Goal: Transaction & Acquisition: Download file/media

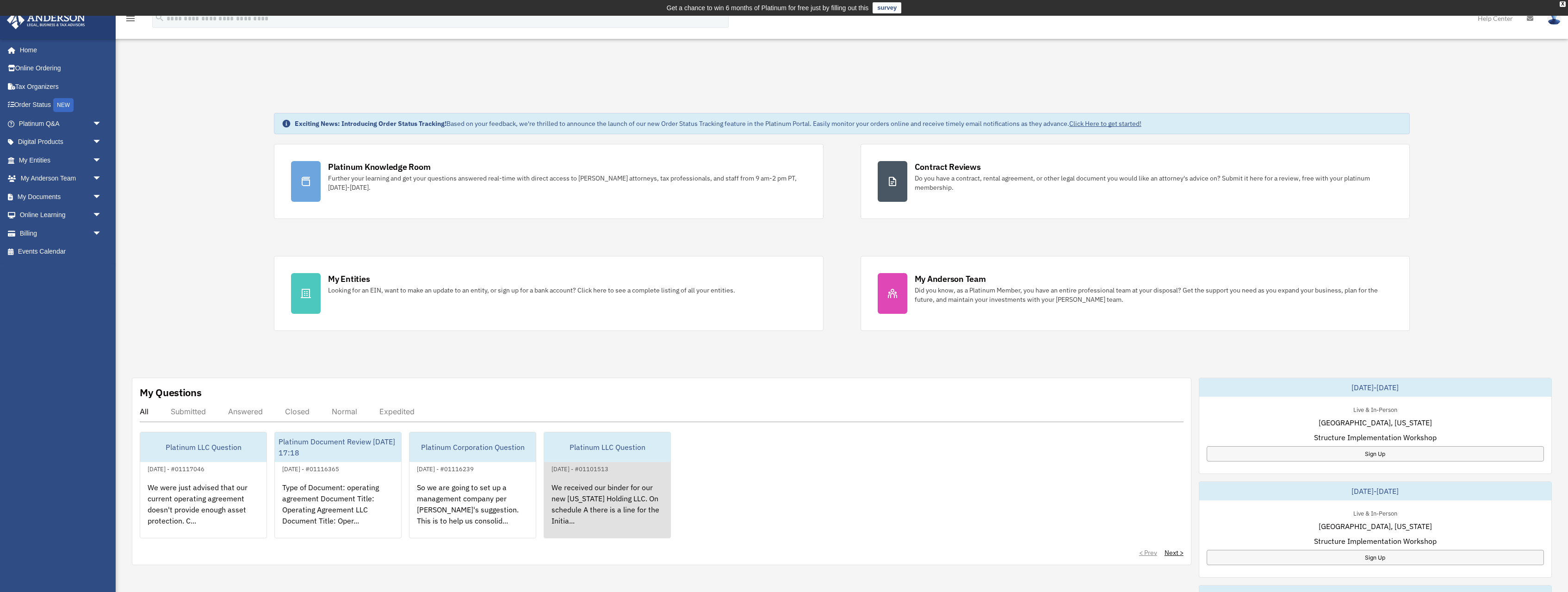
click at [577, 499] on div "We received our binder for our new Wyoming Holding LLC. On schedule A there is …" at bounding box center [607, 510] width 127 height 72
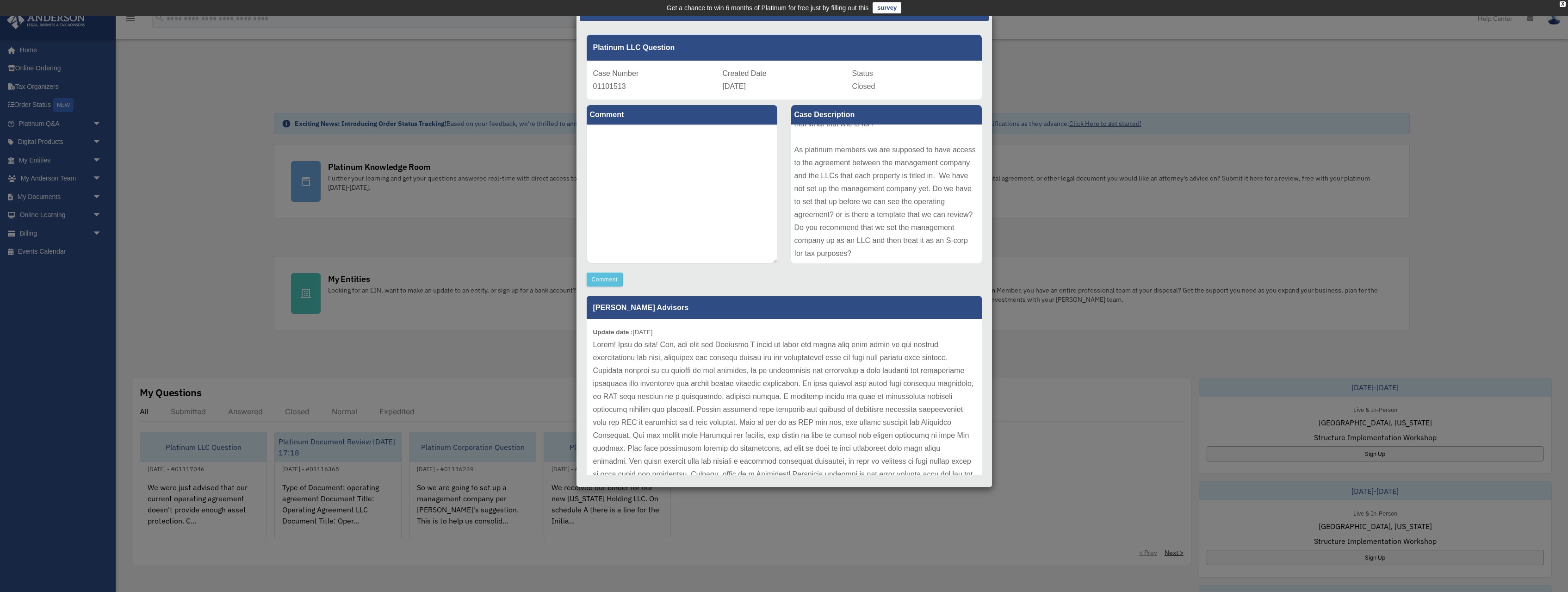
scroll to position [40, 0]
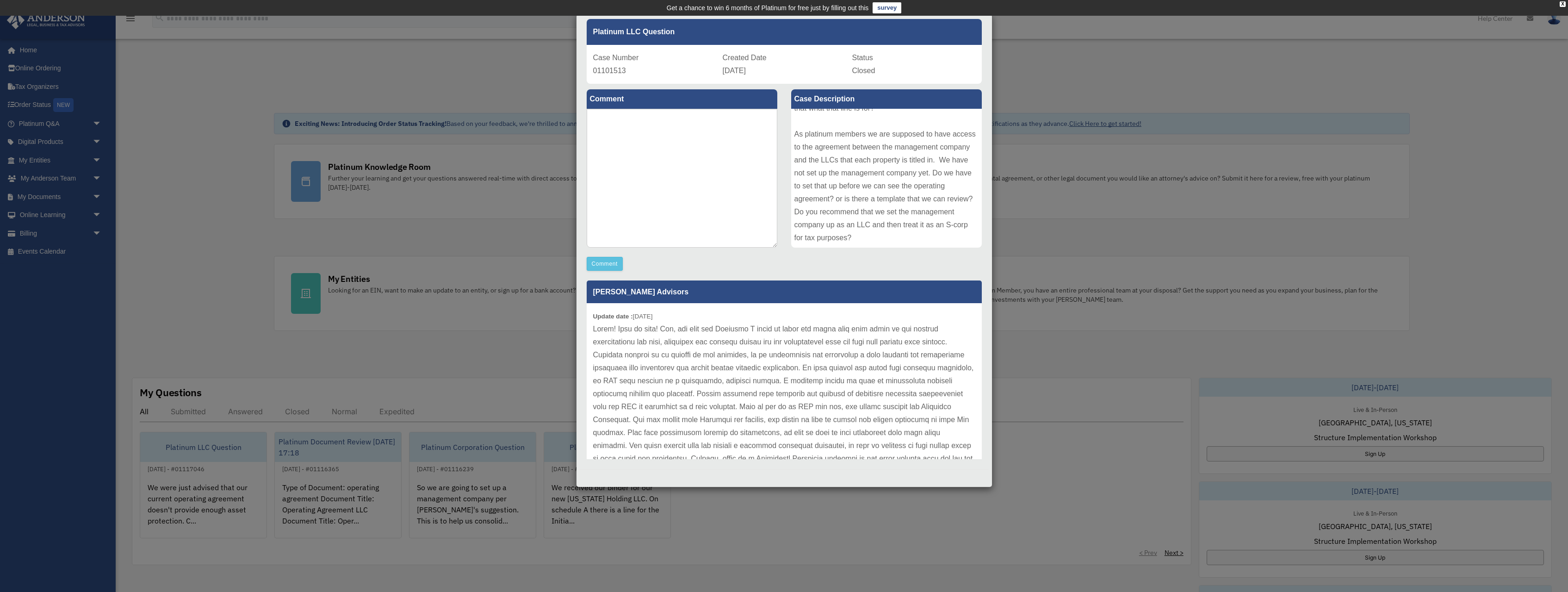
click at [487, 353] on div "Case Detail × Platinum LLC Question Case Number 01101513 Created Date September…" at bounding box center [784, 296] width 1568 height 592
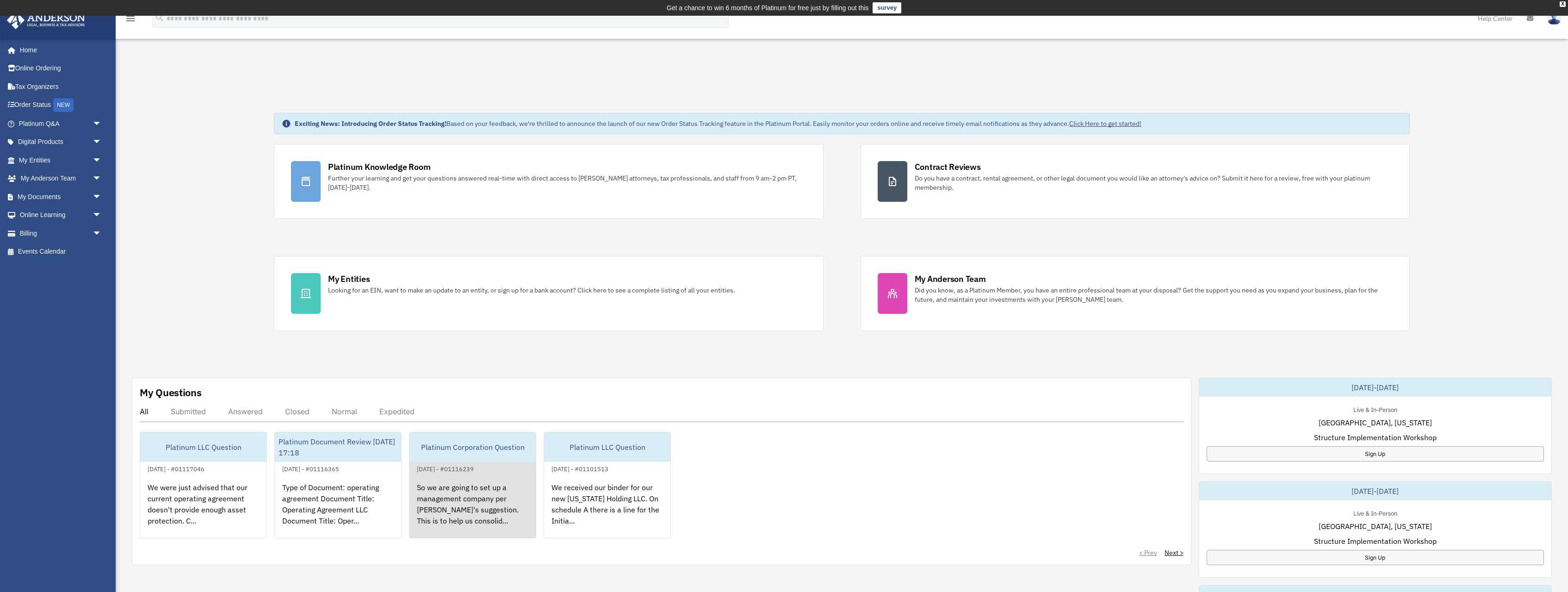
click at [455, 482] on div "So we are going to set up a management company per Michael's suggestion. This i…" at bounding box center [473, 510] width 127 height 72
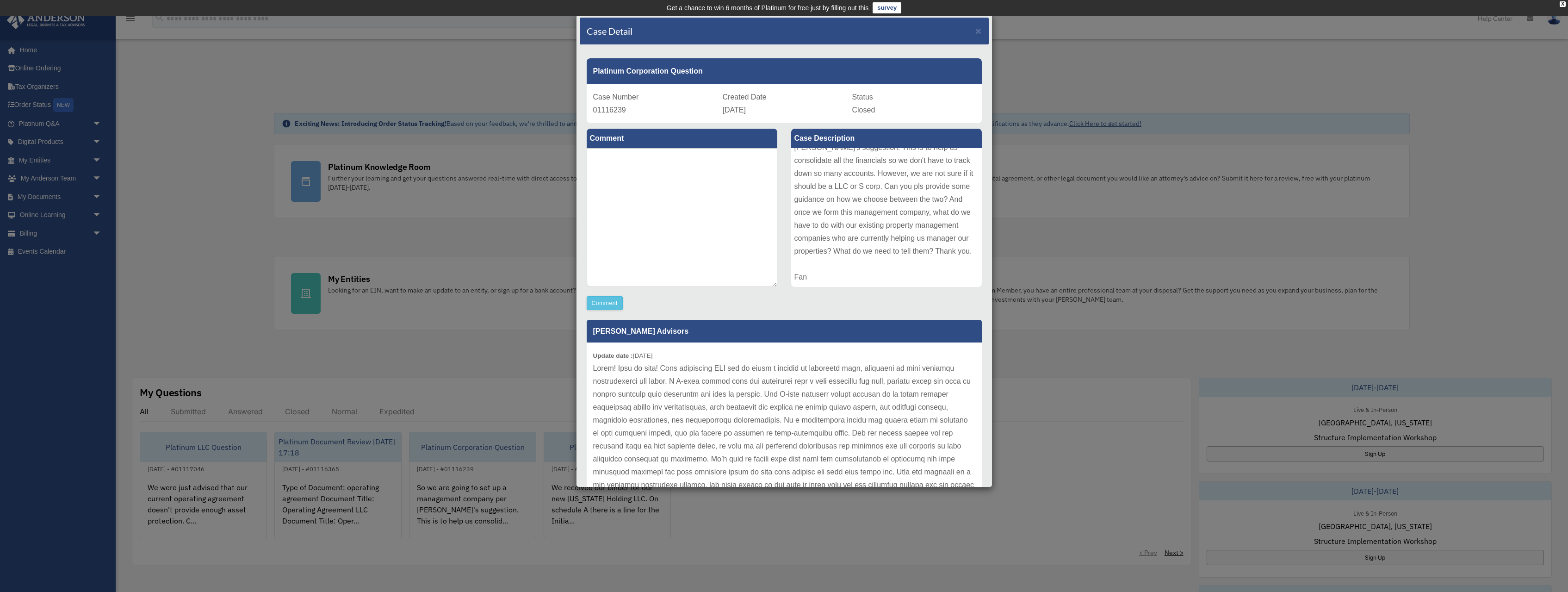
scroll to position [0, 0]
click at [871, 417] on p at bounding box center [784, 446] width 382 height 169
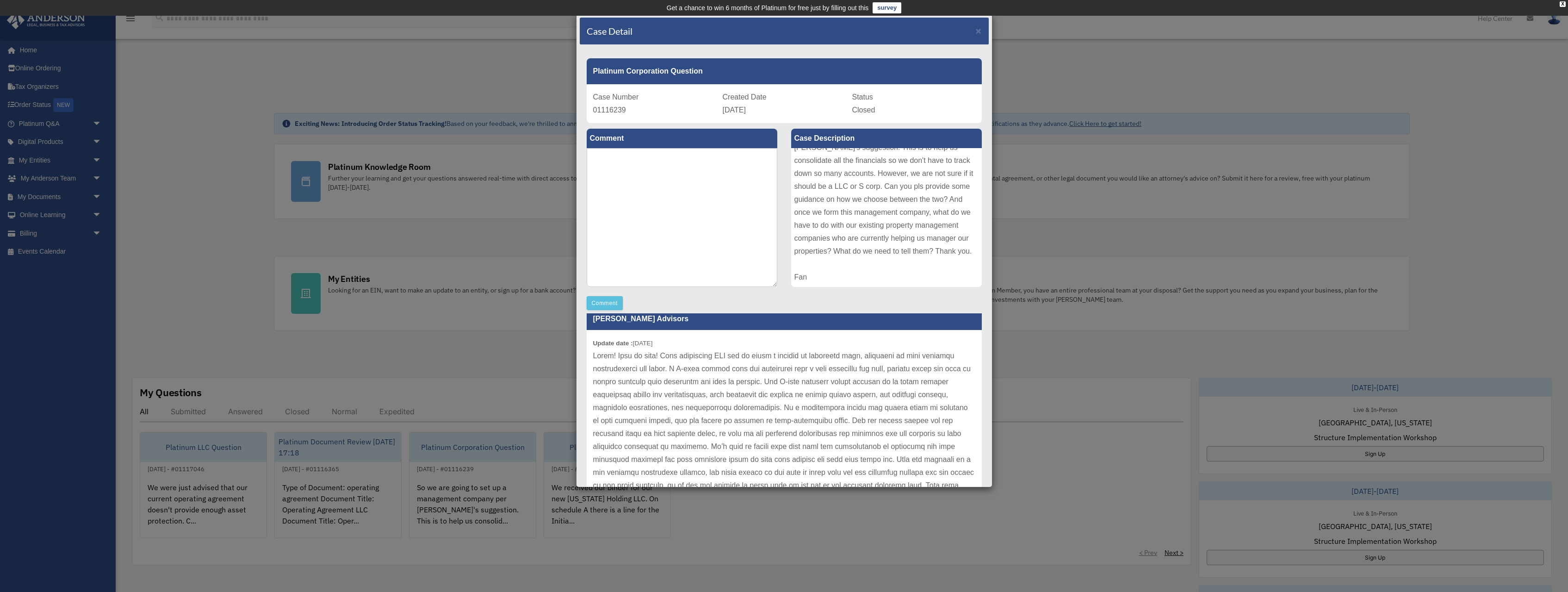
scroll to position [10, 0]
click at [499, 492] on div "Case Detail × Platinum Corporation Question Case Number 01116239 Created Date S…" at bounding box center [784, 296] width 1568 height 592
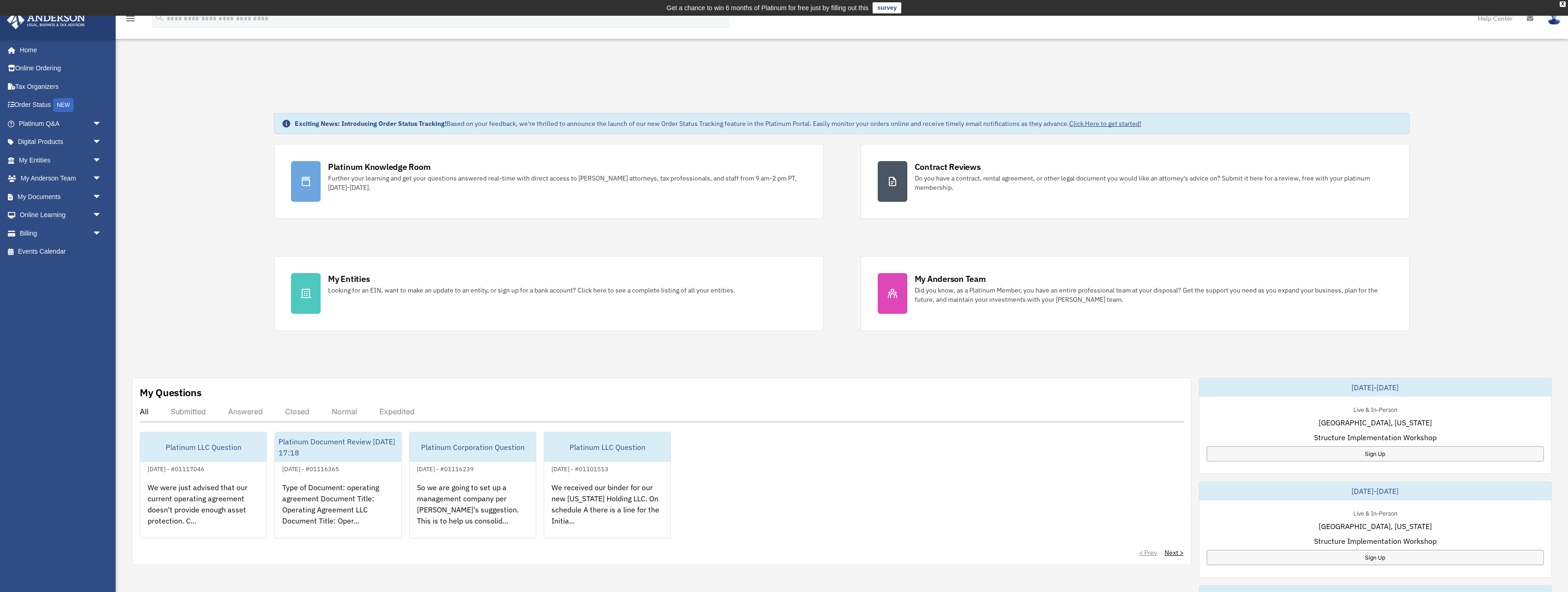
click at [474, 499] on div "So we are going to set up a management company per Michael's suggestion. This i…" at bounding box center [473, 510] width 127 height 72
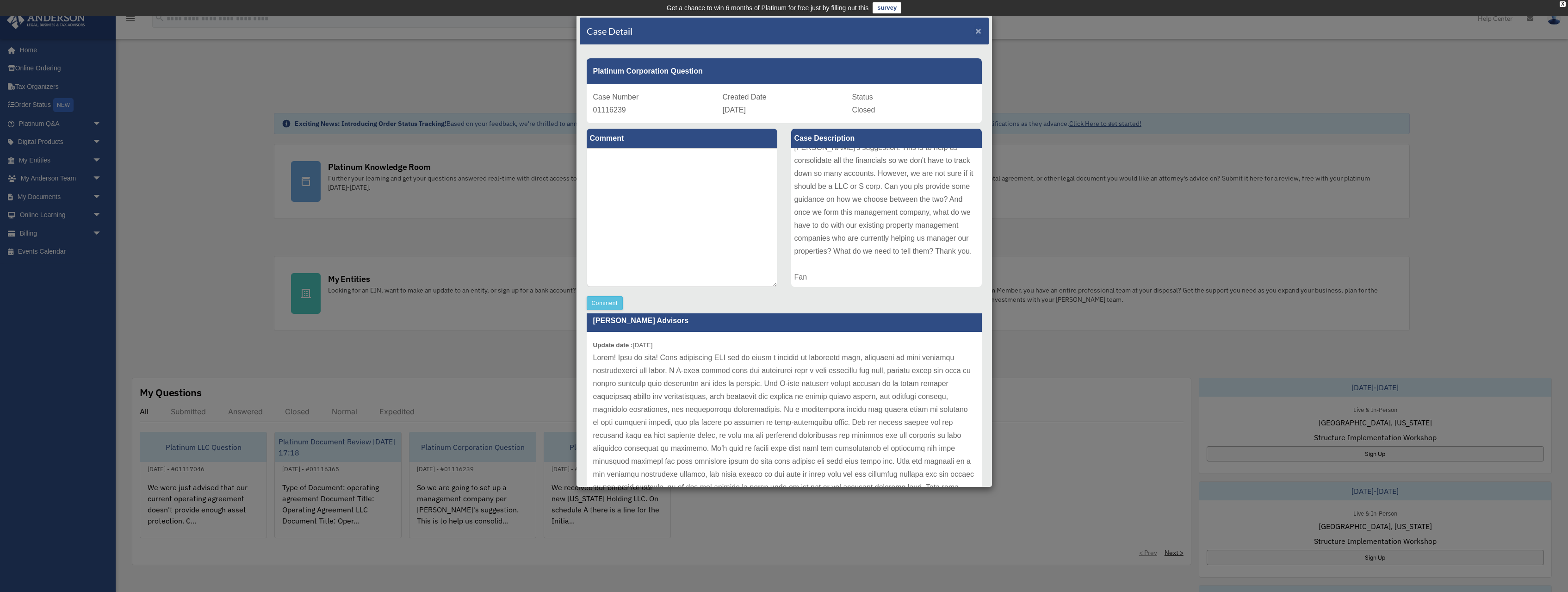
click at [979, 30] on span "×" at bounding box center [979, 30] width 6 height 10
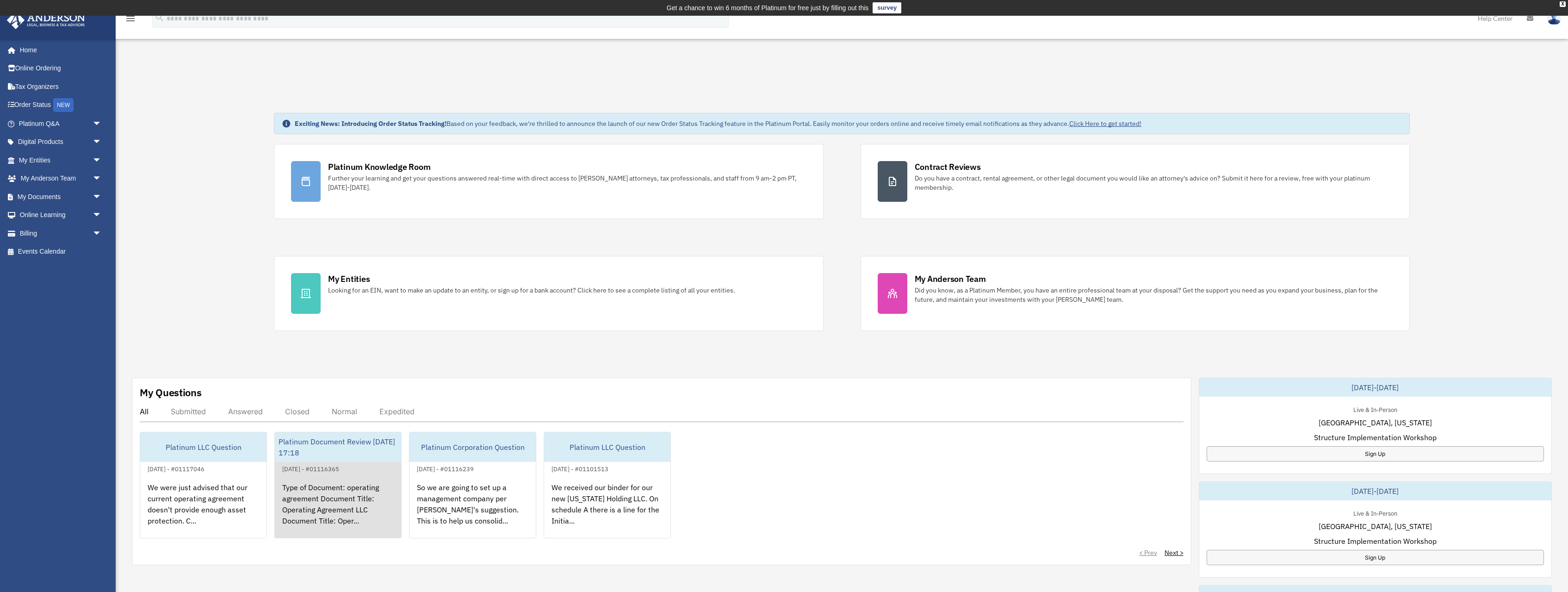
click at [352, 487] on div "Type of Document: operating agreement Document Title: Operating Agreement LLC D…" at bounding box center [338, 510] width 127 height 72
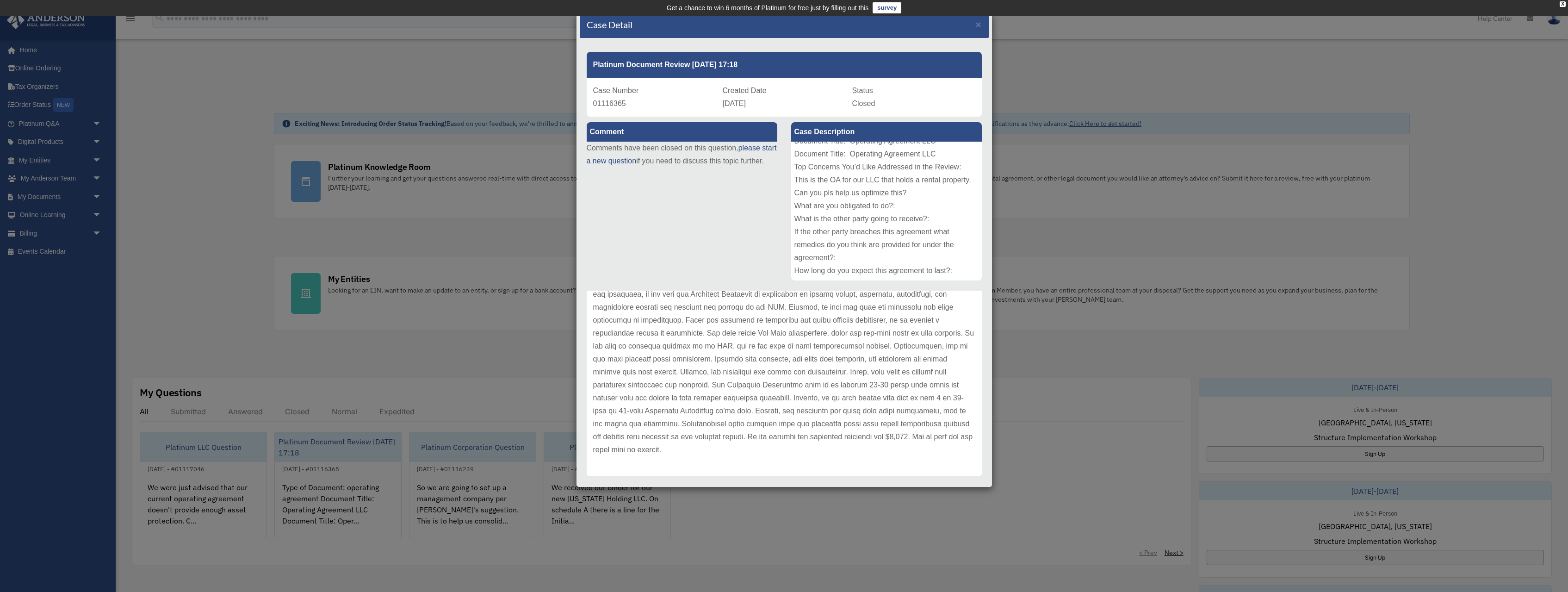
scroll to position [0, 0]
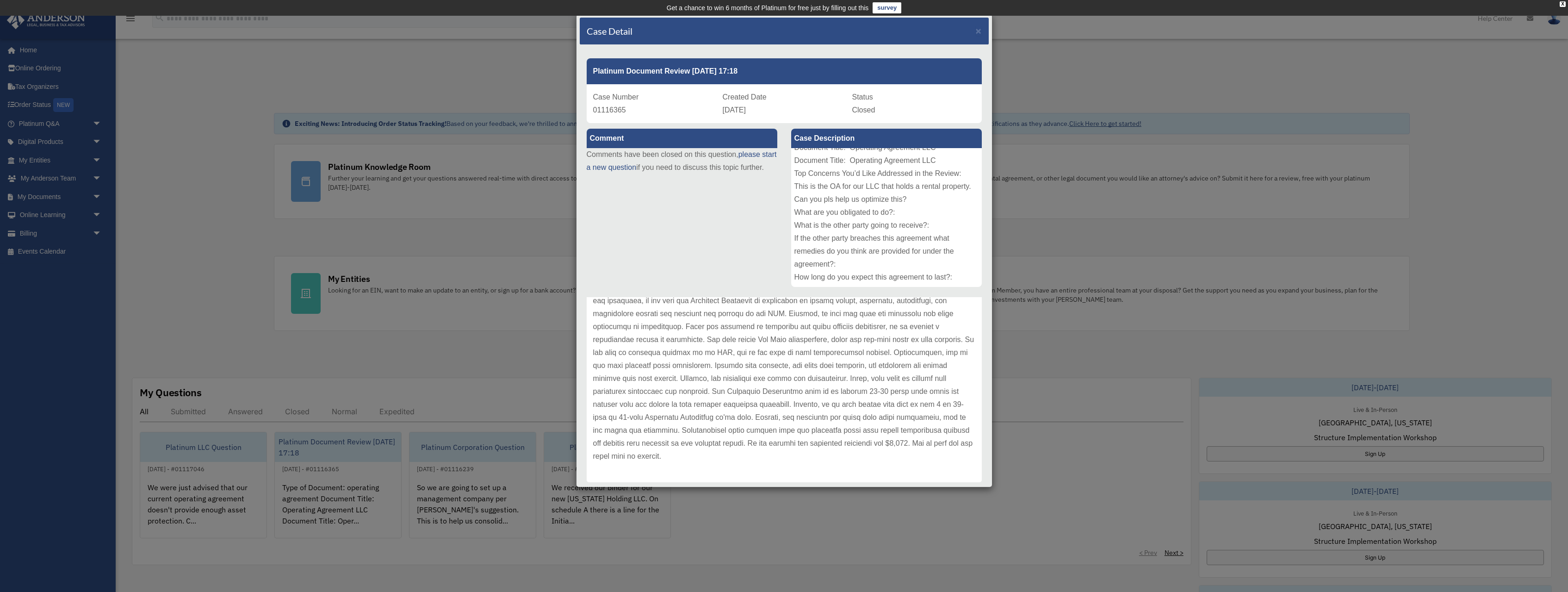
click at [215, 484] on div "Case Detail × Platinum Document Review 09/18/2025 17:18 Case Number 01116365 Cr…" at bounding box center [784, 296] width 1568 height 592
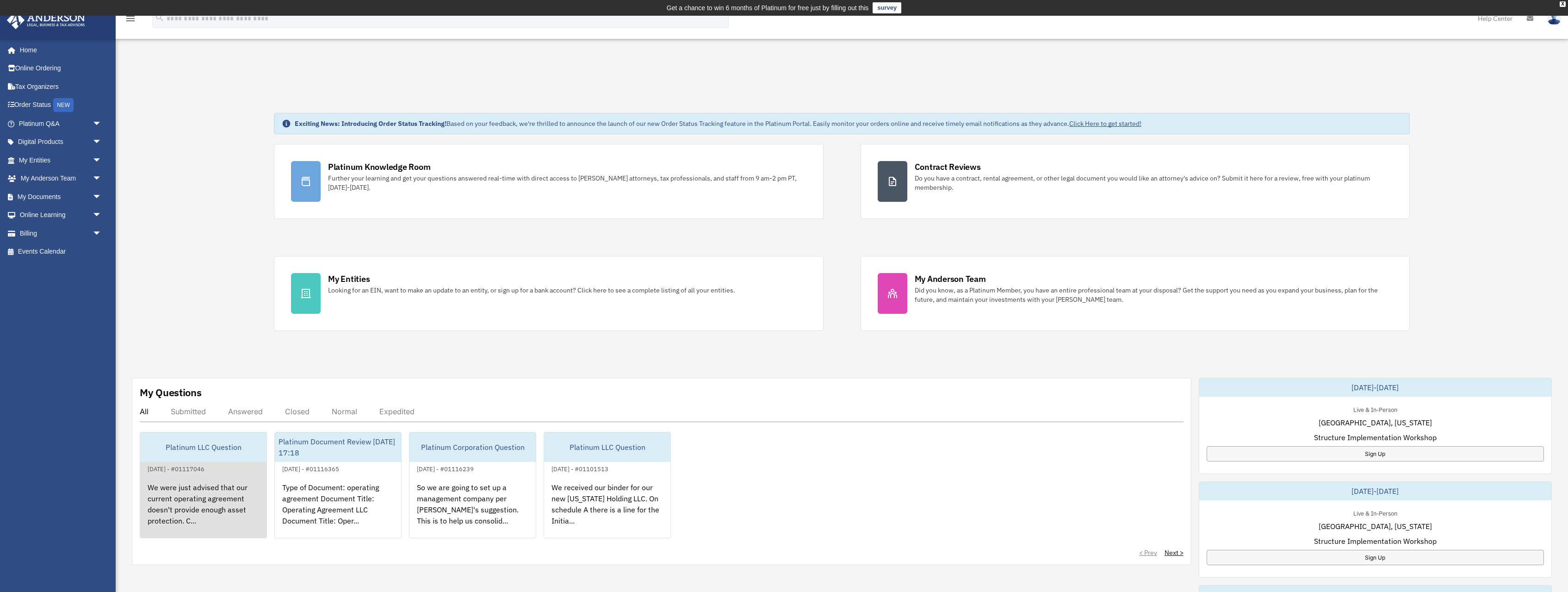
click at [224, 494] on div "We were just advised that our current operating agreement doesn't provide enoug…" at bounding box center [203, 510] width 127 height 72
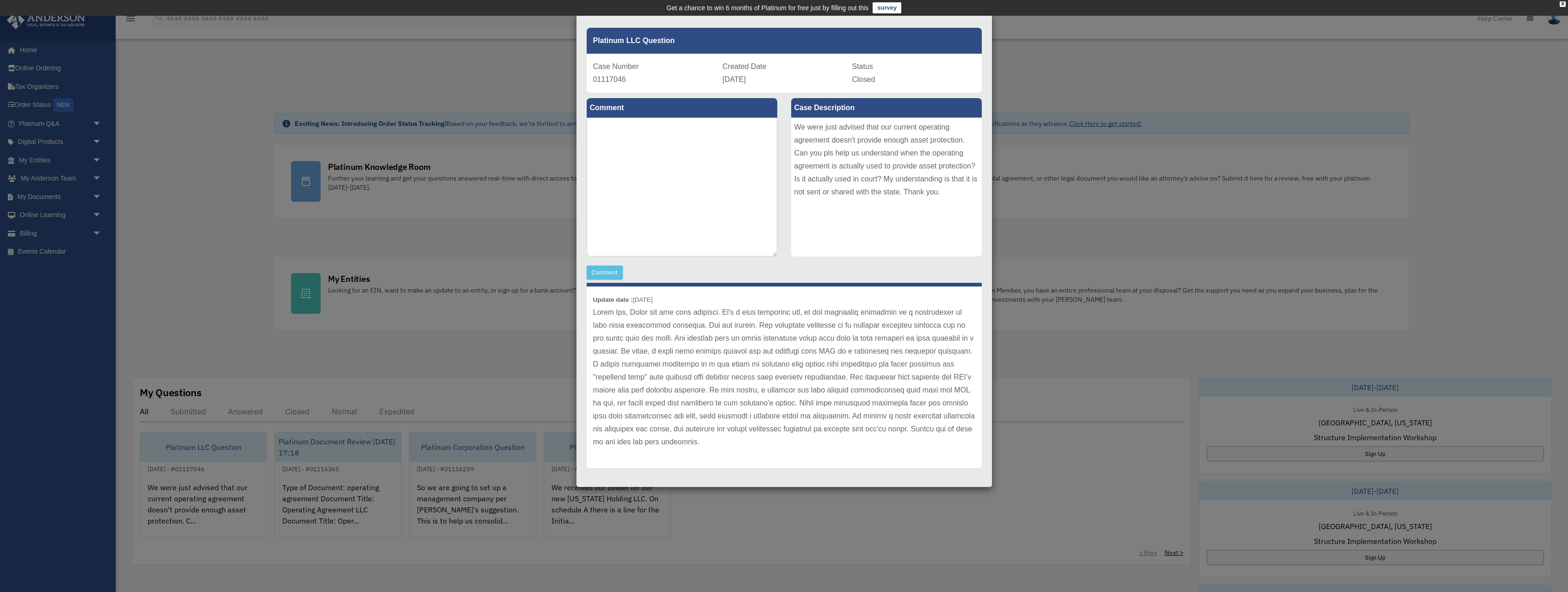
scroll to position [40, 0]
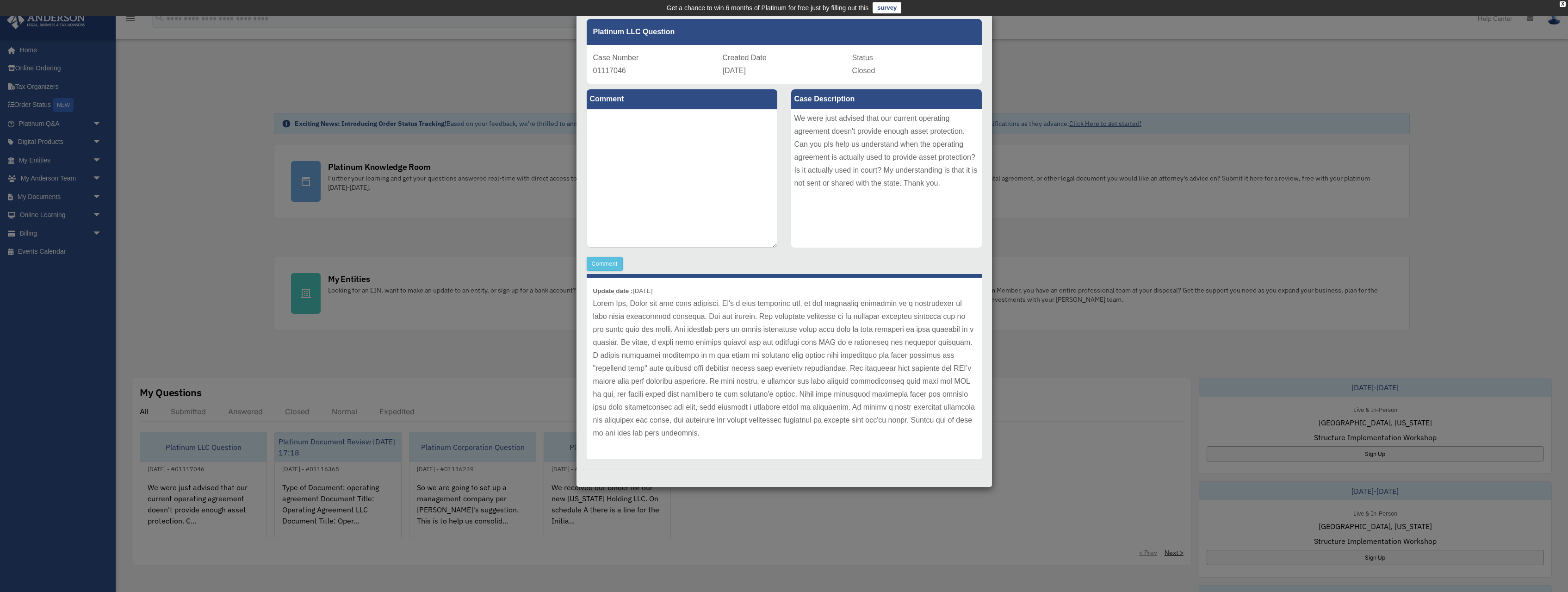
click at [612, 516] on div "Case Detail × Platinum LLC Question Case Number 01117046 Created Date September…" at bounding box center [784, 296] width 1568 height 592
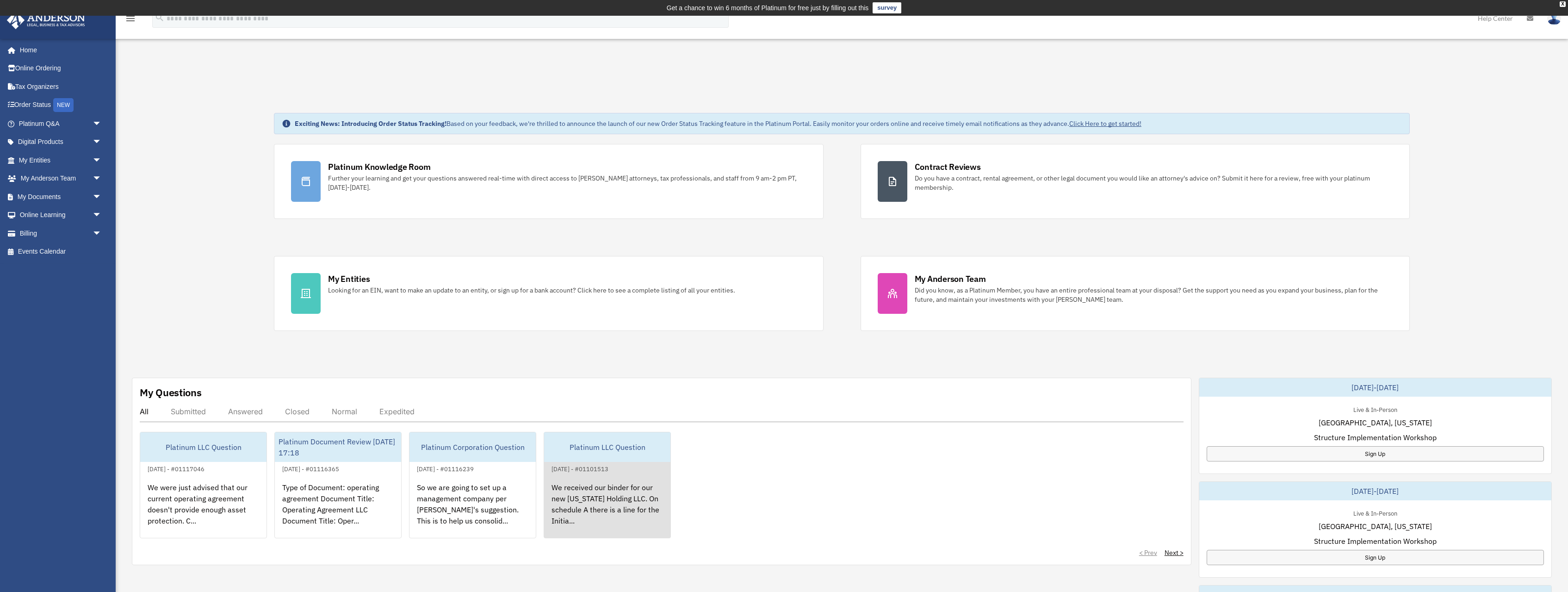
click at [622, 484] on div "We received our binder for our new Wyoming Holding LLC. On schedule A there is …" at bounding box center [607, 510] width 127 height 72
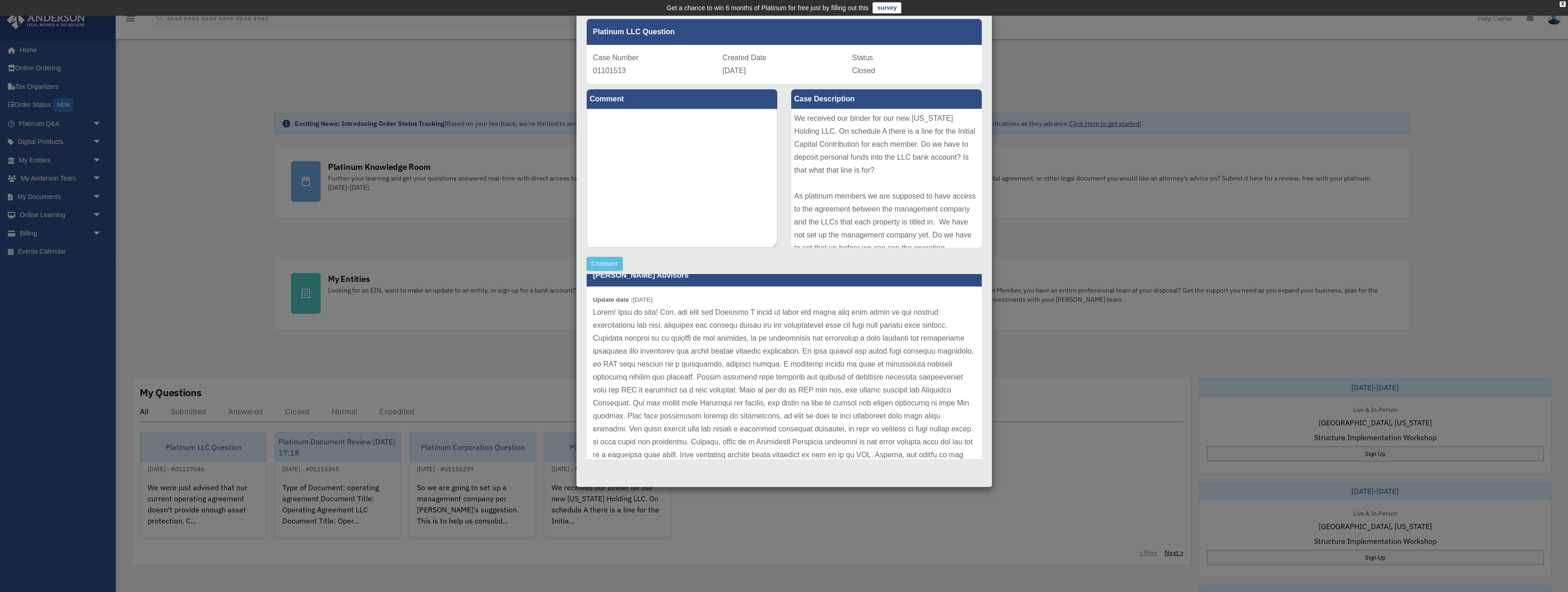
scroll to position [0, 0]
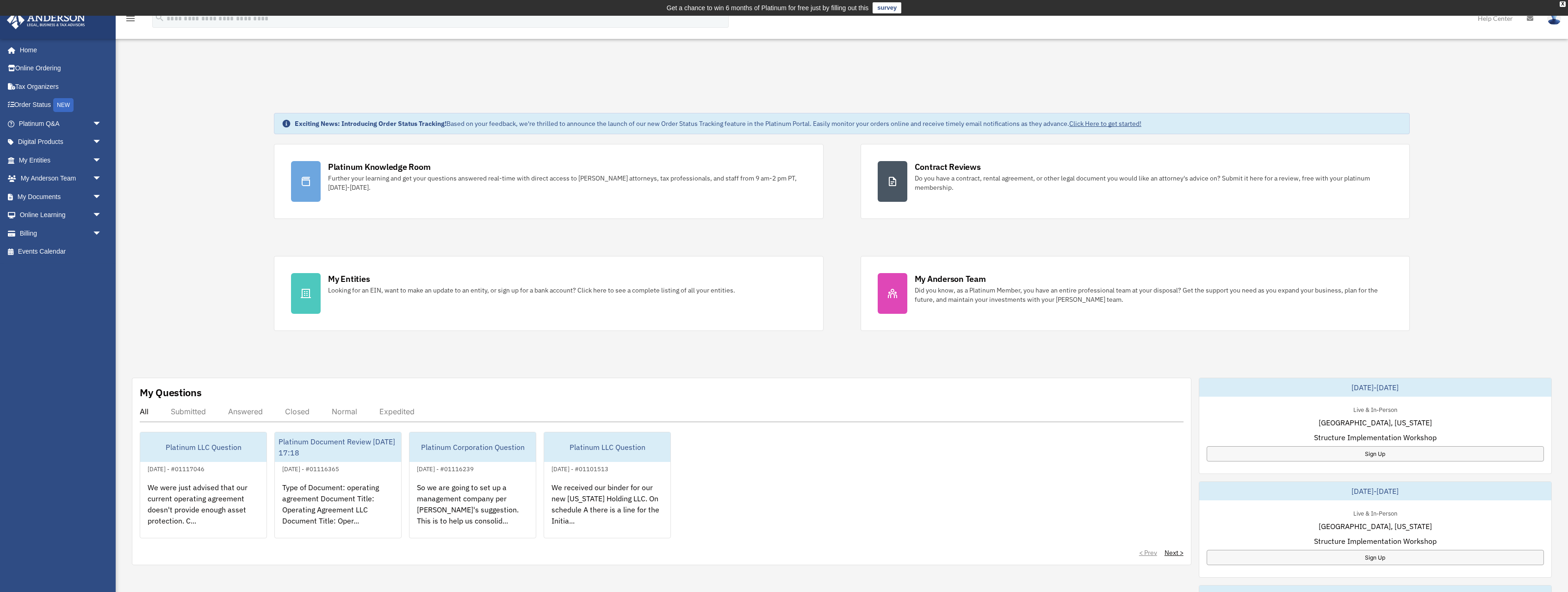
click at [295, 413] on div "Closed" at bounding box center [297, 411] width 24 height 9
click at [141, 414] on div "All" at bounding box center [144, 411] width 9 height 9
click at [591, 485] on div "We received our binder for our new Wyoming Holding LLC. On schedule A there is …" at bounding box center [607, 510] width 127 height 72
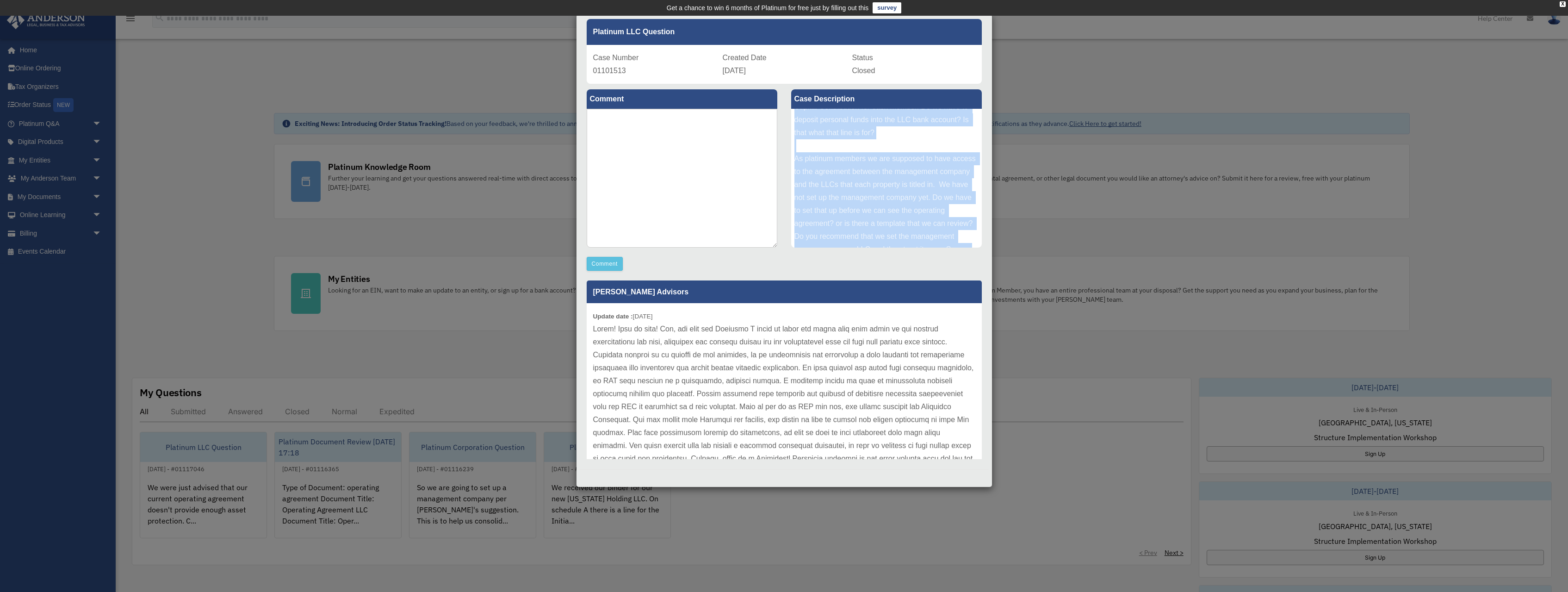
scroll to position [62, 0]
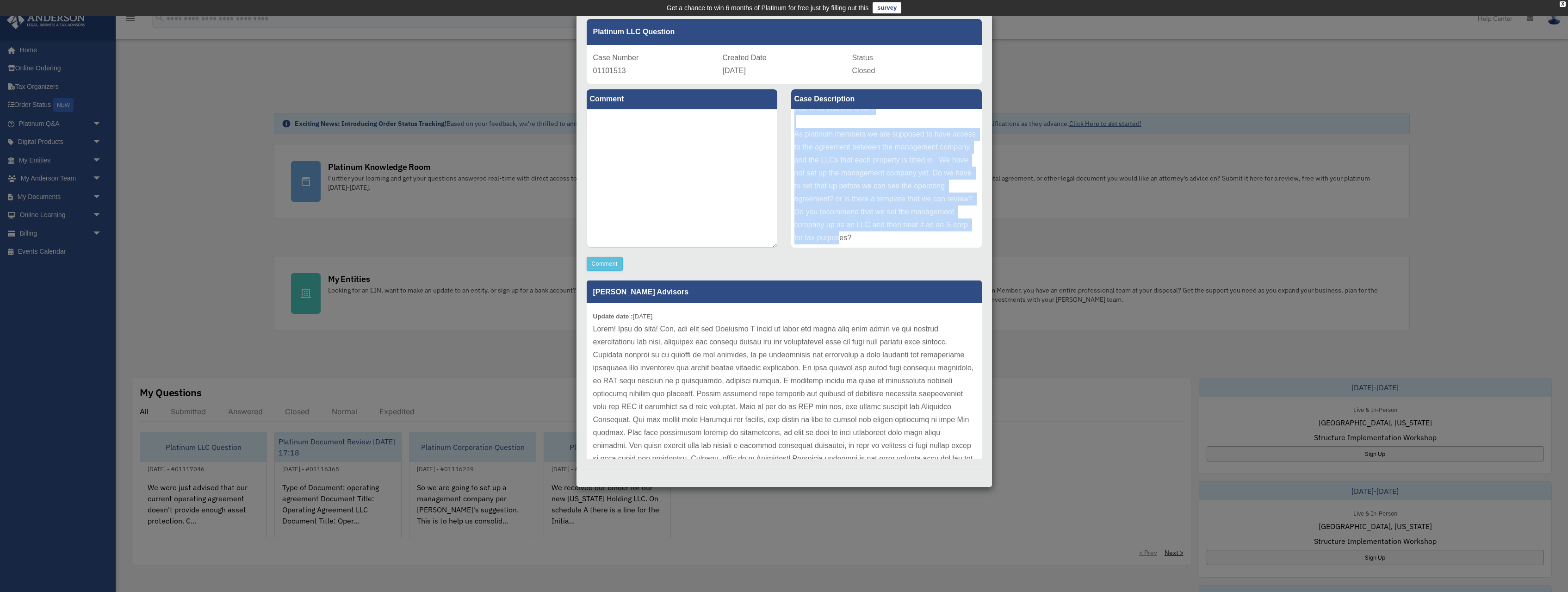
drag, startPoint x: 796, startPoint y: 155, endPoint x: 936, endPoint y: 293, distance: 196.6
click at [936, 248] on div "We received our binder for our new Wyoming Holding LLC. On schedule A there is …" at bounding box center [886, 178] width 191 height 139
copy div "We received our binder for our new Wyoming Holding LLC. On schedule A there is …"
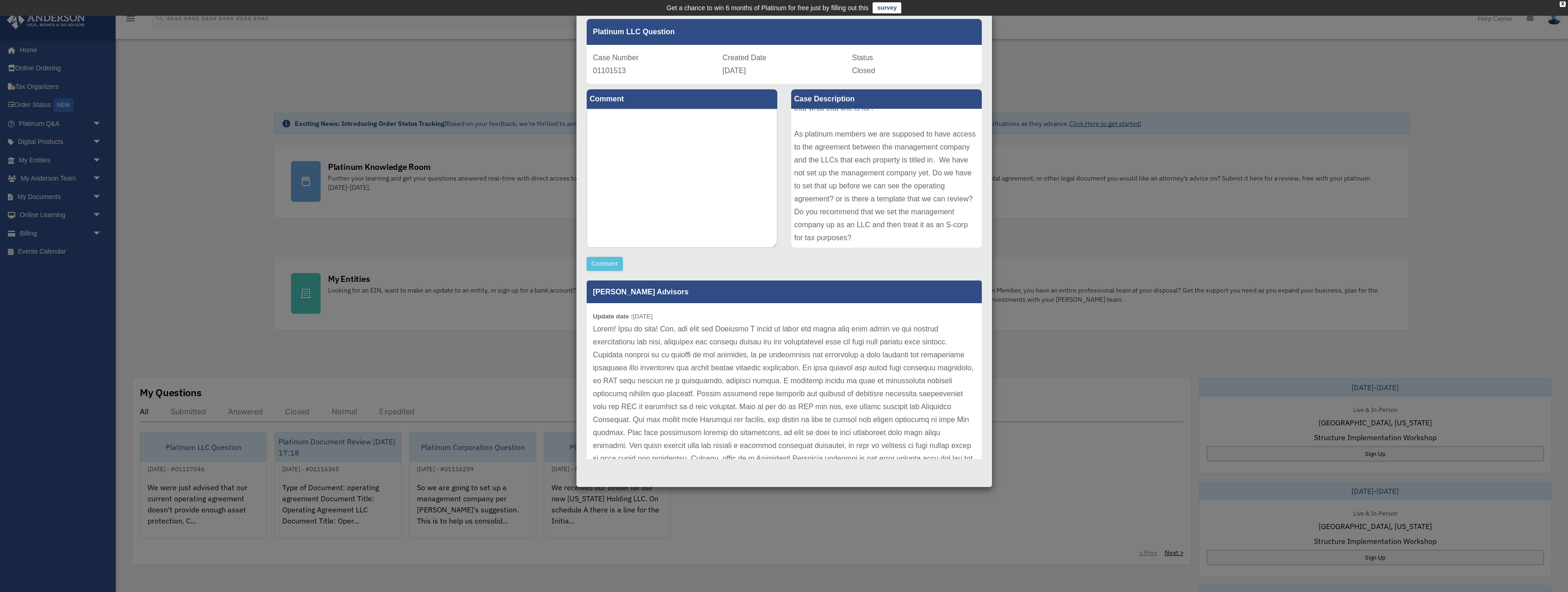
click at [657, 378] on p at bounding box center [784, 426] width 382 height 208
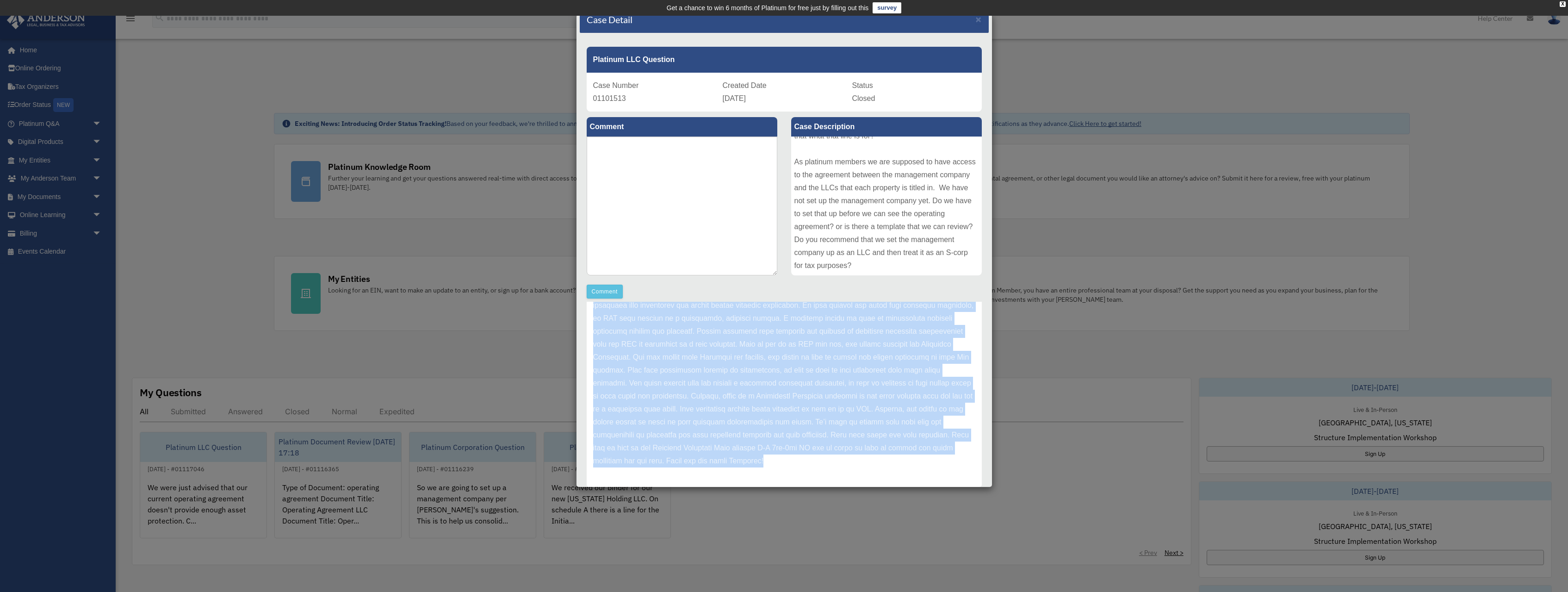
scroll to position [40, 0]
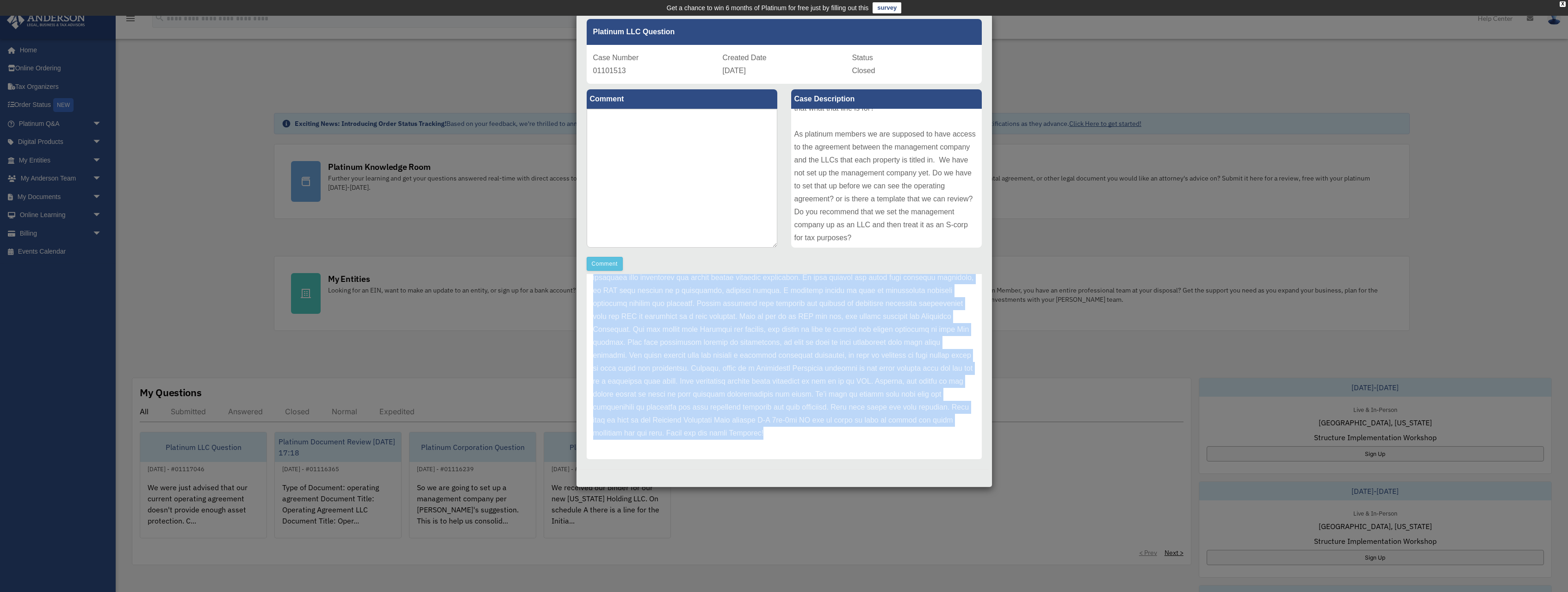
drag, startPoint x: 595, startPoint y: 356, endPoint x: 894, endPoint y: 497, distance: 330.6
click at [894, 459] on div "Anderson Advisors Update date : 09-09-2025" at bounding box center [784, 367] width 409 height 185
copy div "Update date : 09-09-2025 Hello! Glad to help! Yes, the line for Schedule A woul…"
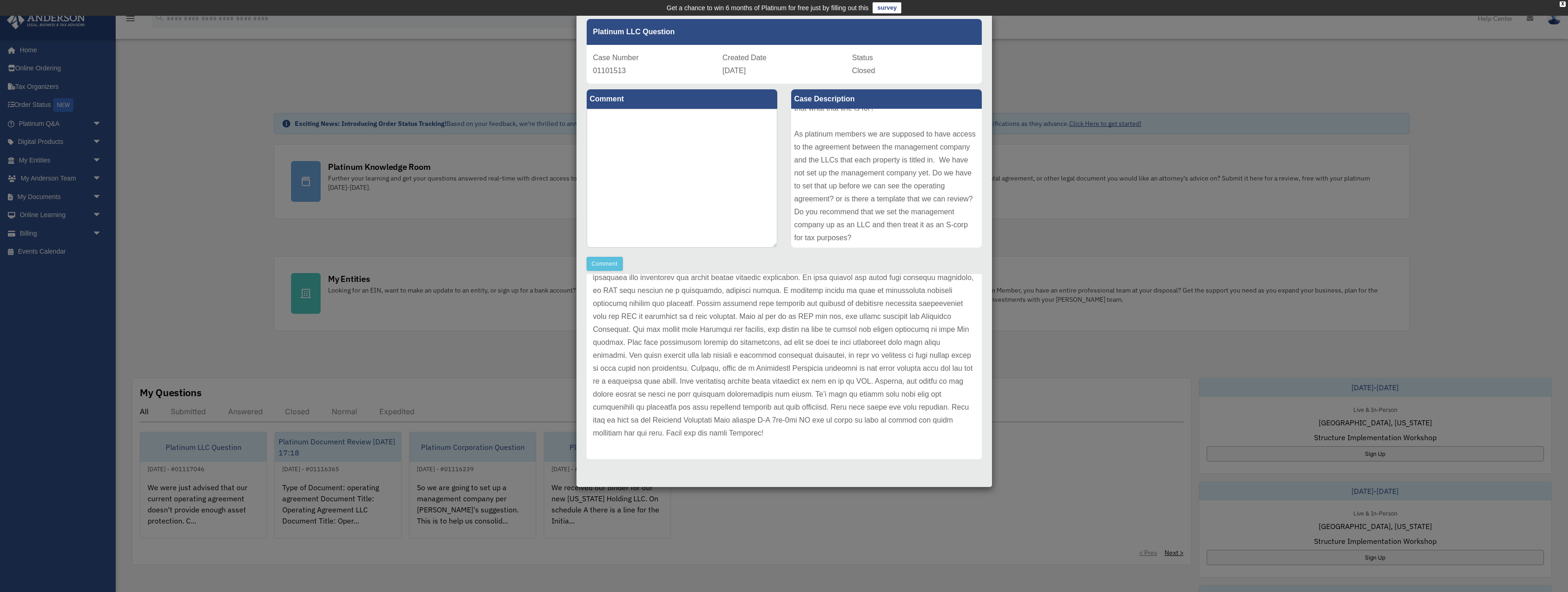
click at [469, 393] on div "Case Detail × Platinum LLC Question Case Number 01101513 Created Date September…" at bounding box center [784, 296] width 1568 height 592
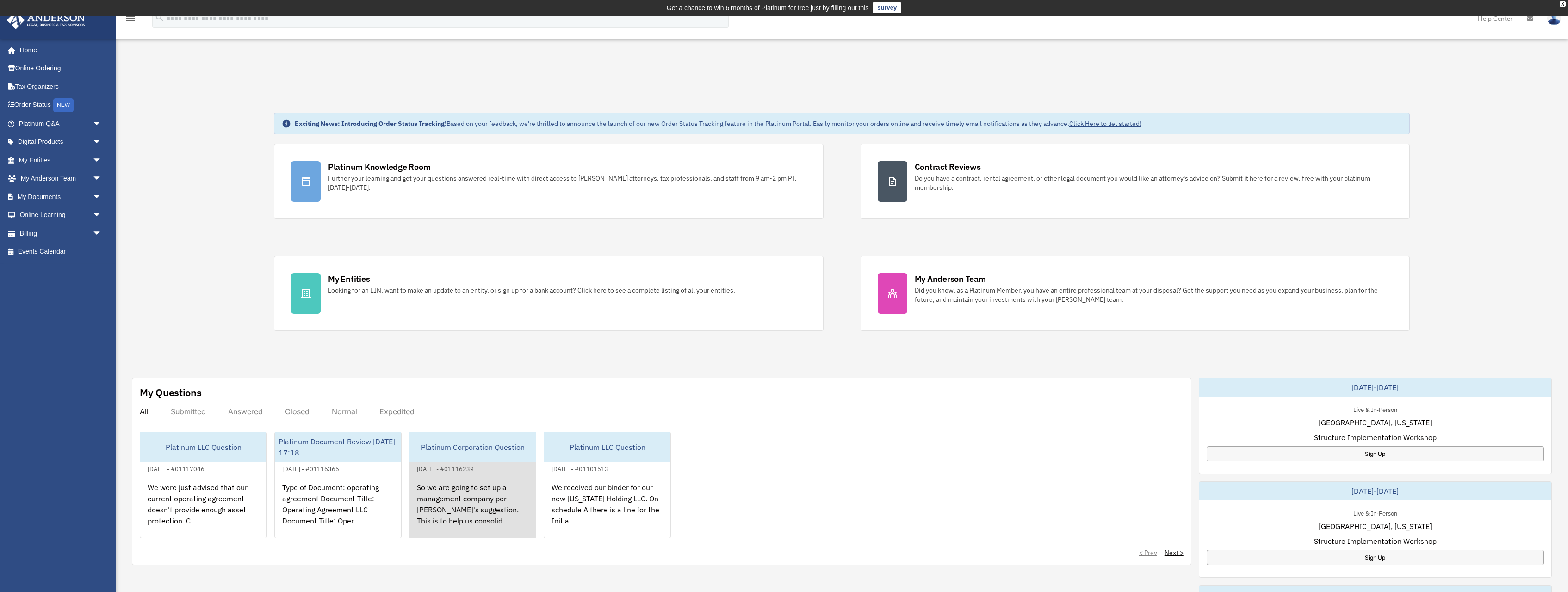
click at [485, 506] on div "So we are going to set up a management company per Michael's suggestion. This i…" at bounding box center [473, 510] width 127 height 72
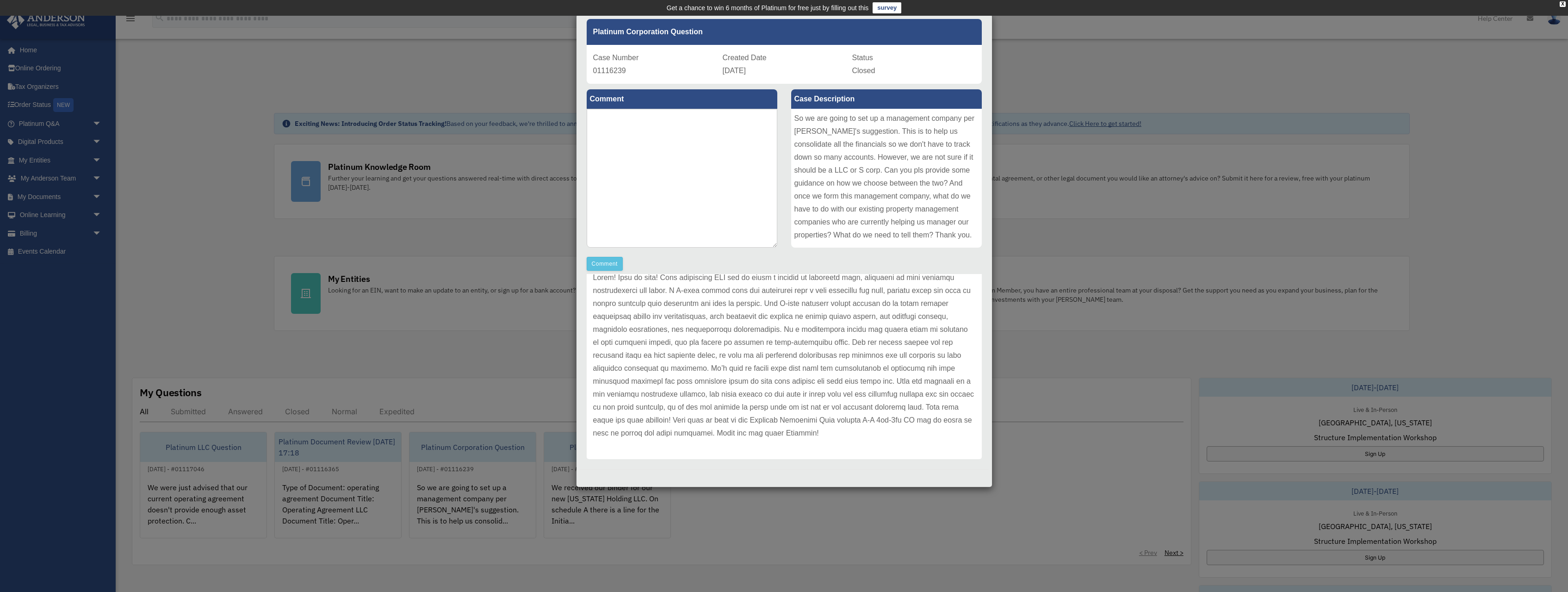
scroll to position [23, 0]
click at [808, 248] on div "So we are going to set up a management company per Michael's suggestion. This i…" at bounding box center [886, 178] width 191 height 139
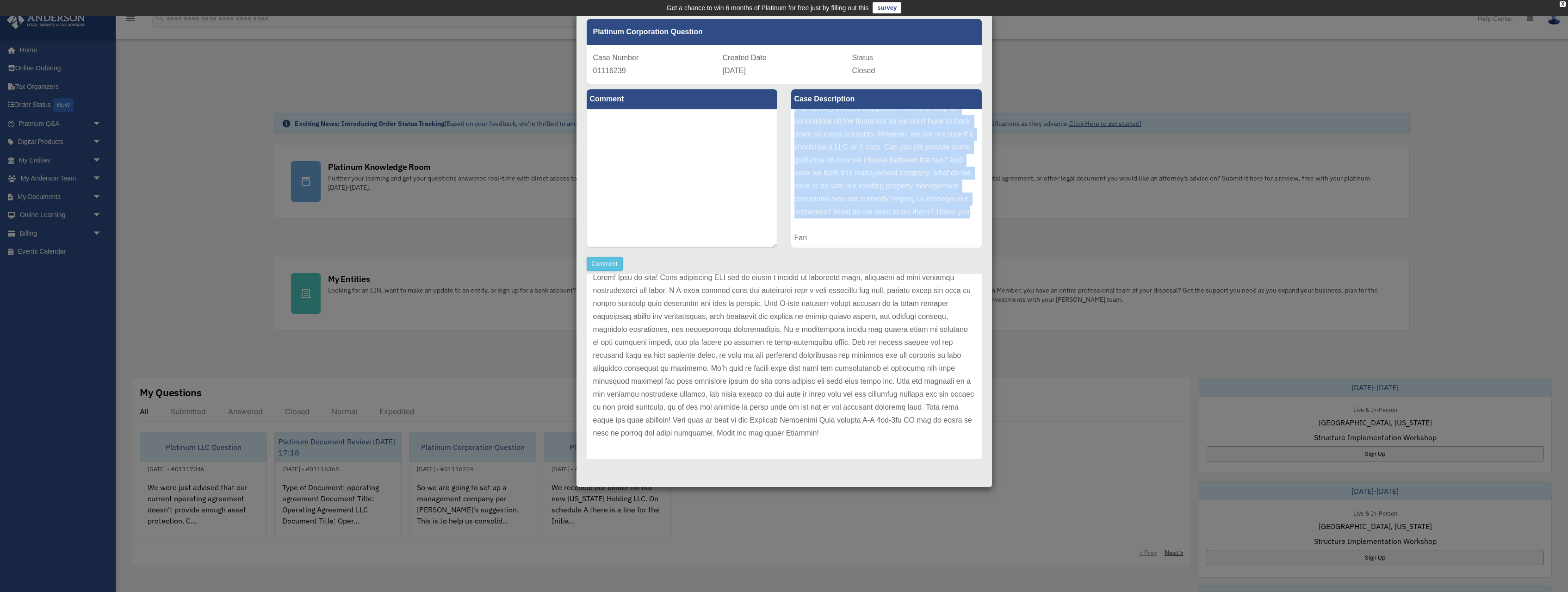
drag, startPoint x: 795, startPoint y: 159, endPoint x: 904, endPoint y: 292, distance: 172.0
click at [904, 248] on div "So we are going to set up a management company per Michael's suggestion. This i…" at bounding box center [886, 178] width 191 height 139
copy div "So we are going to set up a management company per Michael's suggestion. This i…"
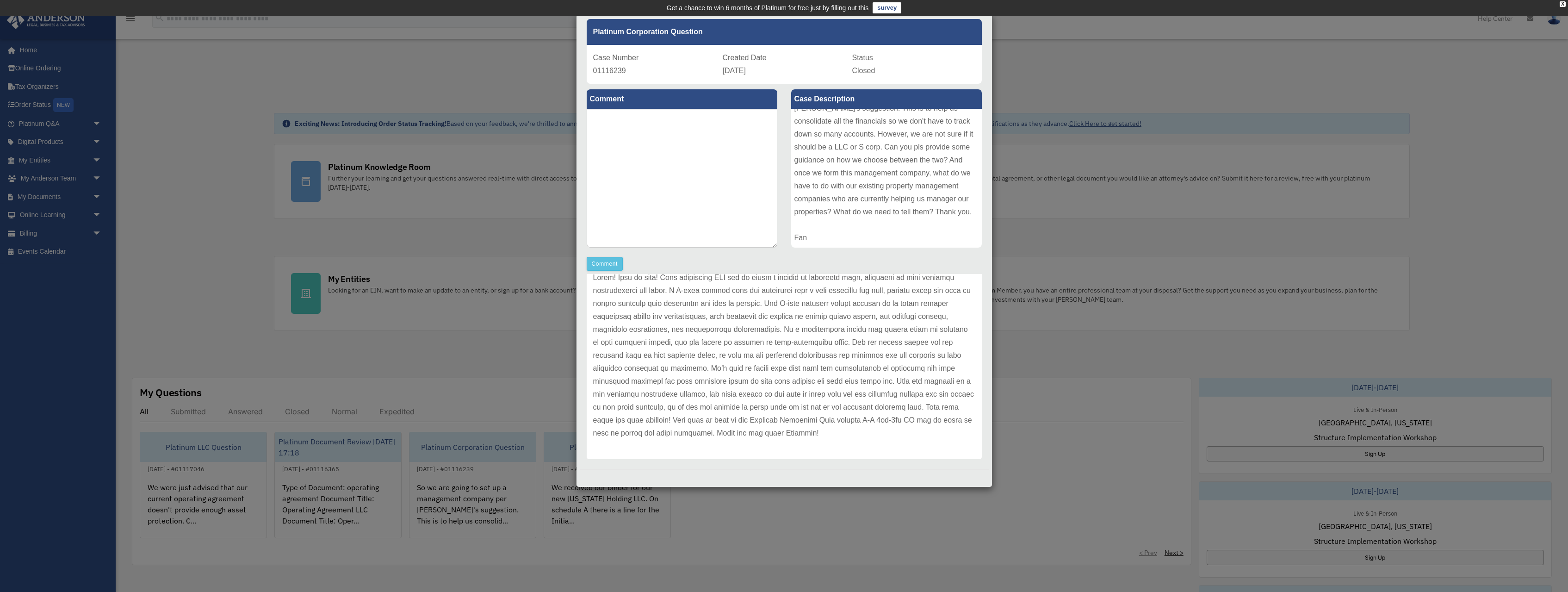
click at [637, 354] on p at bounding box center [784, 355] width 382 height 169
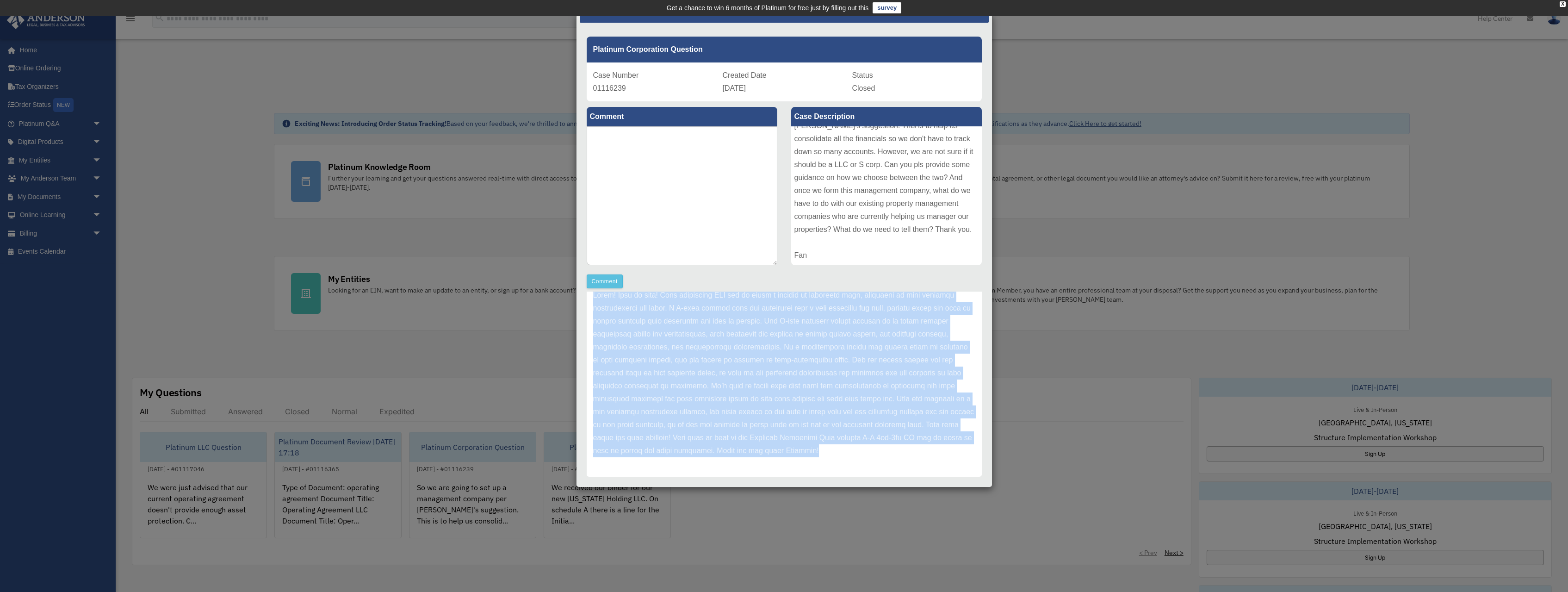
scroll to position [40, 0]
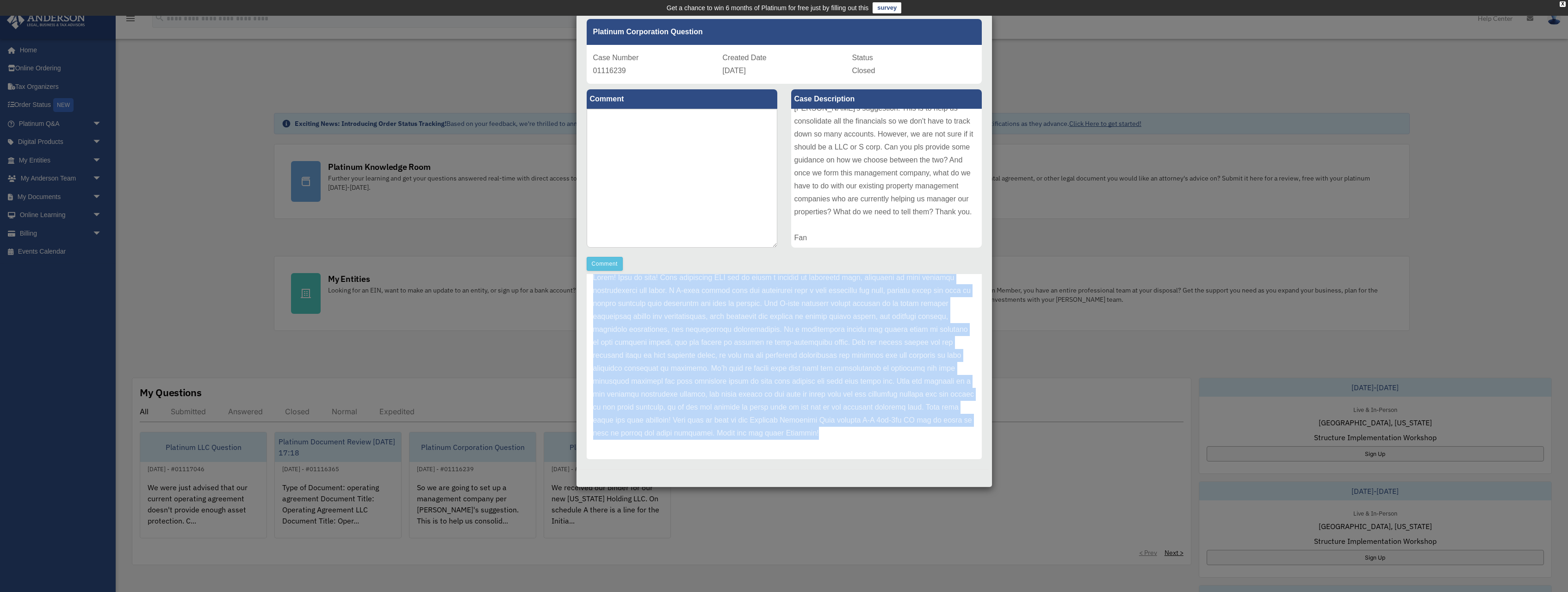
drag, startPoint x: 594, startPoint y: 317, endPoint x: 746, endPoint y: 435, distance: 192.4
click at [746, 435] on p at bounding box center [784, 355] width 382 height 169
copy p "Hello! Glad to help! Your management LLC can be taxed a variety of different wa…"
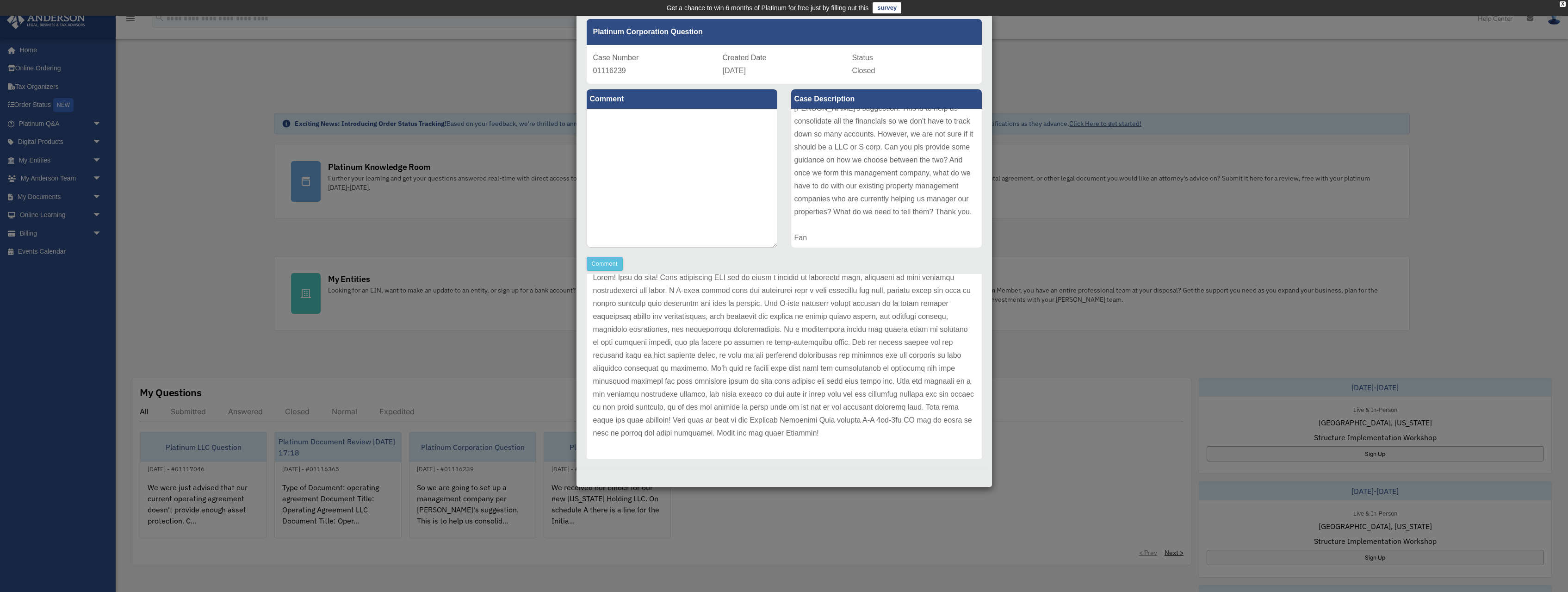
click at [360, 486] on div "Case Detail × Platinum Corporation Question Case Number 01116239 Created Date S…" at bounding box center [784, 296] width 1568 height 592
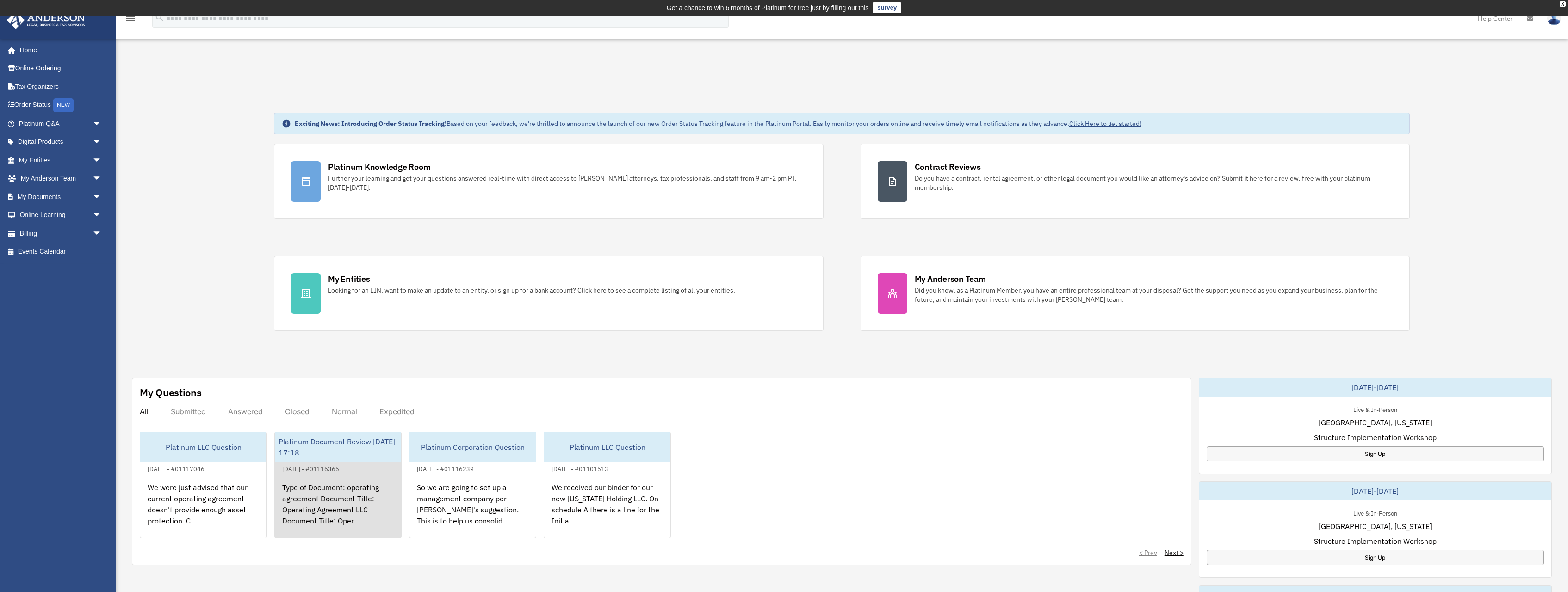
click at [351, 491] on div "Type of Document: operating agreement Document Title: Operating Agreement LLC D…" at bounding box center [338, 510] width 127 height 72
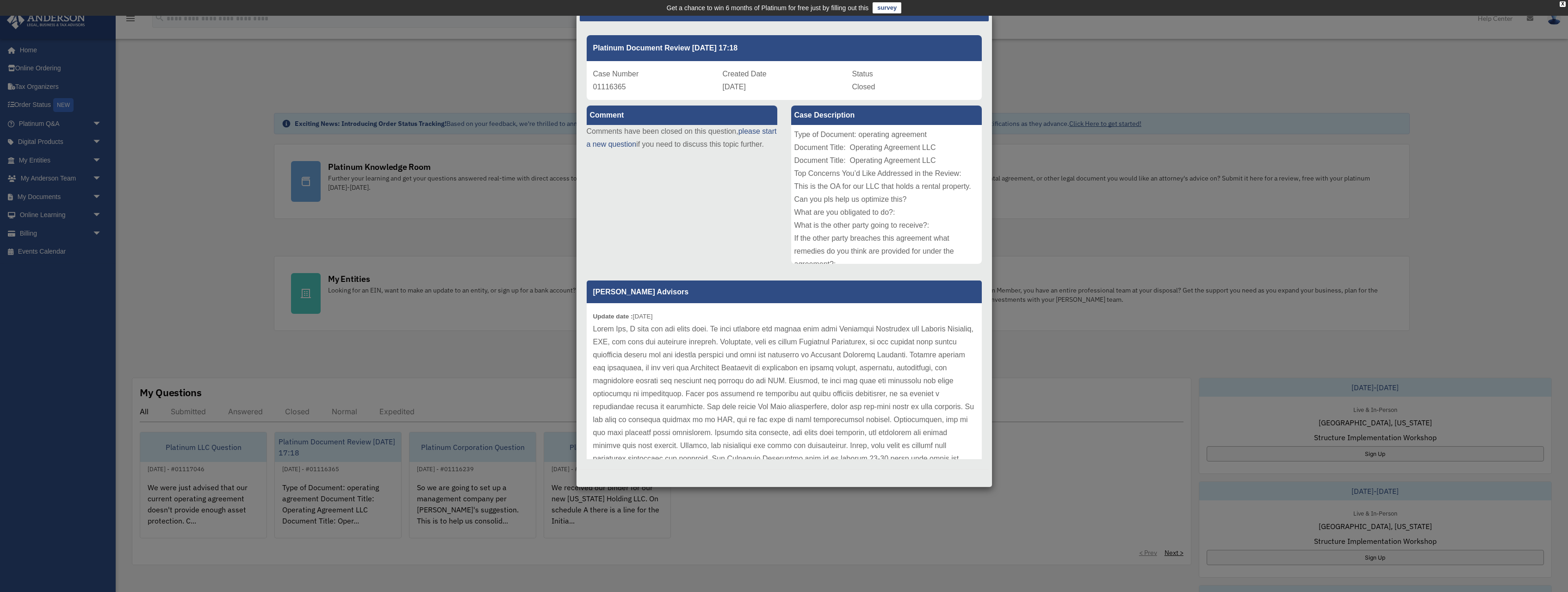
scroll to position [51, 0]
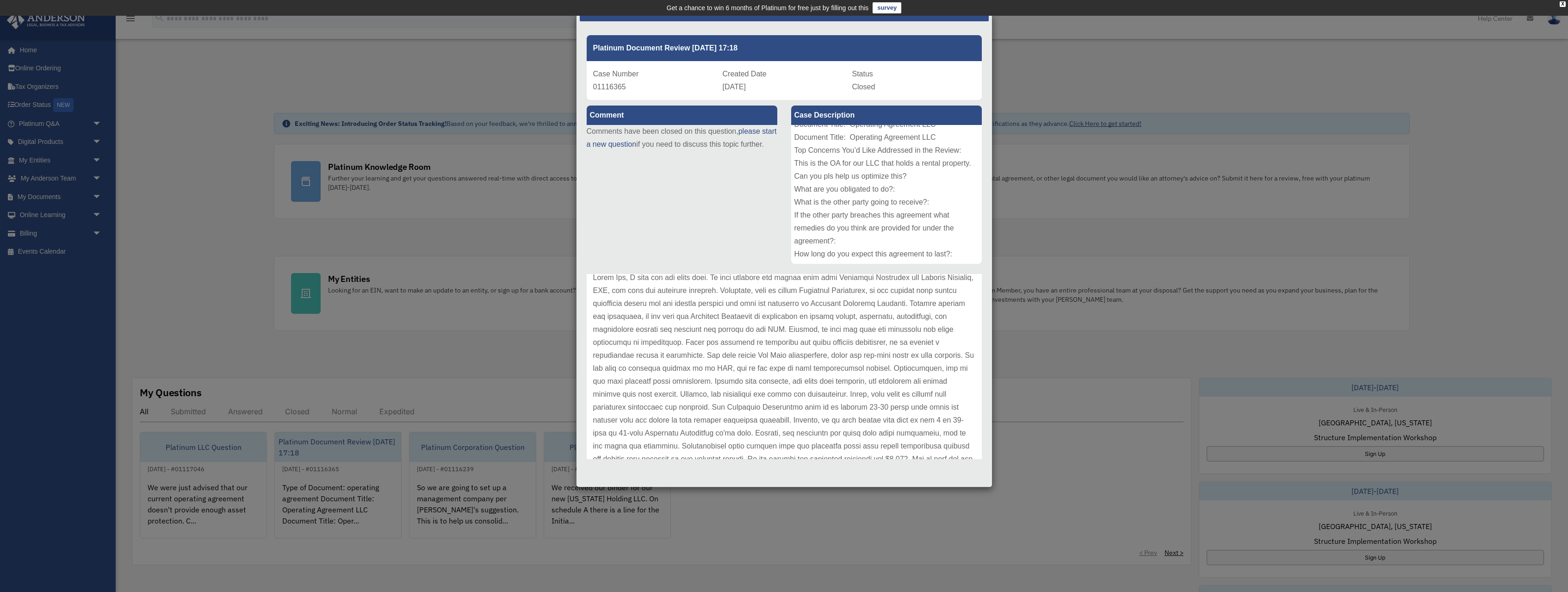
click at [869, 177] on div "Type of Document: operating agreement Document Title: Operating Agreement LLC D…" at bounding box center [886, 194] width 191 height 139
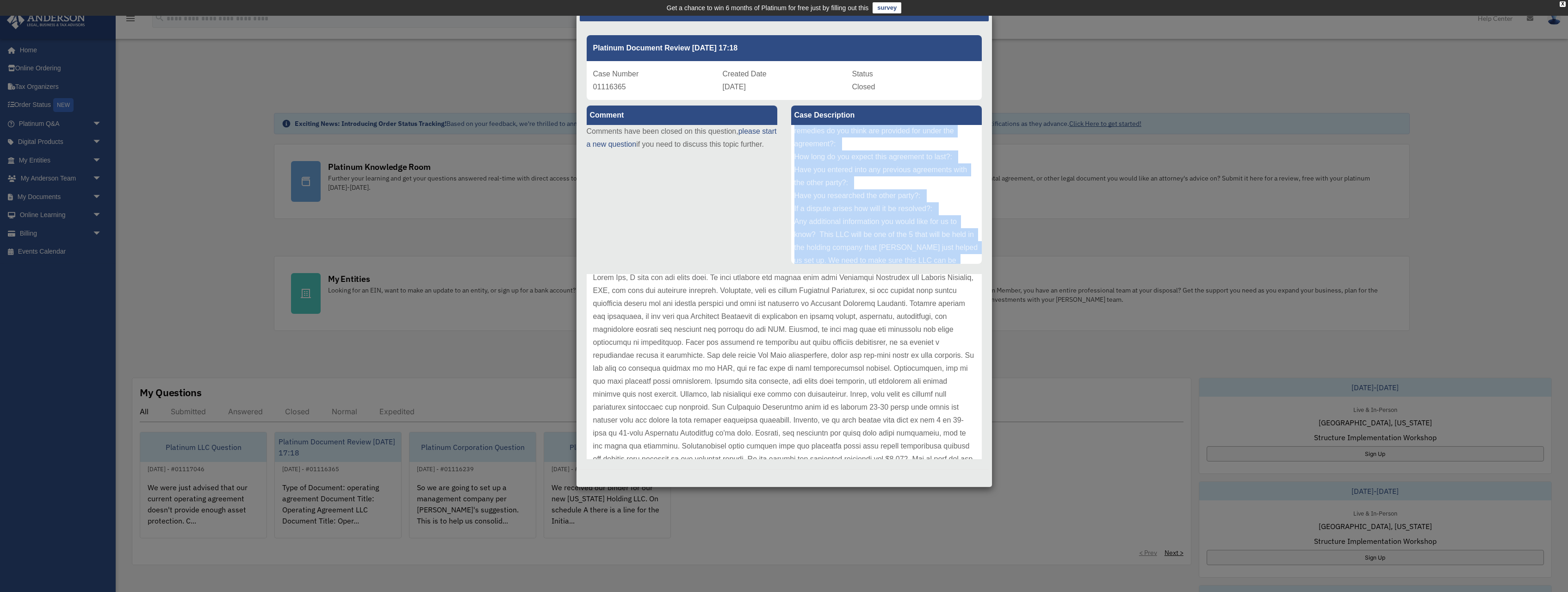
scroll to position [140, 0]
drag, startPoint x: 796, startPoint y: 157, endPoint x: 968, endPoint y: 293, distance: 219.3
click at [968, 264] on div "Type of Document: operating agreement Document Title: Operating Agreement LLC D…" at bounding box center [886, 194] width 191 height 139
copy div "Type of Document: operating agreement Document Title: Operating Agreement LLC D…"
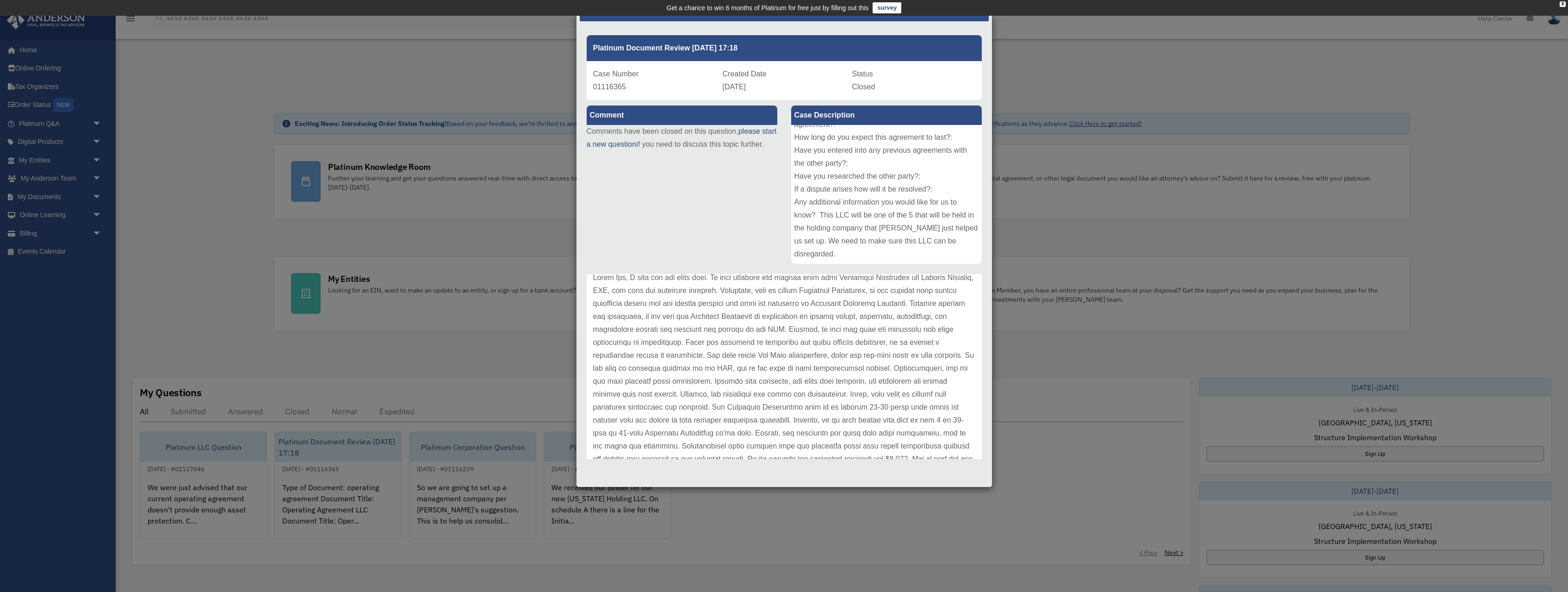
click at [736, 345] on p at bounding box center [784, 375] width 382 height 208
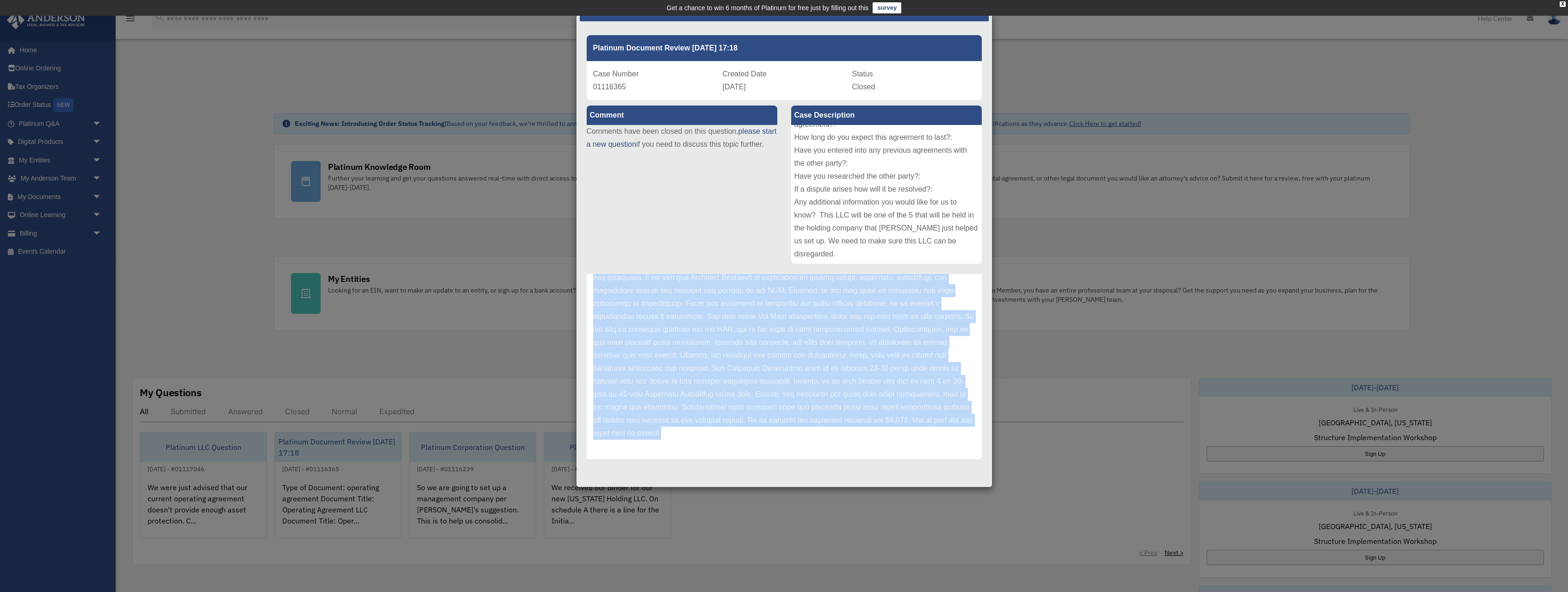
scroll to position [23, 0]
drag, startPoint x: 594, startPoint y: 300, endPoint x: 844, endPoint y: 451, distance: 292.1
click at [844, 451] on div "Update date : 09-19-2025" at bounding box center [784, 336] width 395 height 246
copy p "Hello Fan, I hope you are doing well. We have received and looked over your Ope…"
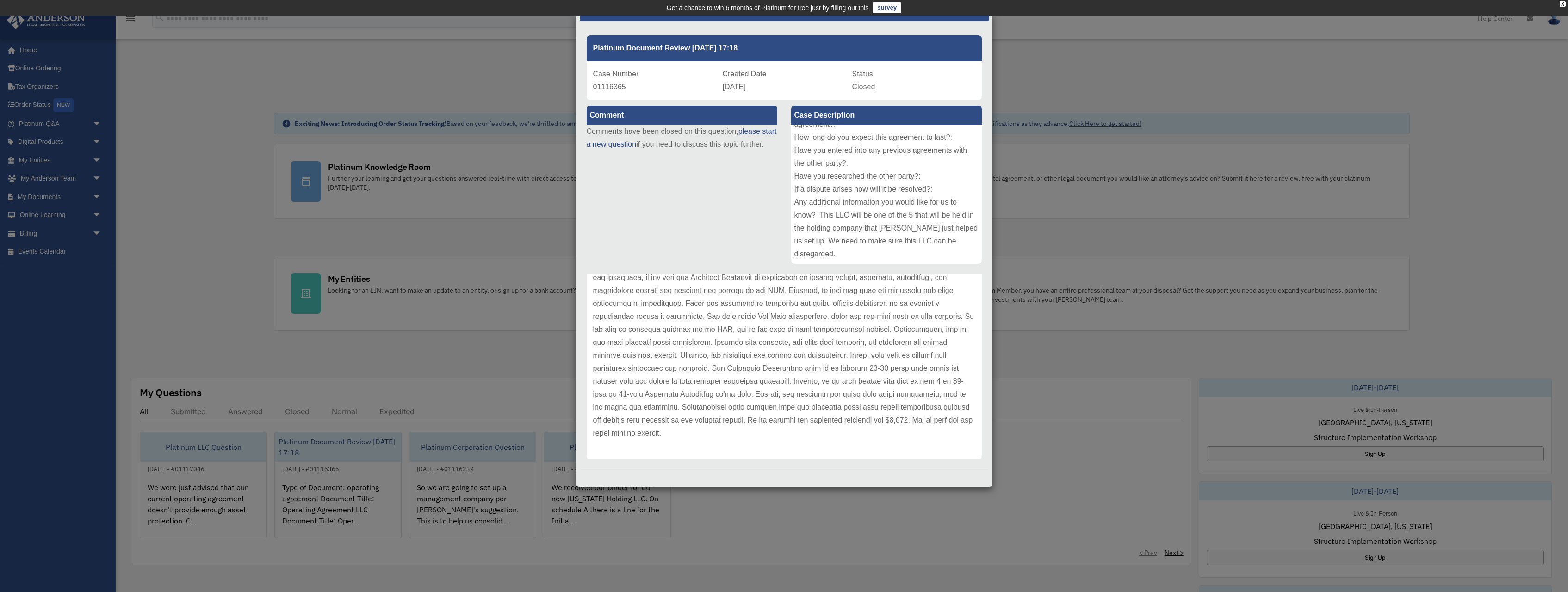
click at [210, 333] on div "Case Detail × Platinum Document Review 09/18/2025 17:18 Case Number 01116365 Cr…" at bounding box center [784, 296] width 1568 height 592
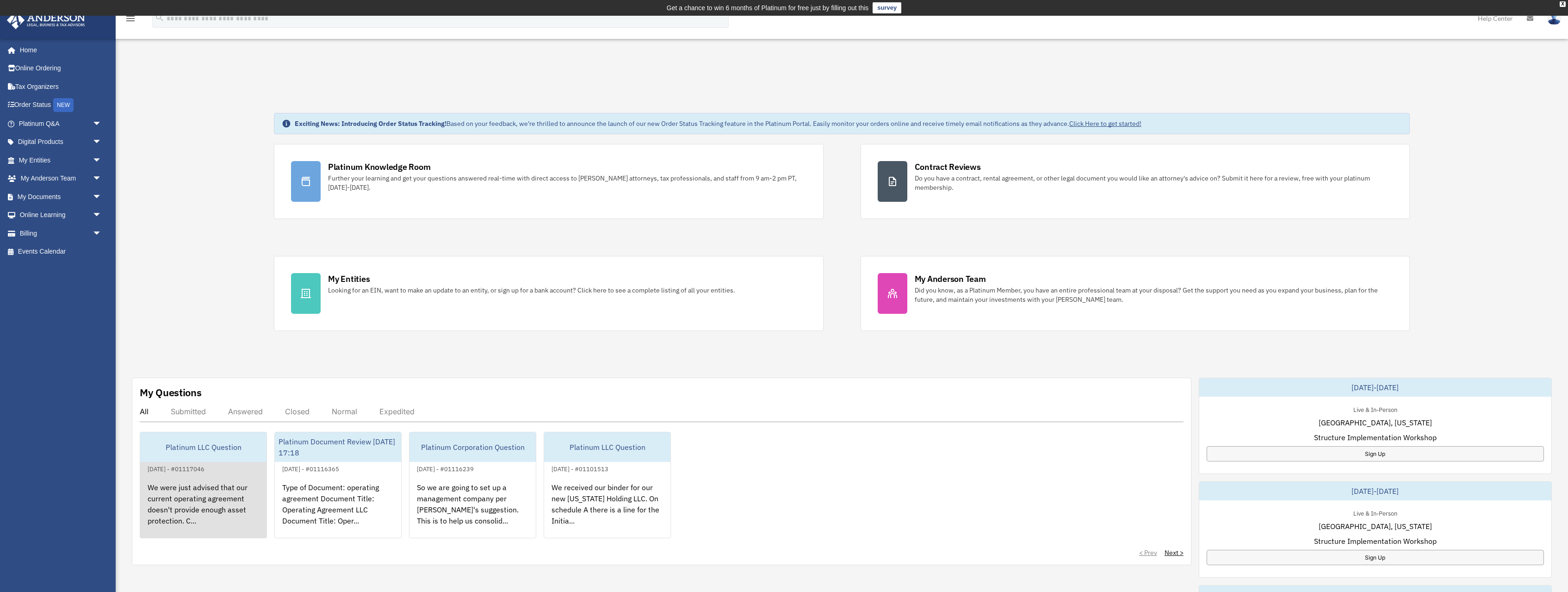
click at [203, 495] on div "We were just advised that our current operating agreement doesn't provide enoug…" at bounding box center [203, 510] width 127 height 72
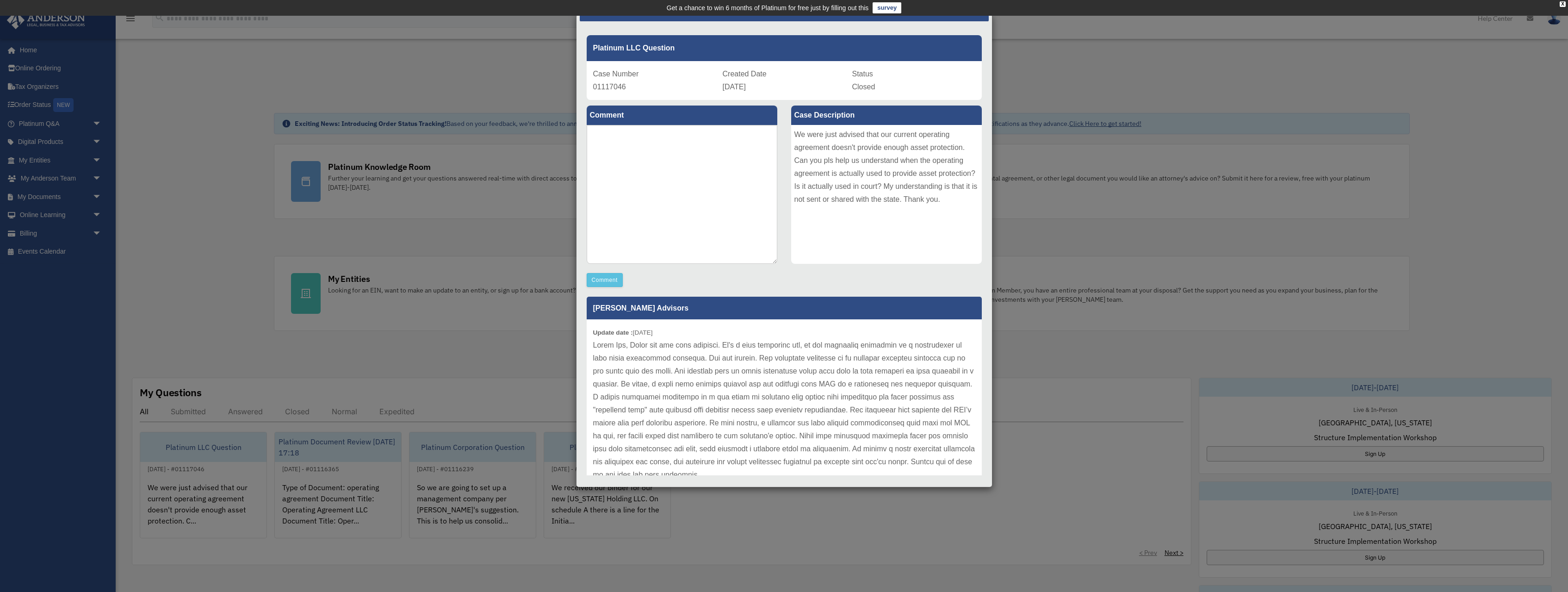
scroll to position [26, 0]
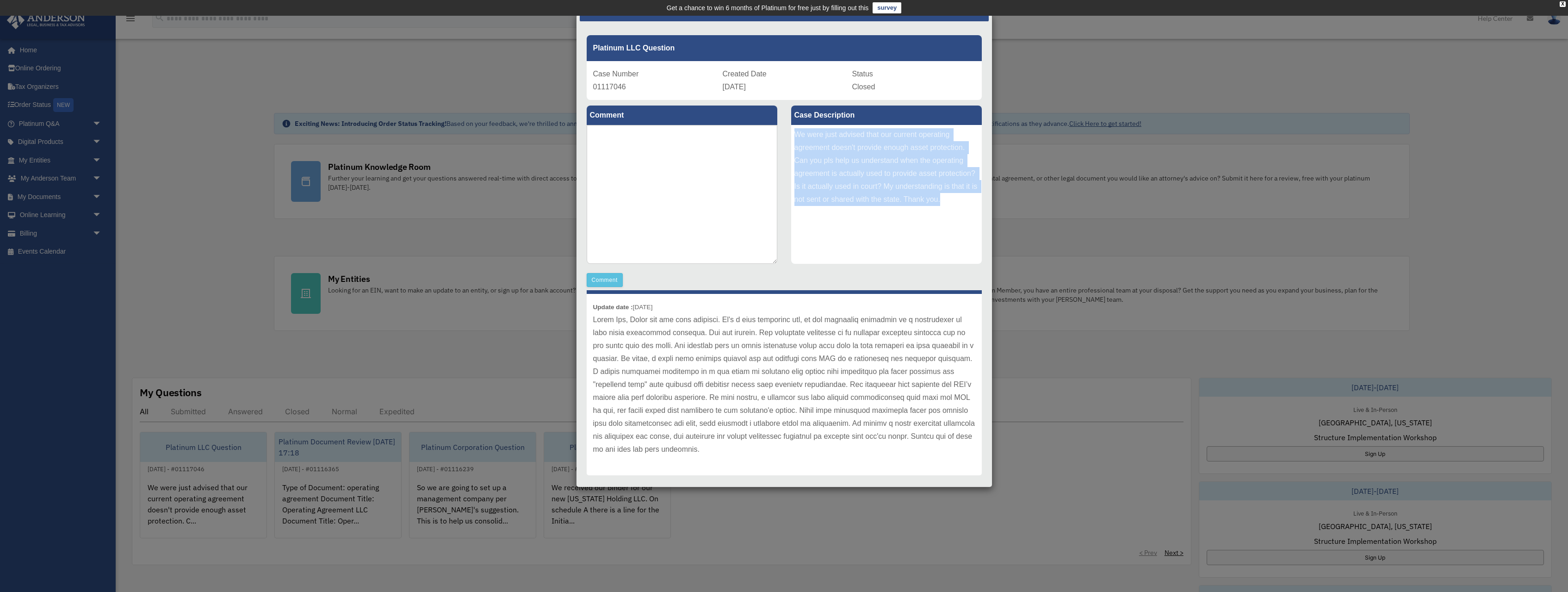
drag, startPoint x: 796, startPoint y: 155, endPoint x: 941, endPoint y: 226, distance: 161.4
click at [941, 226] on div "We were just advised that our current operating agreement doesn't provide enoug…" at bounding box center [886, 194] width 191 height 139
copy div "We were just advised that our current operating agreement doesn't provide enoug…"
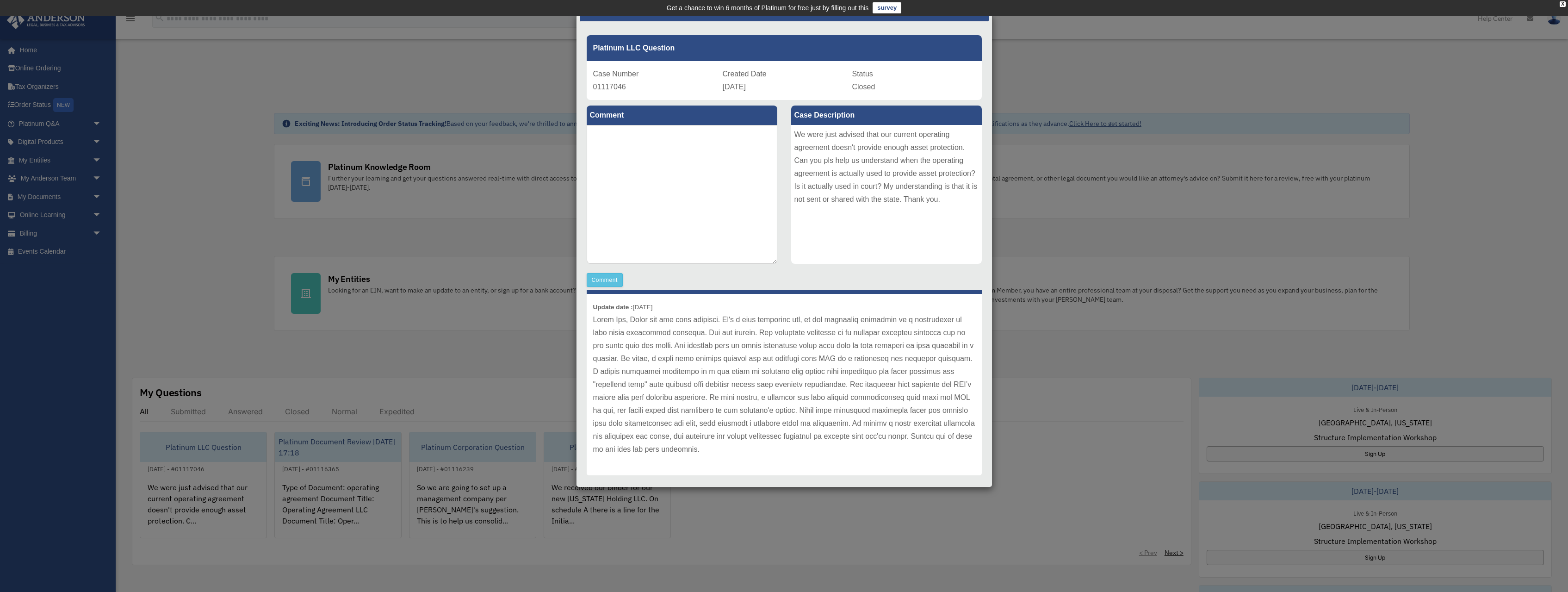
click at [659, 381] on p at bounding box center [784, 385] width 382 height 143
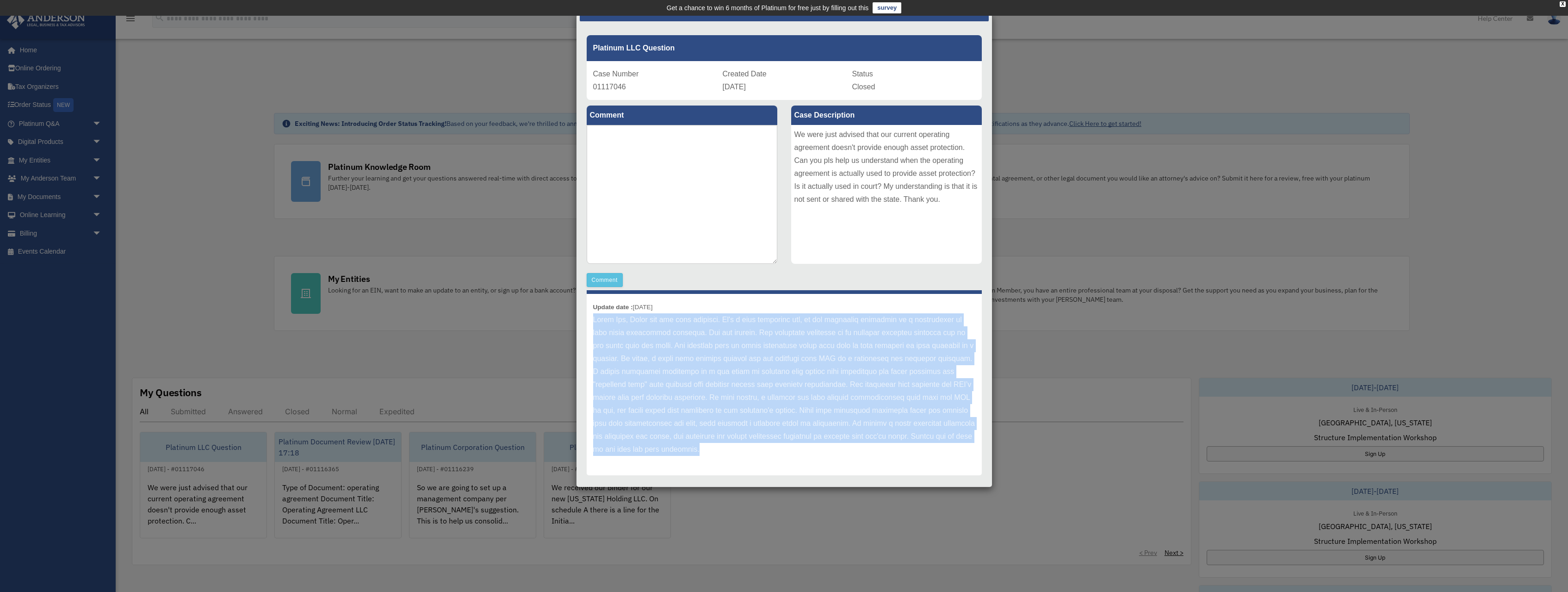
drag, startPoint x: 593, startPoint y: 341, endPoint x: 911, endPoint y: 479, distance: 346.7
click at [911, 456] on p at bounding box center [784, 385] width 382 height 143
copy p "Hello Fan, Thank you for your question. It's a very important one, as the opera…"
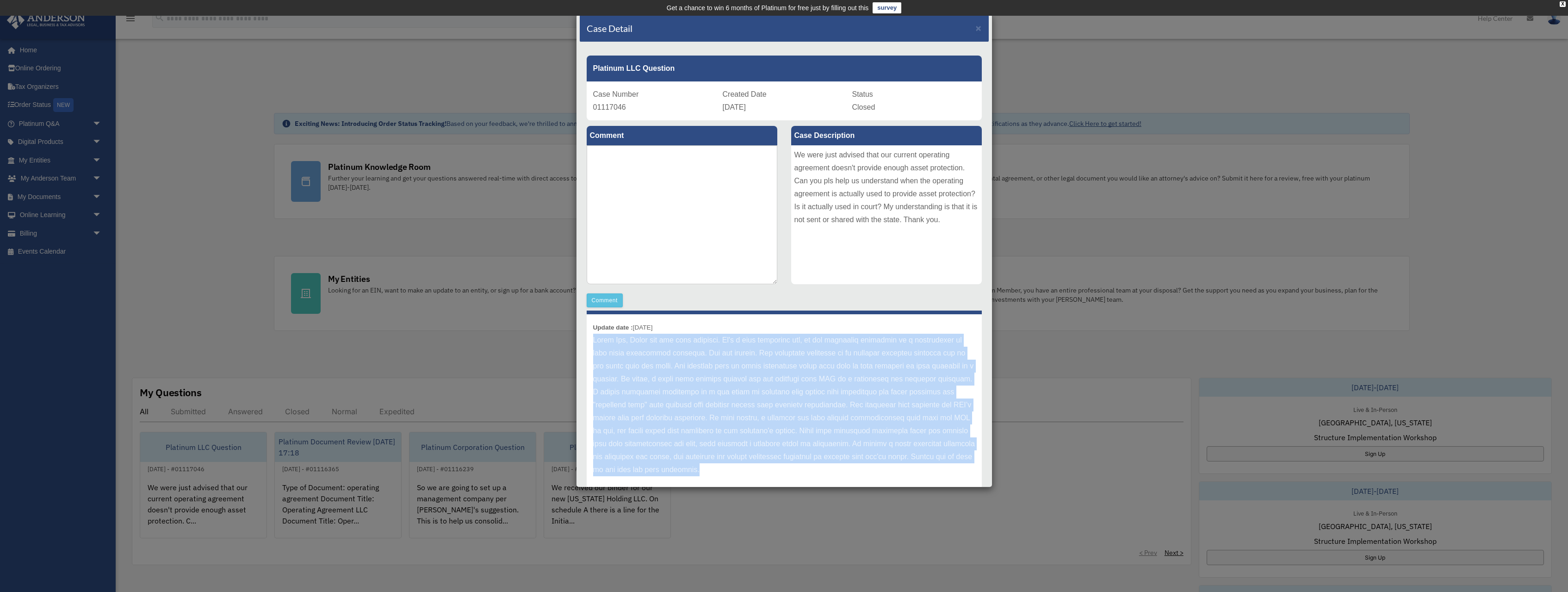
scroll to position [0, 0]
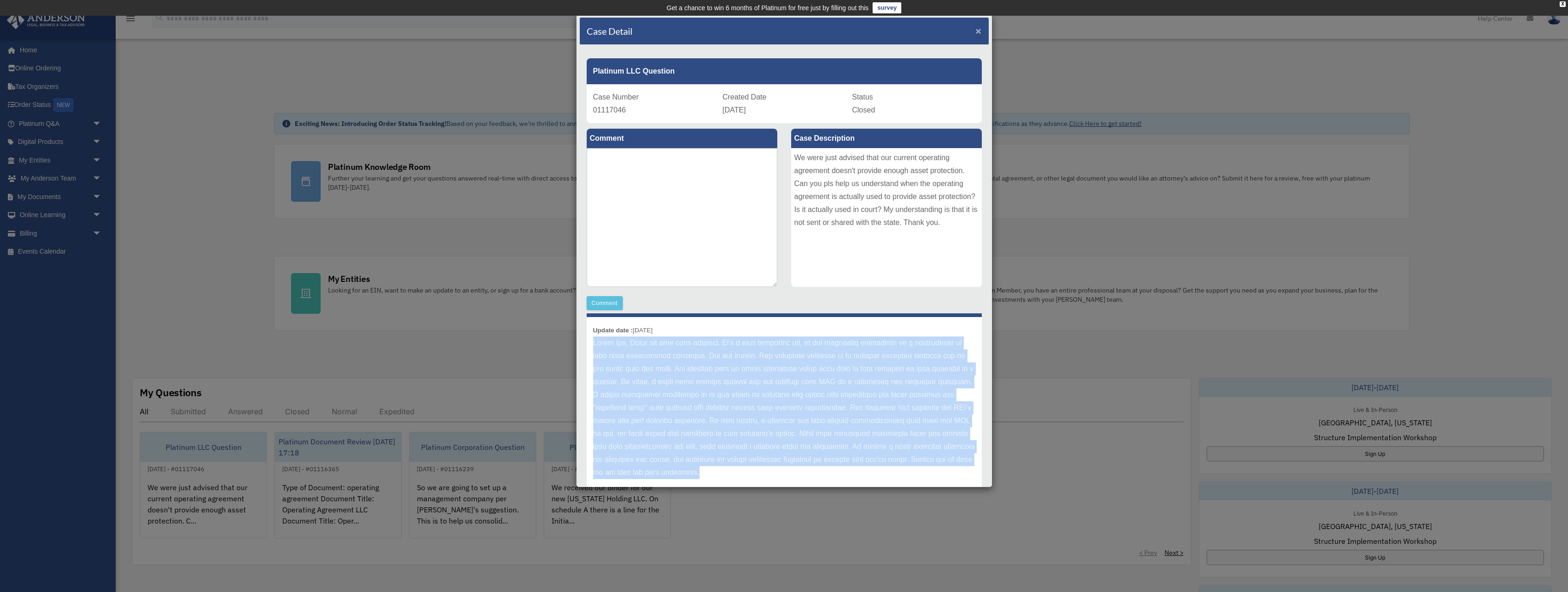
click at [978, 29] on span "×" at bounding box center [979, 30] width 6 height 10
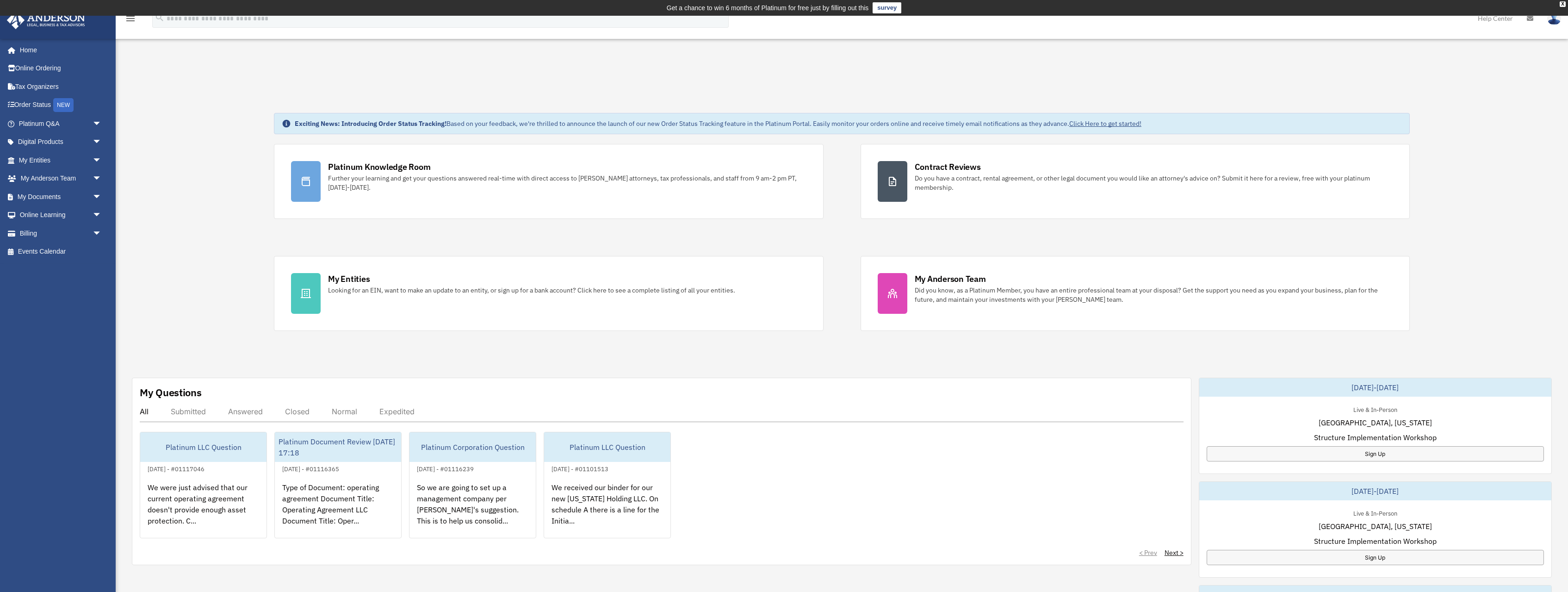
click at [240, 102] on div "Exciting News: Introducing Order Status Tracking! Based on your feedback, we're…" at bounding box center [842, 495] width 1466 height 811
click at [38, 123] on link "Platinum Q&A arrow_drop_down" at bounding box center [61, 124] width 109 height 18
click at [99, 124] on span "arrow_drop_down" at bounding box center [102, 124] width 18 height 19
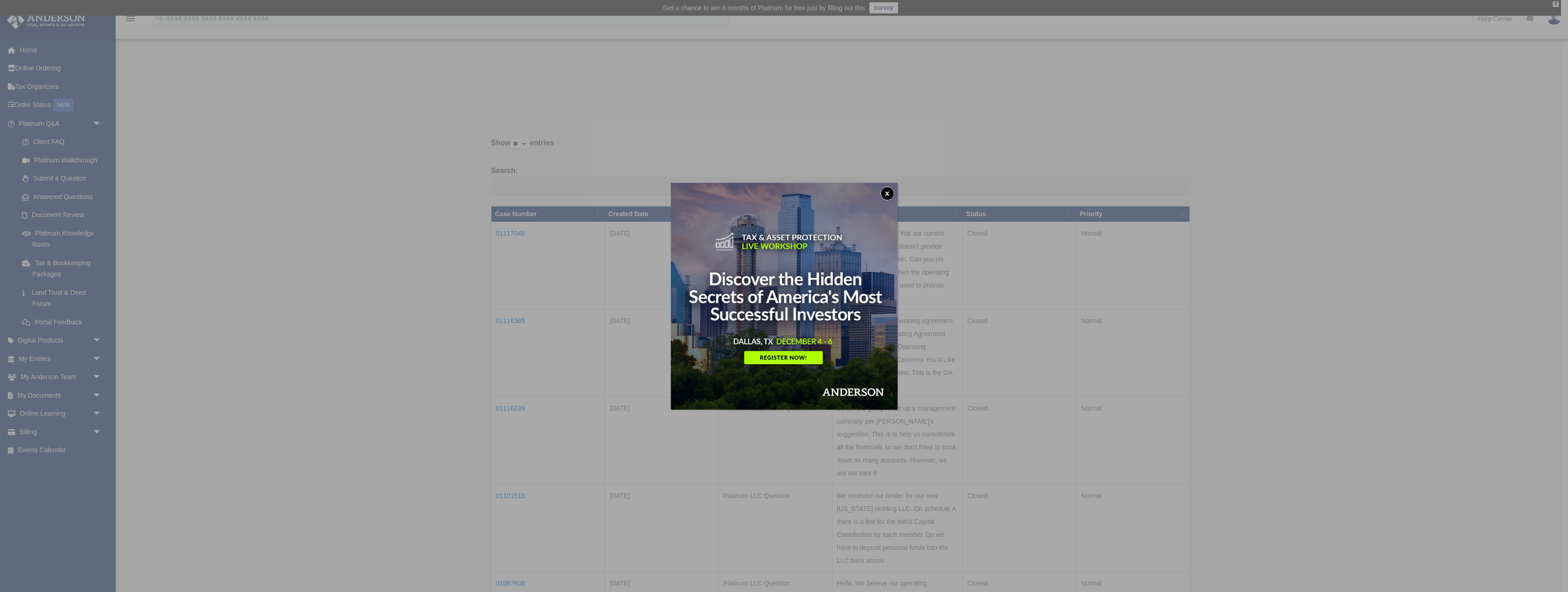
click at [884, 192] on button "x" at bounding box center [887, 193] width 14 height 14
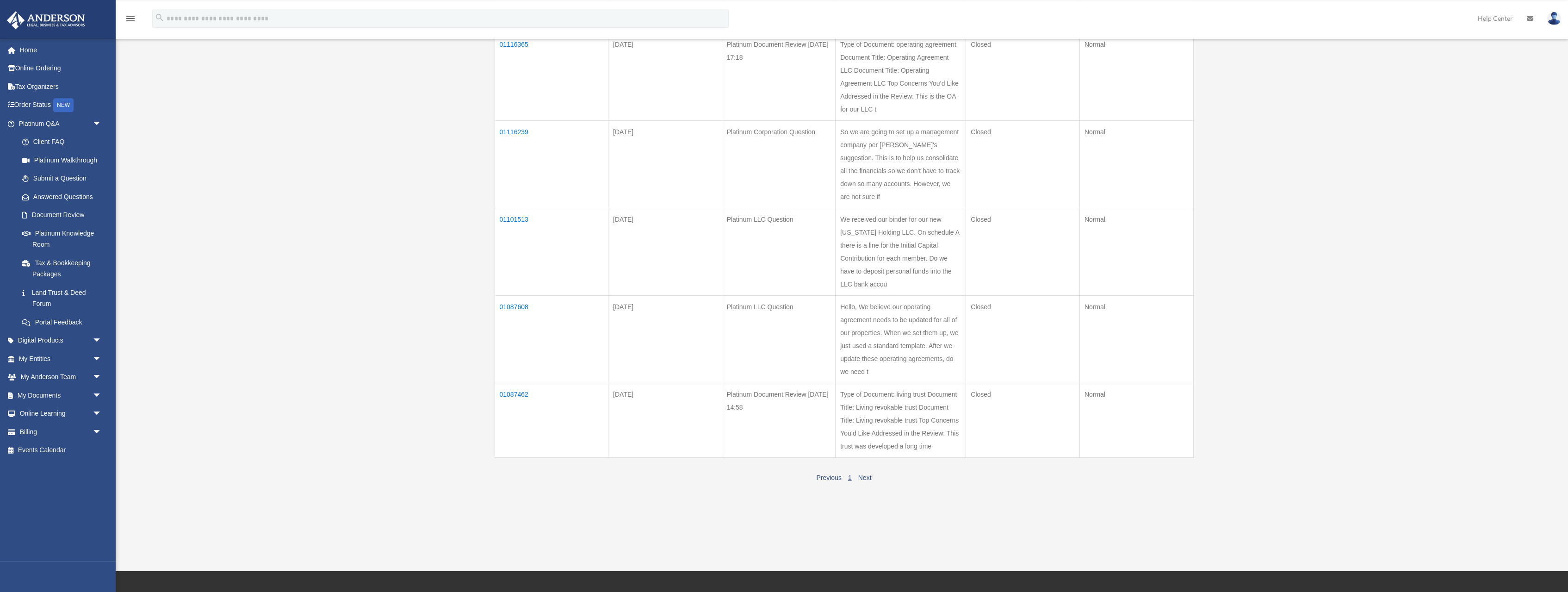
scroll to position [277, 0]
click at [520, 305] on td "01087608" at bounding box center [551, 339] width 114 height 88
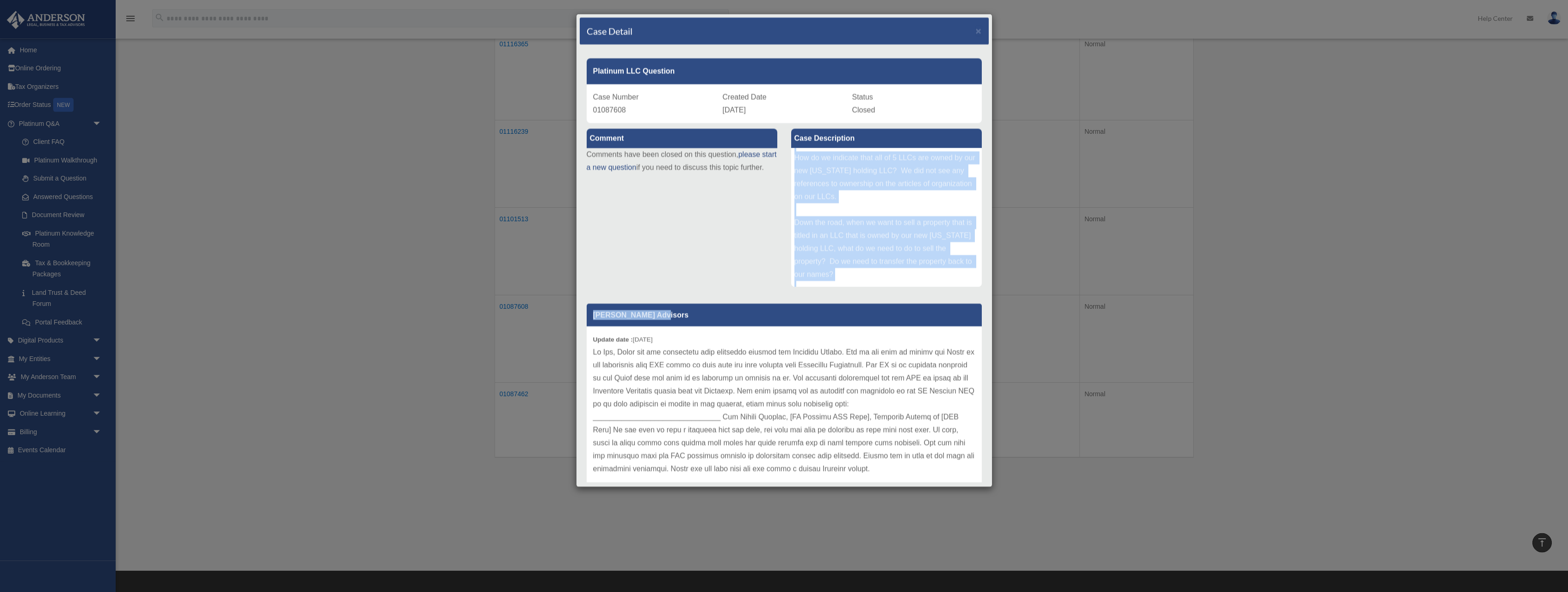
scroll to position [140, 0]
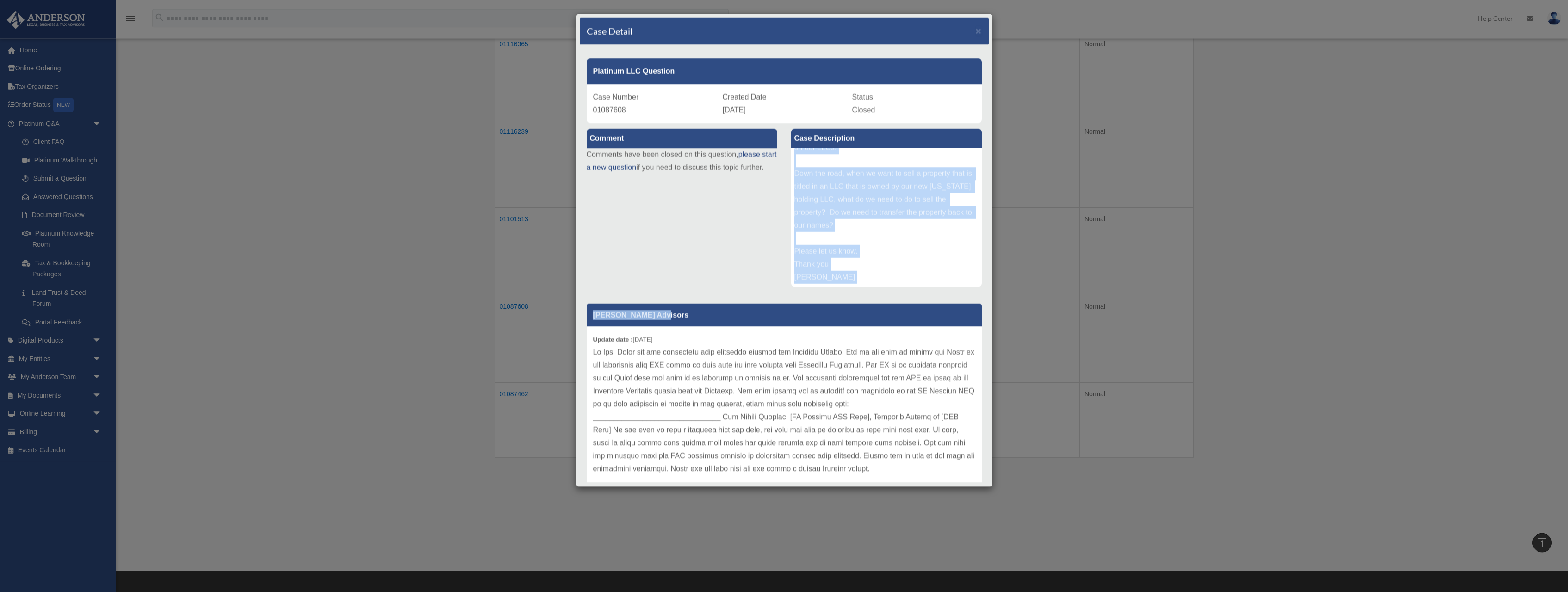
drag, startPoint x: 796, startPoint y: 157, endPoint x: 931, endPoint y: 299, distance: 195.9
click at [931, 287] on div "Hello, We believe our operating agreement needs to be updated for all of our pr…" at bounding box center [886, 217] width 191 height 139
copy div "Hello, We believe our operating agreement needs to be updated for all of our pr…"
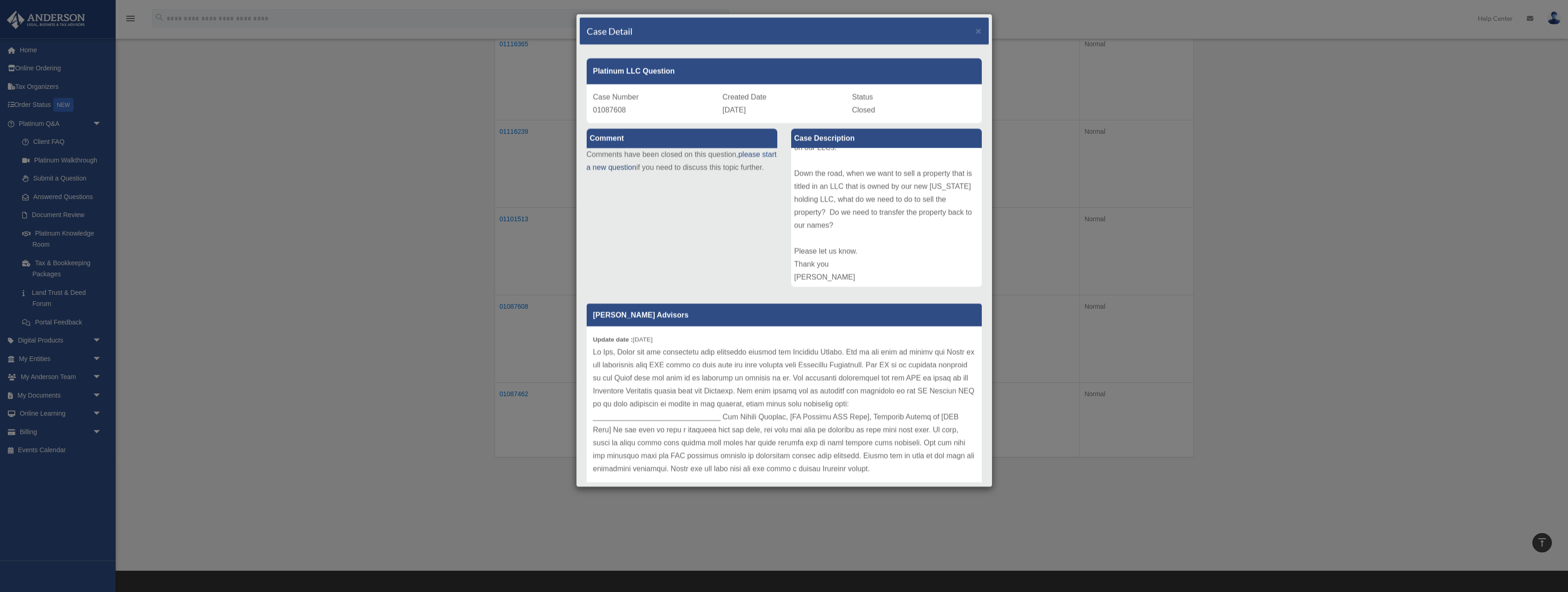
click at [877, 367] on p at bounding box center [784, 411] width 382 height 130
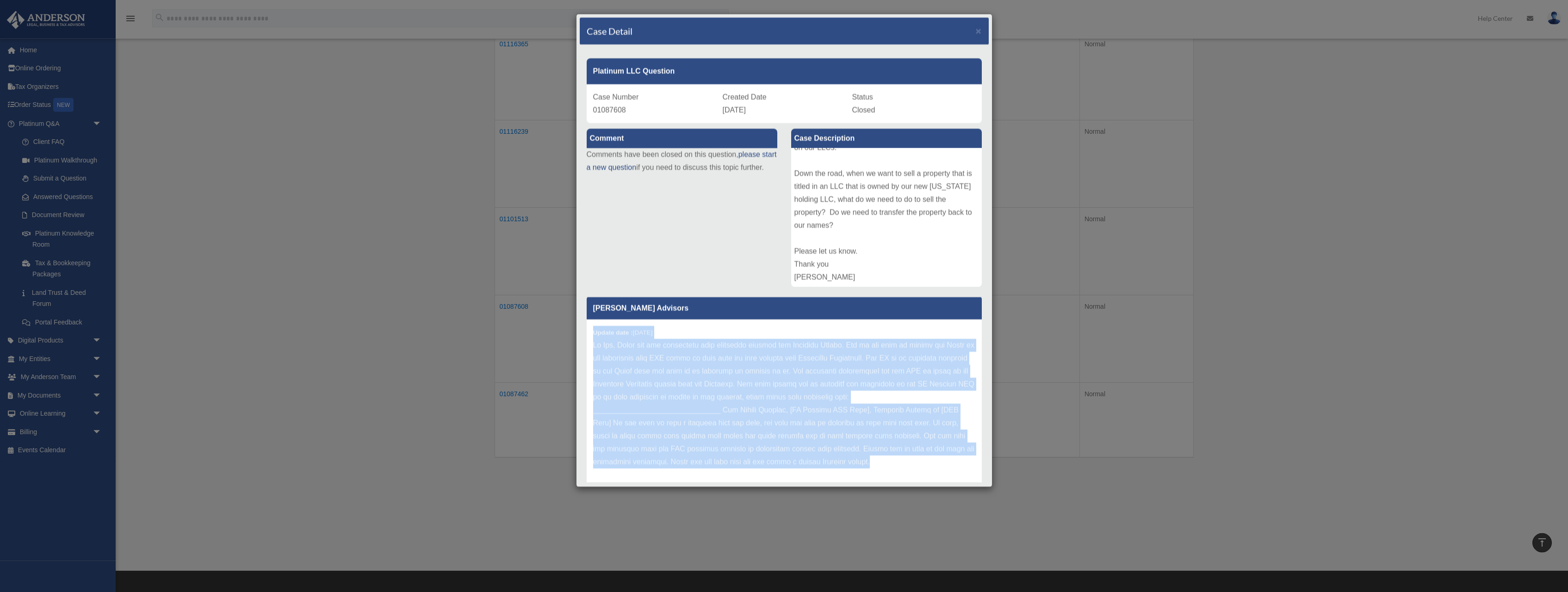
scroll to position [13, 0]
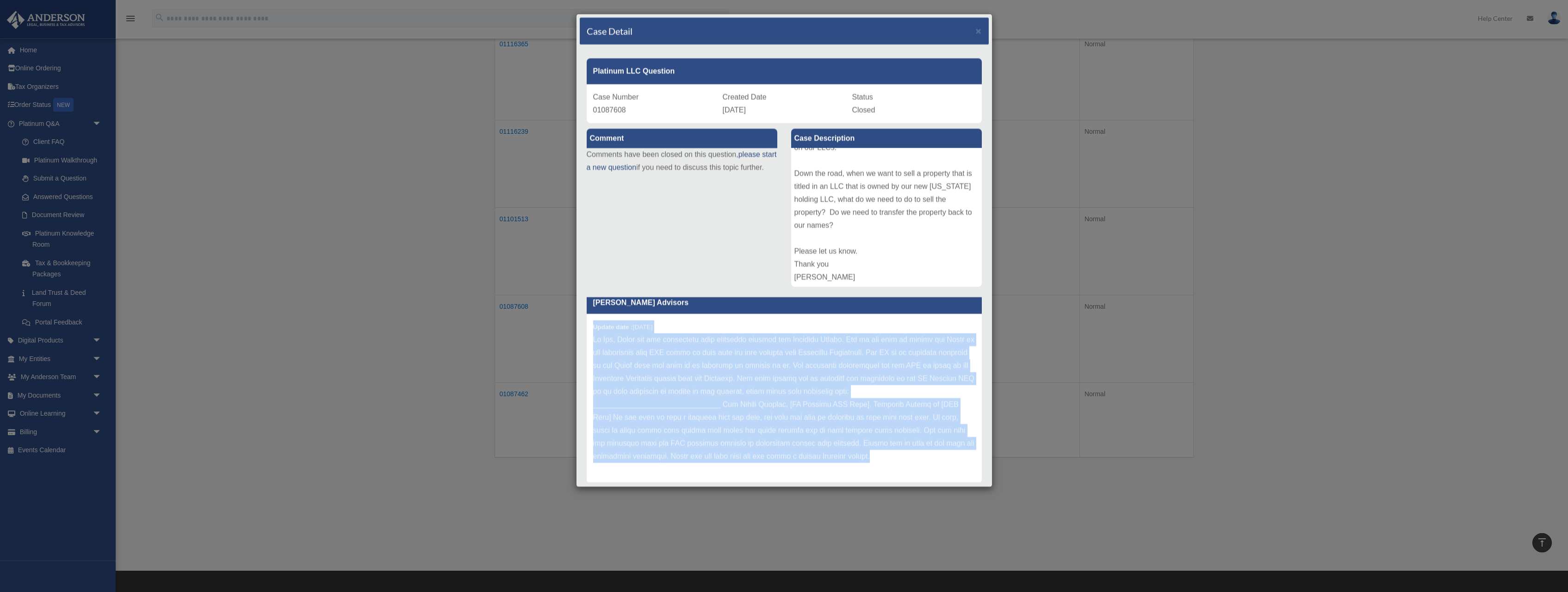
drag, startPoint x: 594, startPoint y: 337, endPoint x: 861, endPoint y: 487, distance: 306.2
click at [861, 482] on div "Anderson Advisors Update date : 08-26-2025" at bounding box center [784, 390] width 409 height 185
copy div "Update date : 08-26-2025 Hi Fan, Thank you for submitting your questions throug…"
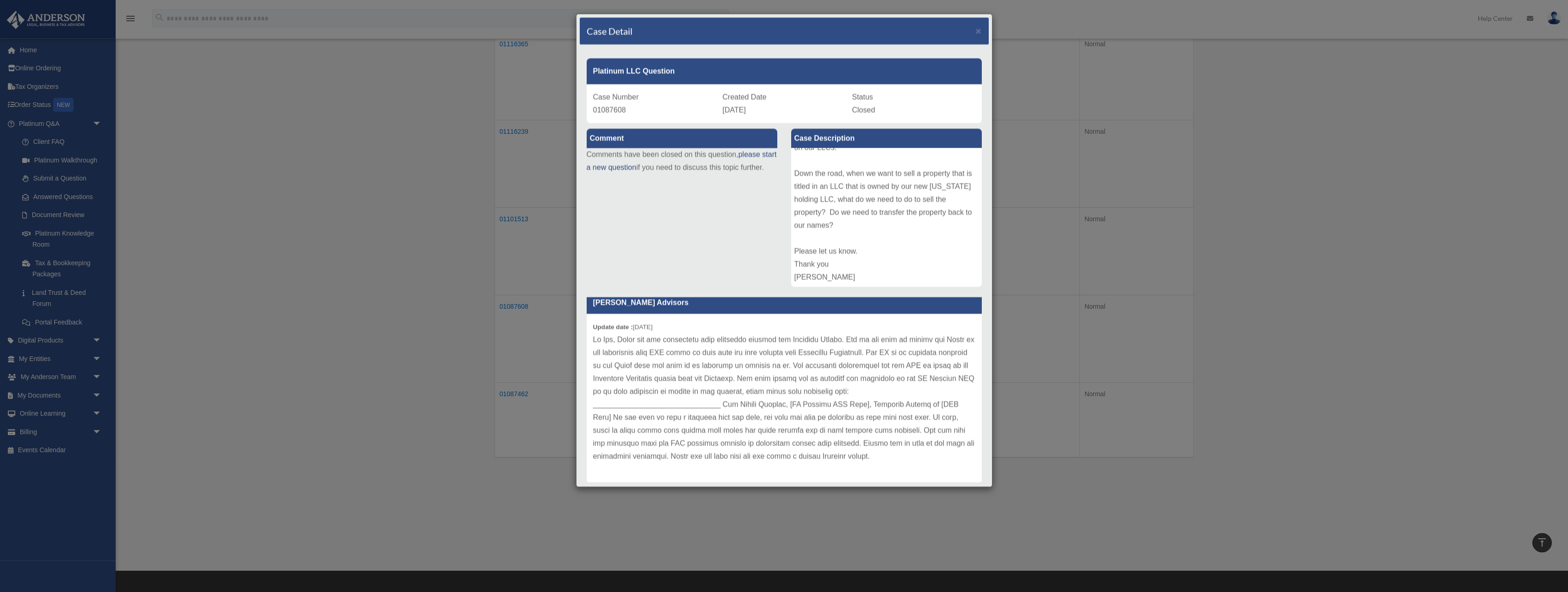
drag, startPoint x: 363, startPoint y: 382, endPoint x: 377, endPoint y: 379, distance: 14.3
click at [363, 382] on div "Case Detail × Platinum LLC Question Case Number 01087608 Created Date August 25…" at bounding box center [784, 296] width 1568 height 592
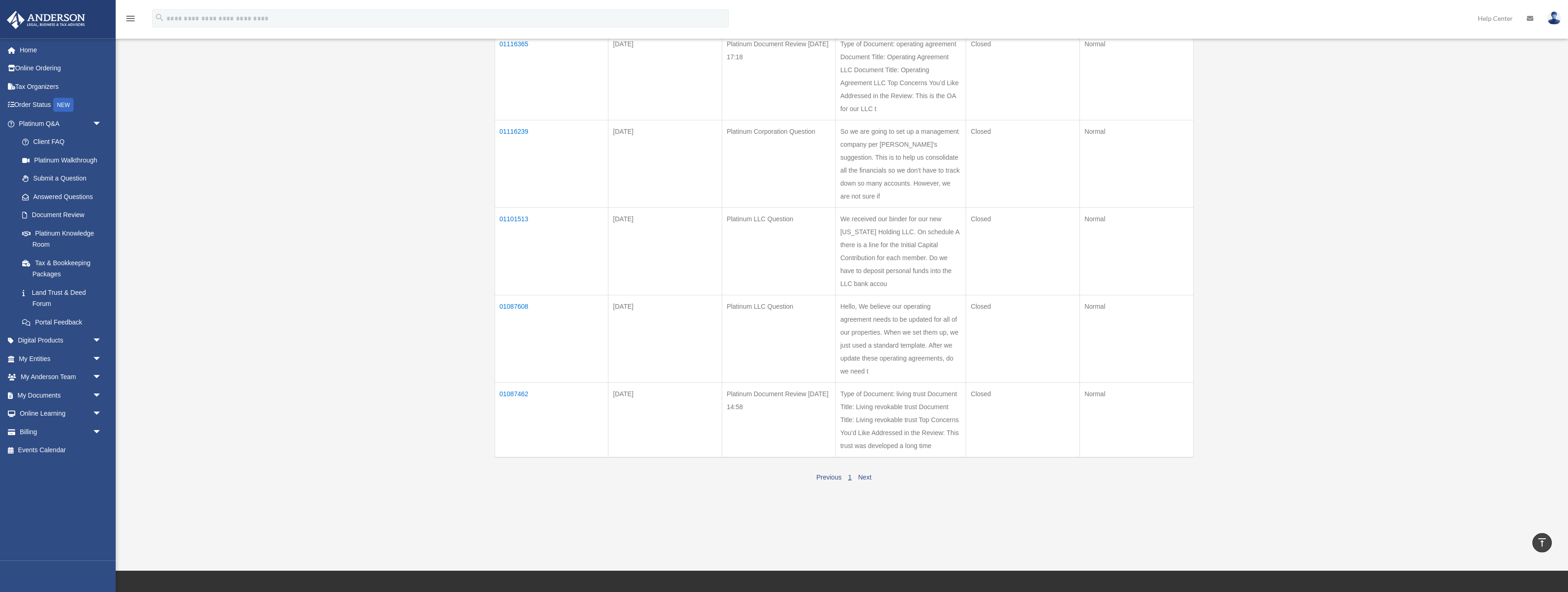
click at [513, 394] on td "01087462" at bounding box center [551, 420] width 114 height 75
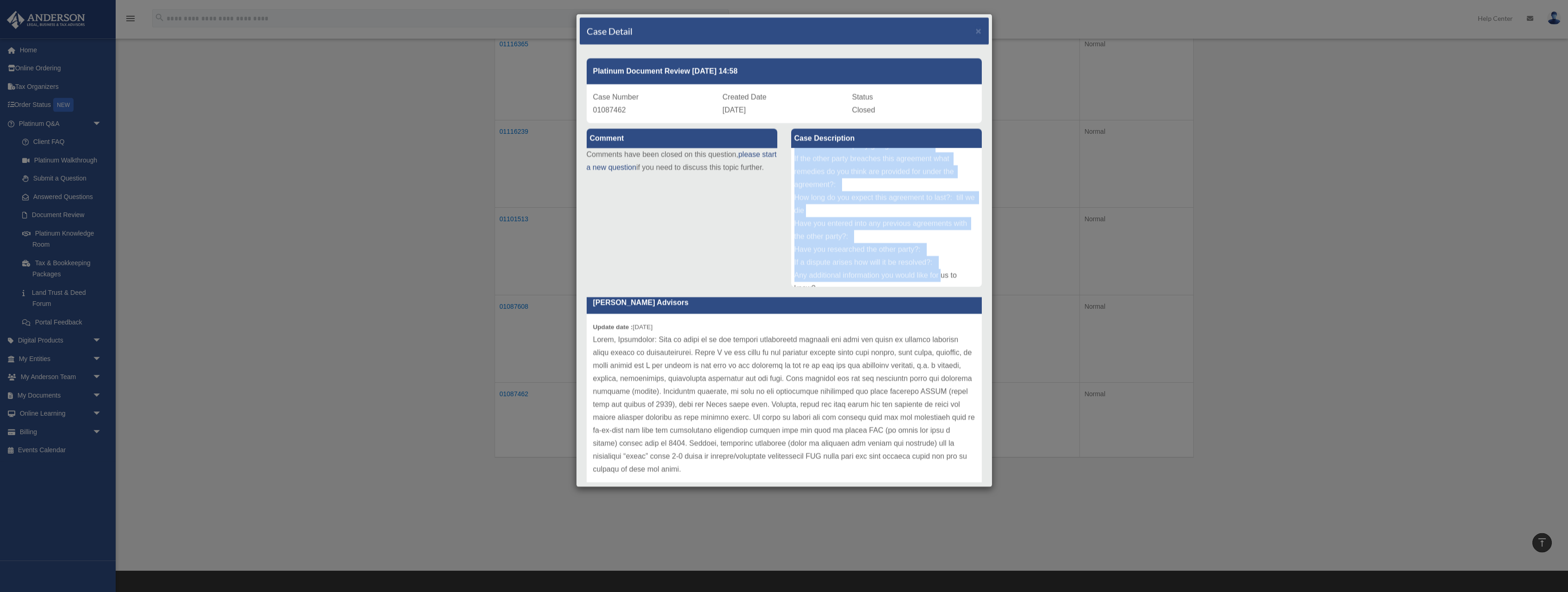
scroll to position [192, 0]
drag, startPoint x: 794, startPoint y: 157, endPoint x: 957, endPoint y: 292, distance: 211.6
click at [957, 287] on div "Type of Document: living trust Document Title: Living revokable trust Document …" at bounding box center [886, 217] width 191 height 139
copy div "Type of Document: living trust Document Title: Living revokable trust Document …"
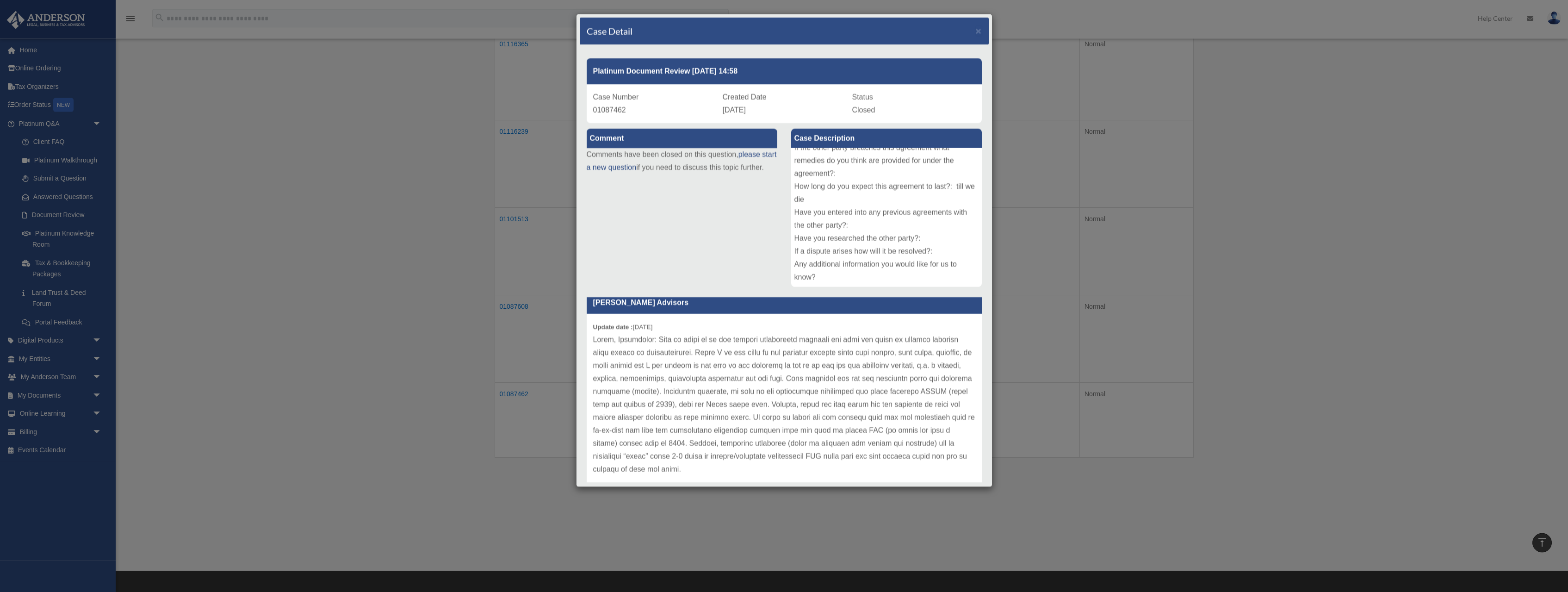
click at [736, 387] on p at bounding box center [784, 404] width 382 height 143
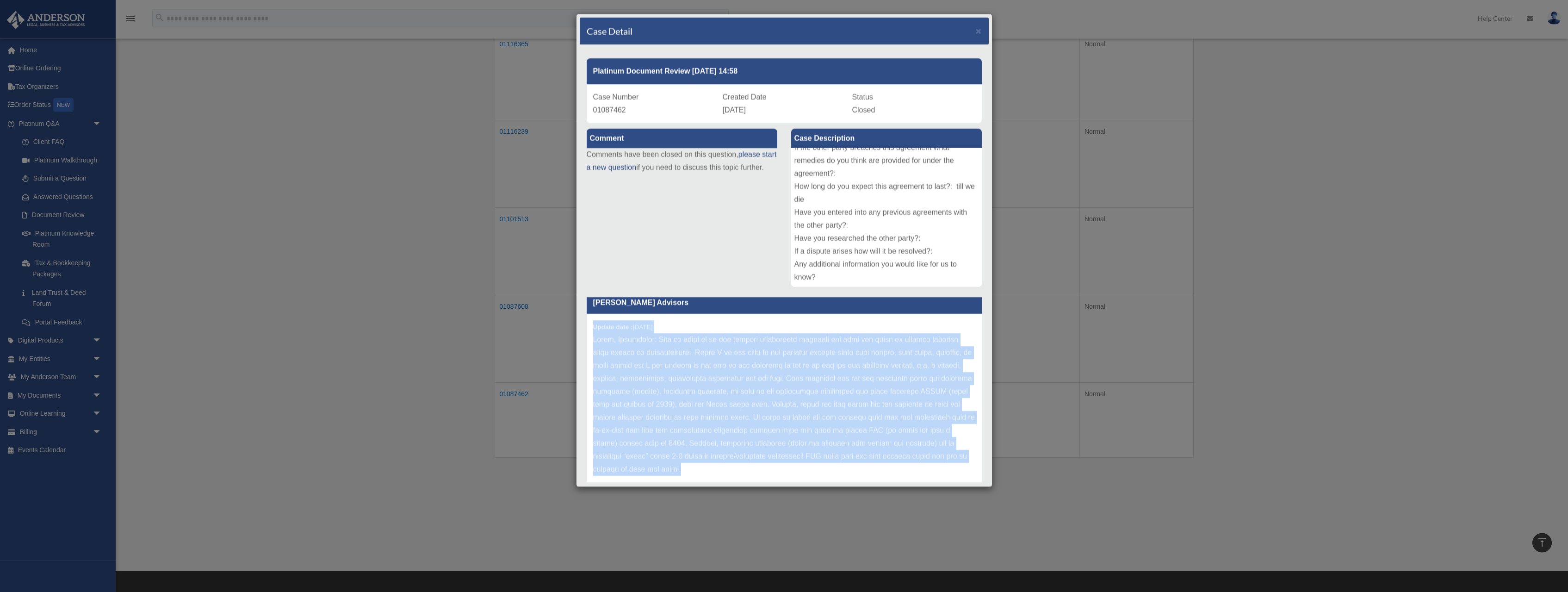
drag, startPoint x: 595, startPoint y: 327, endPoint x: 974, endPoint y: 467, distance: 404.0
click at [974, 467] on div "Update date : 08-25-2025" at bounding box center [784, 404] width 395 height 181
copy div "Update date : 08-25-2025 Hello, Disclaimer: This is meant to be for general inf…"
click at [978, 28] on span "×" at bounding box center [979, 30] width 6 height 10
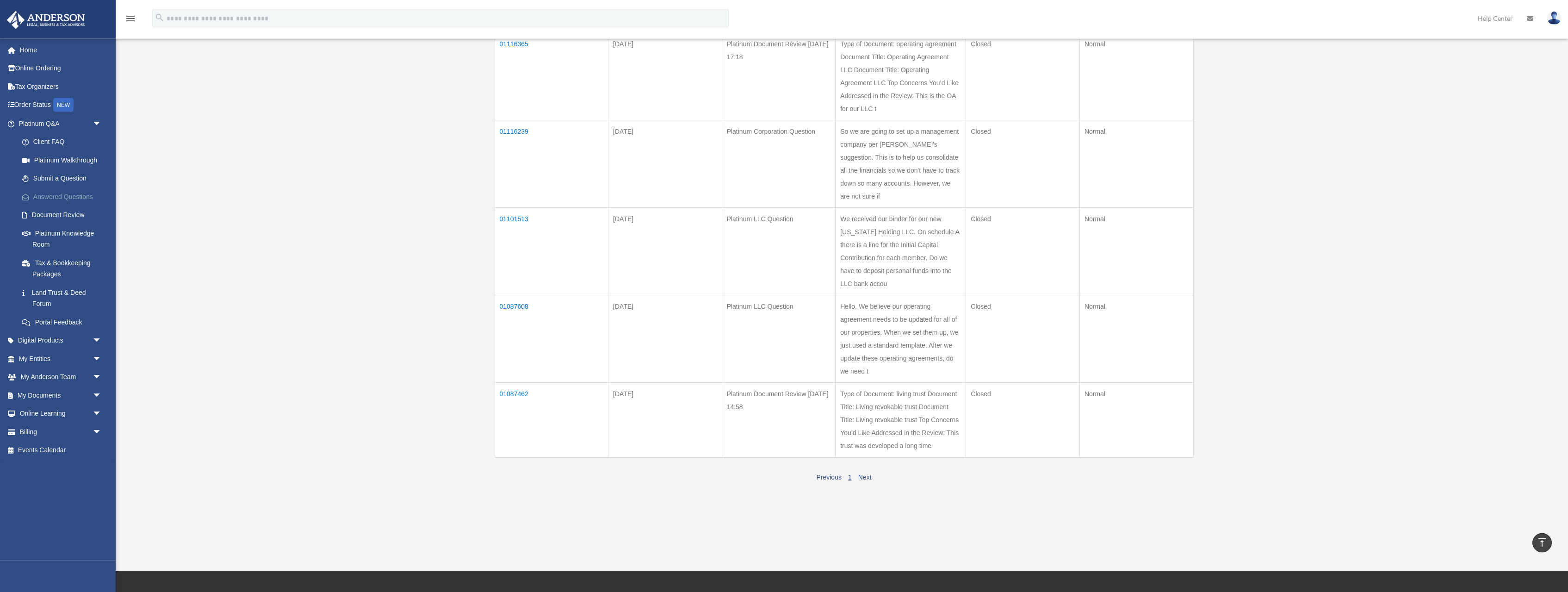
click at [51, 196] on link "Answered Questions" at bounding box center [64, 197] width 103 height 18
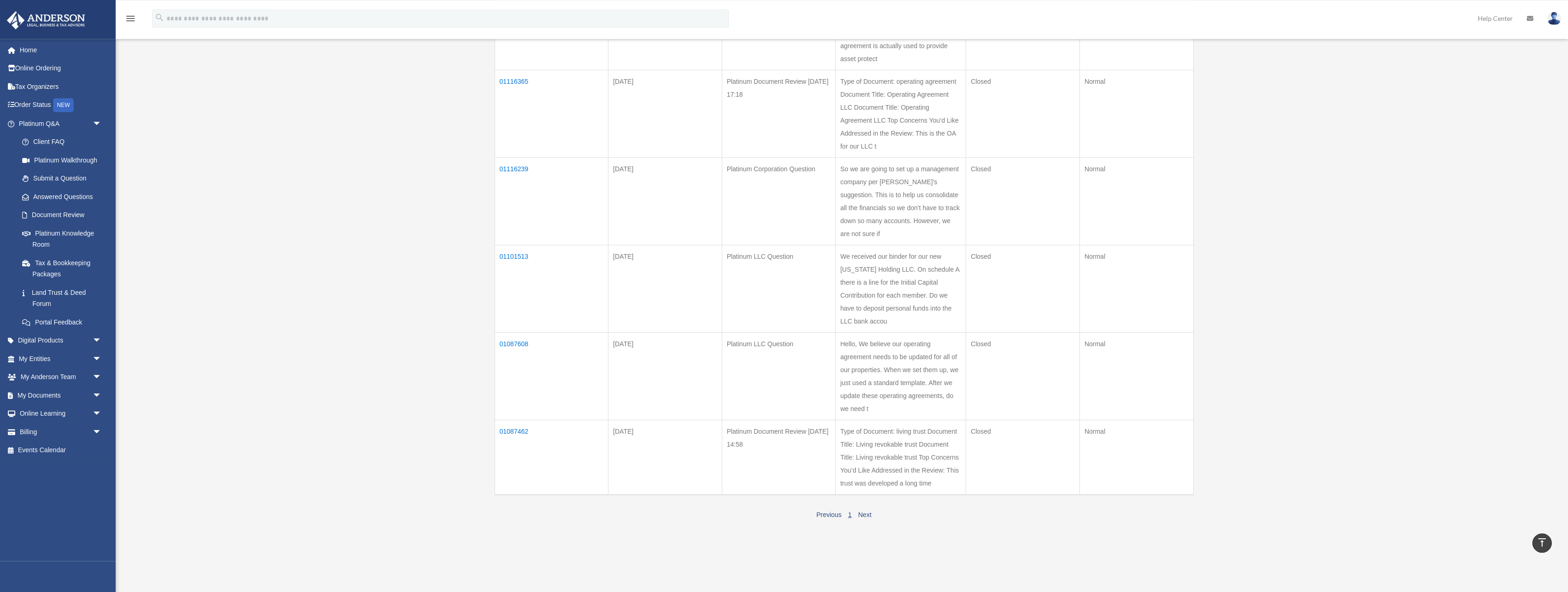
scroll to position [242, 0]
click at [865, 515] on link "Next" at bounding box center [865, 512] width 13 height 7
click at [63, 238] on link "Platinum Knowledge Room" at bounding box center [64, 239] width 103 height 30
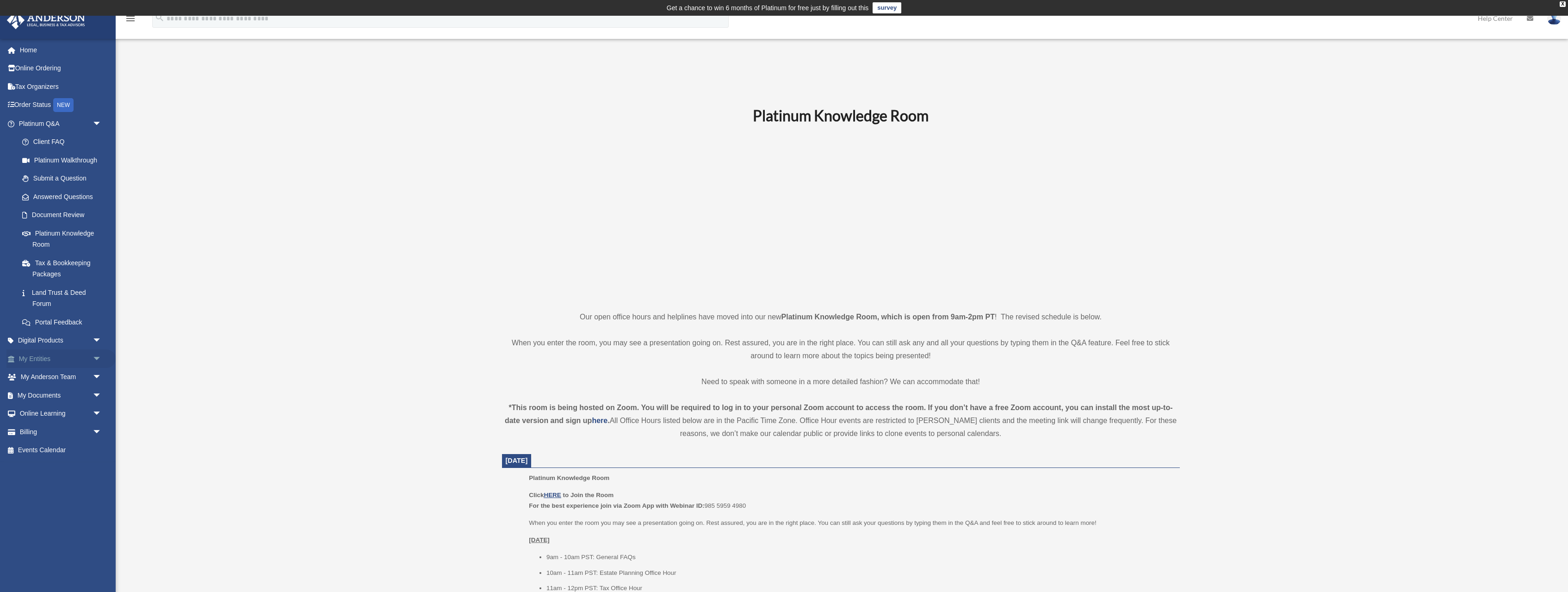
click at [78, 356] on link "My Entities arrow_drop_down" at bounding box center [61, 359] width 109 height 18
click at [97, 358] on span "arrow_drop_down" at bounding box center [102, 359] width 18 height 19
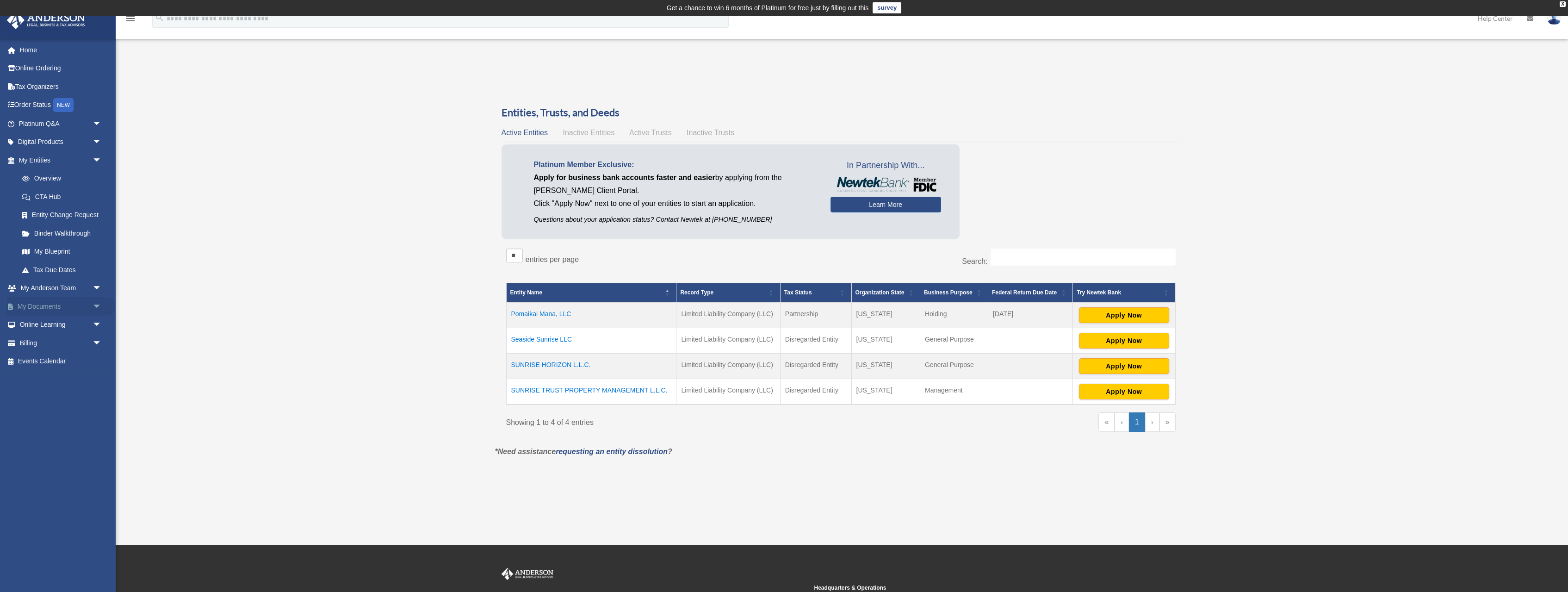
click at [97, 307] on span "arrow_drop_down" at bounding box center [102, 306] width 18 height 19
click at [36, 323] on link "Box" at bounding box center [64, 325] width 103 height 18
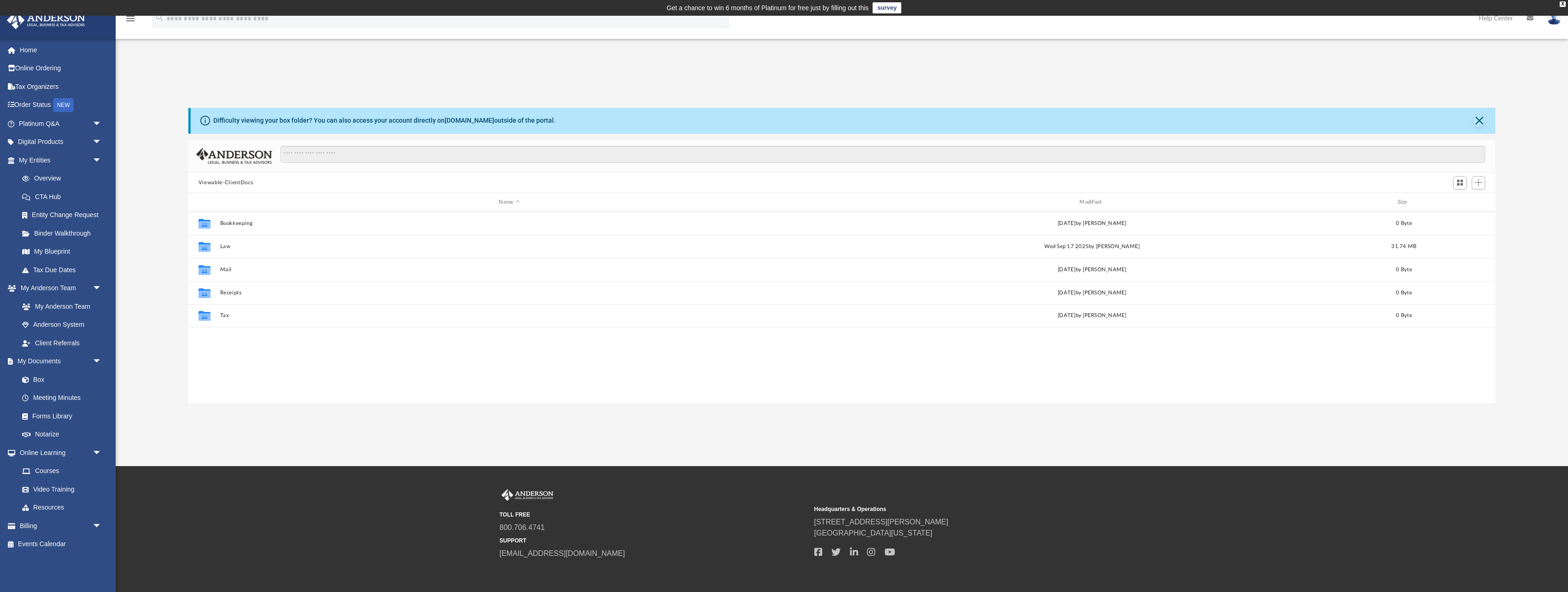
scroll to position [211, 1307]
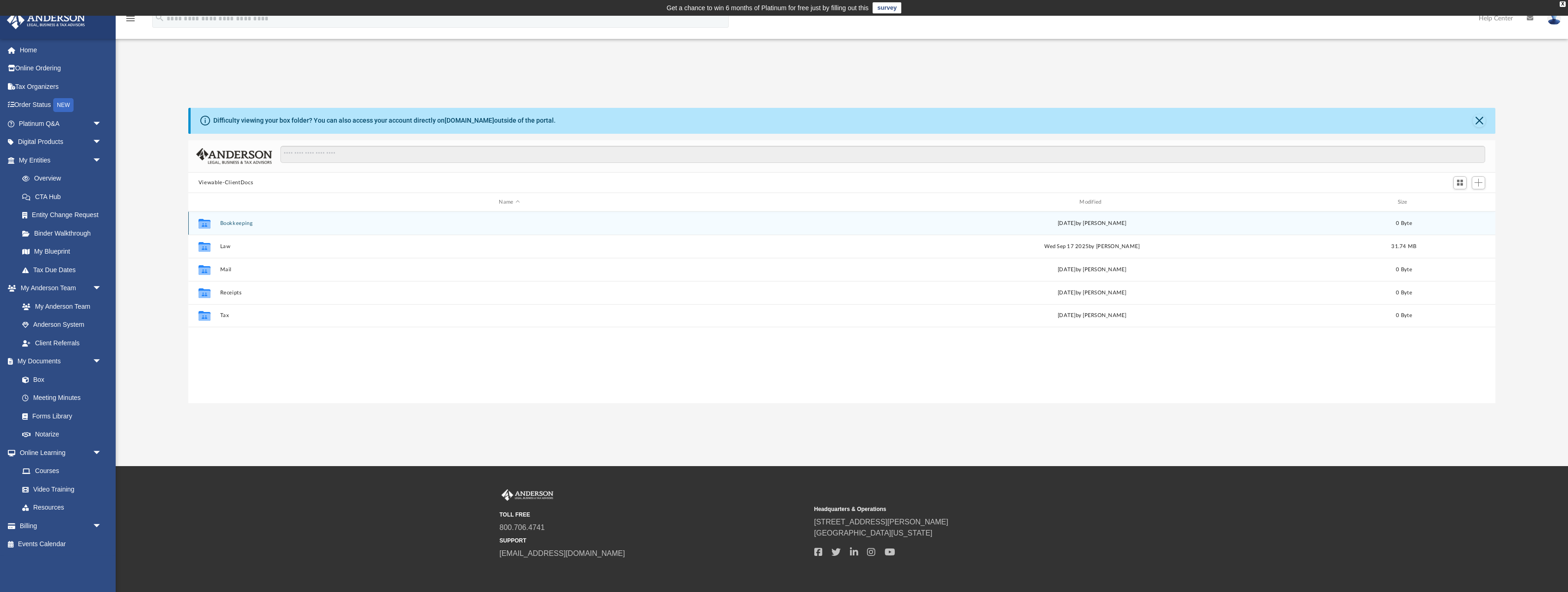
click at [233, 225] on button "Bookkeeping" at bounding box center [509, 224] width 579 height 6
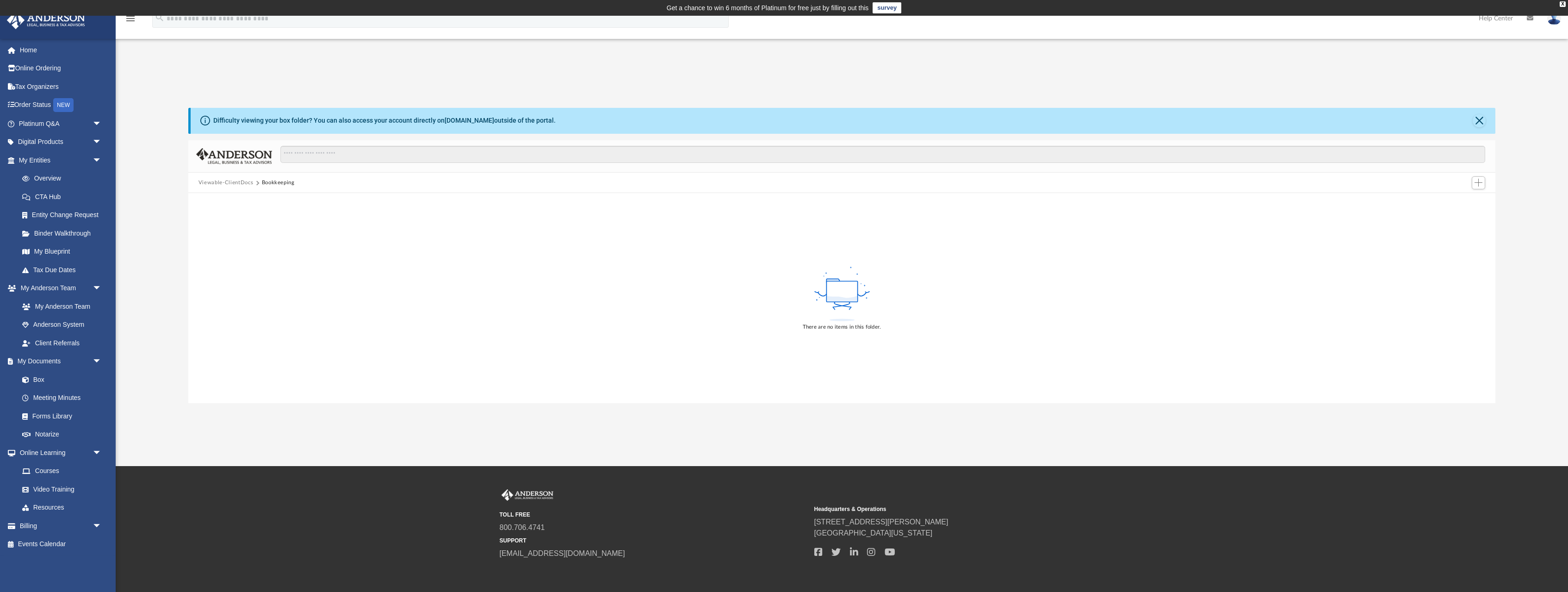
click at [225, 182] on button "Viewable-ClientDocs" at bounding box center [226, 183] width 55 height 9
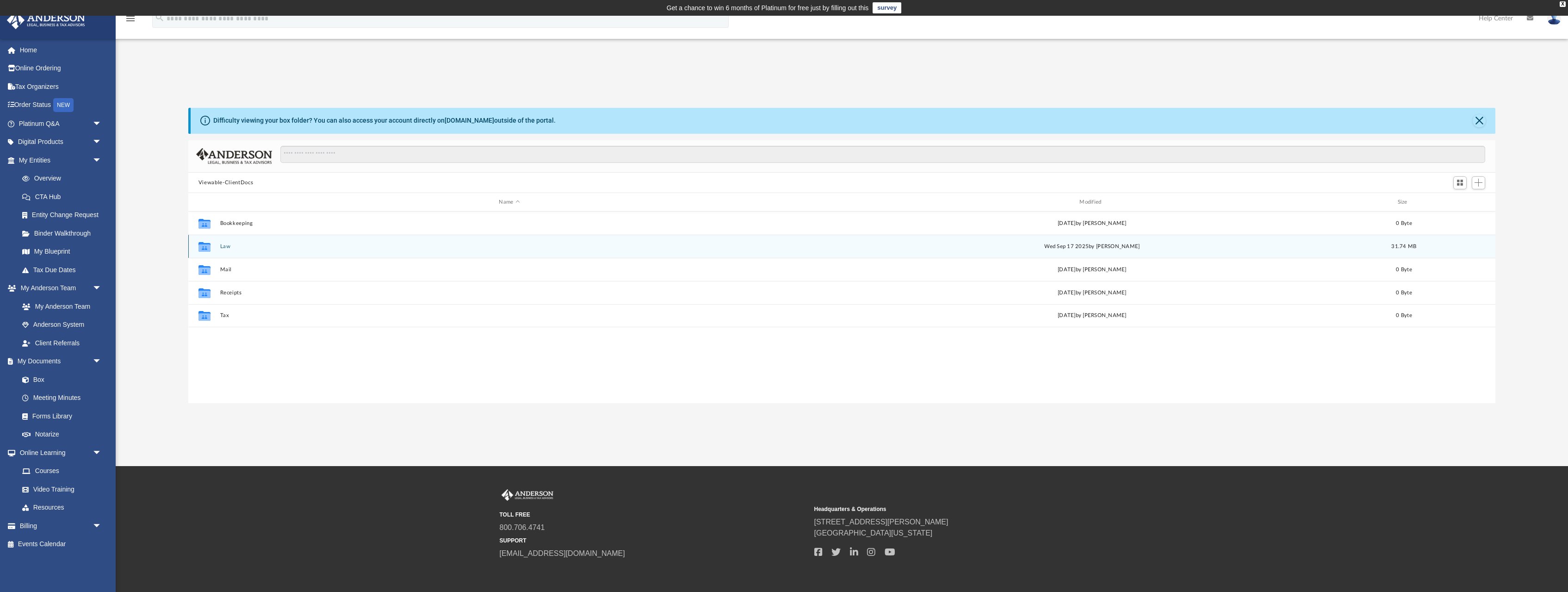
click at [228, 247] on button "Law" at bounding box center [509, 247] width 579 height 6
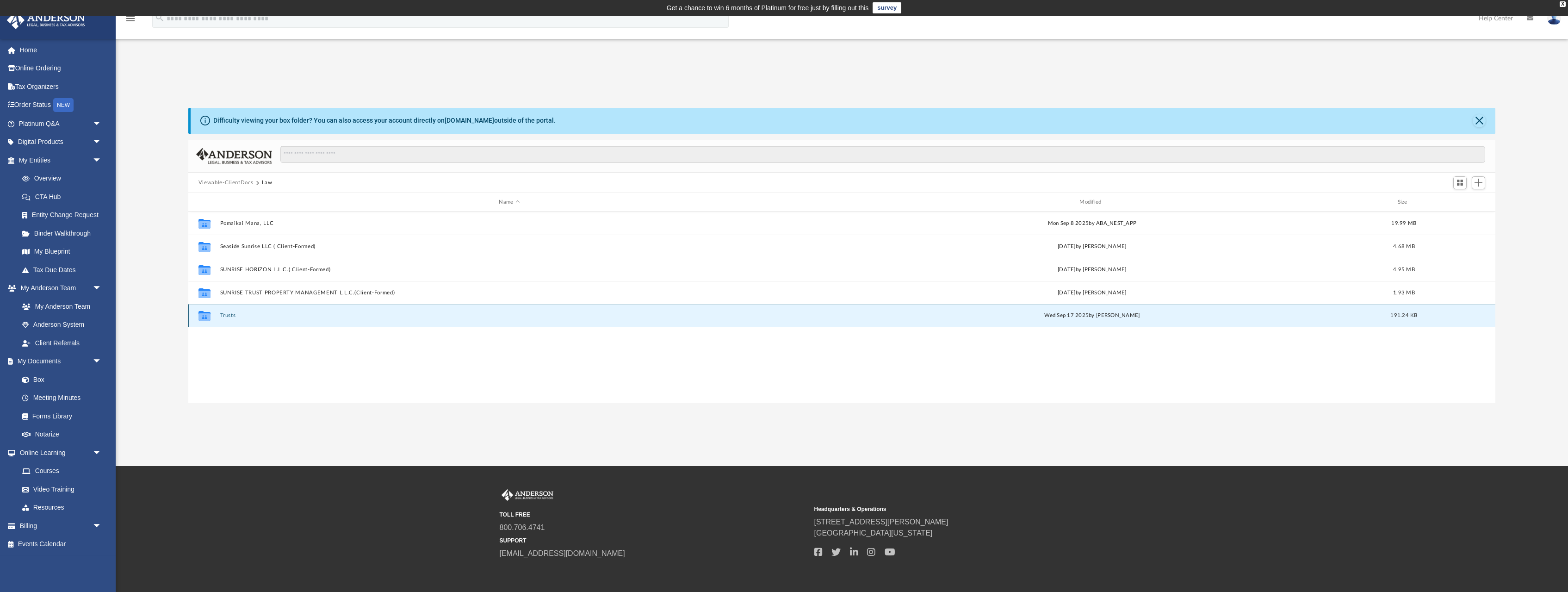
click at [229, 314] on button "Trusts" at bounding box center [509, 315] width 579 height 6
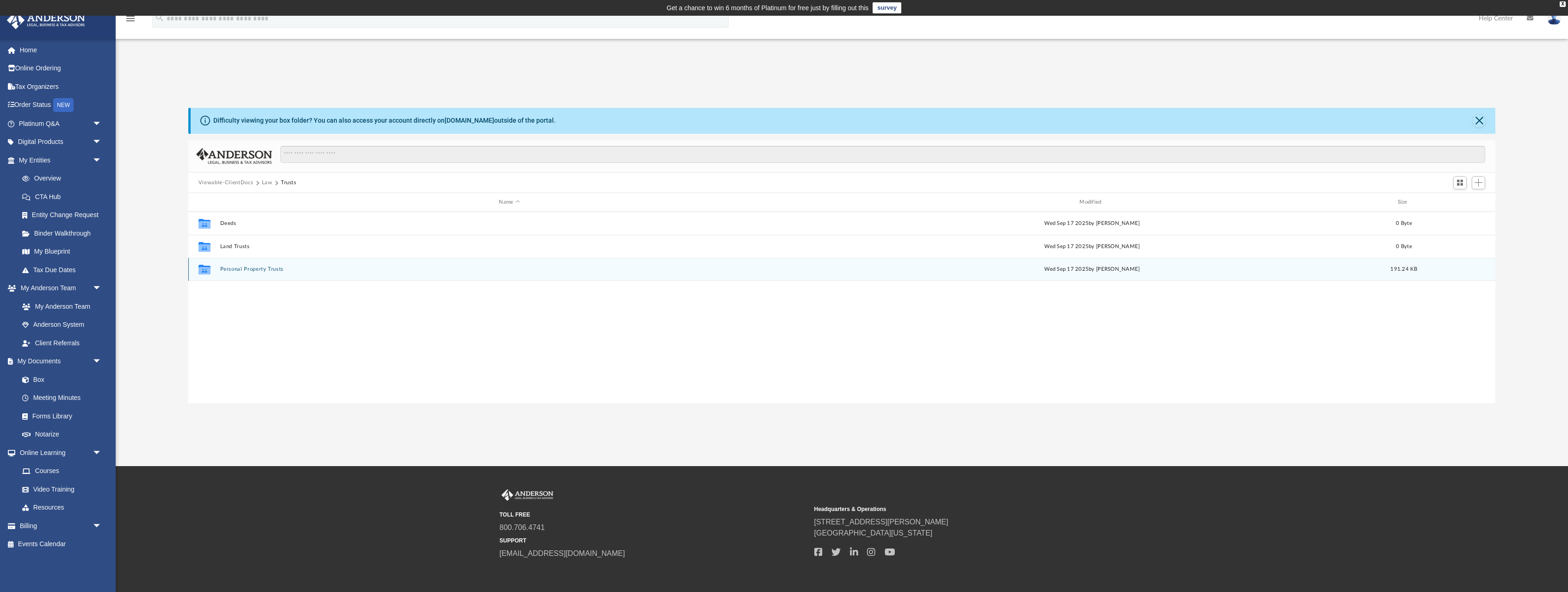
click at [234, 272] on button "Personal Property Trusts" at bounding box center [509, 269] width 579 height 6
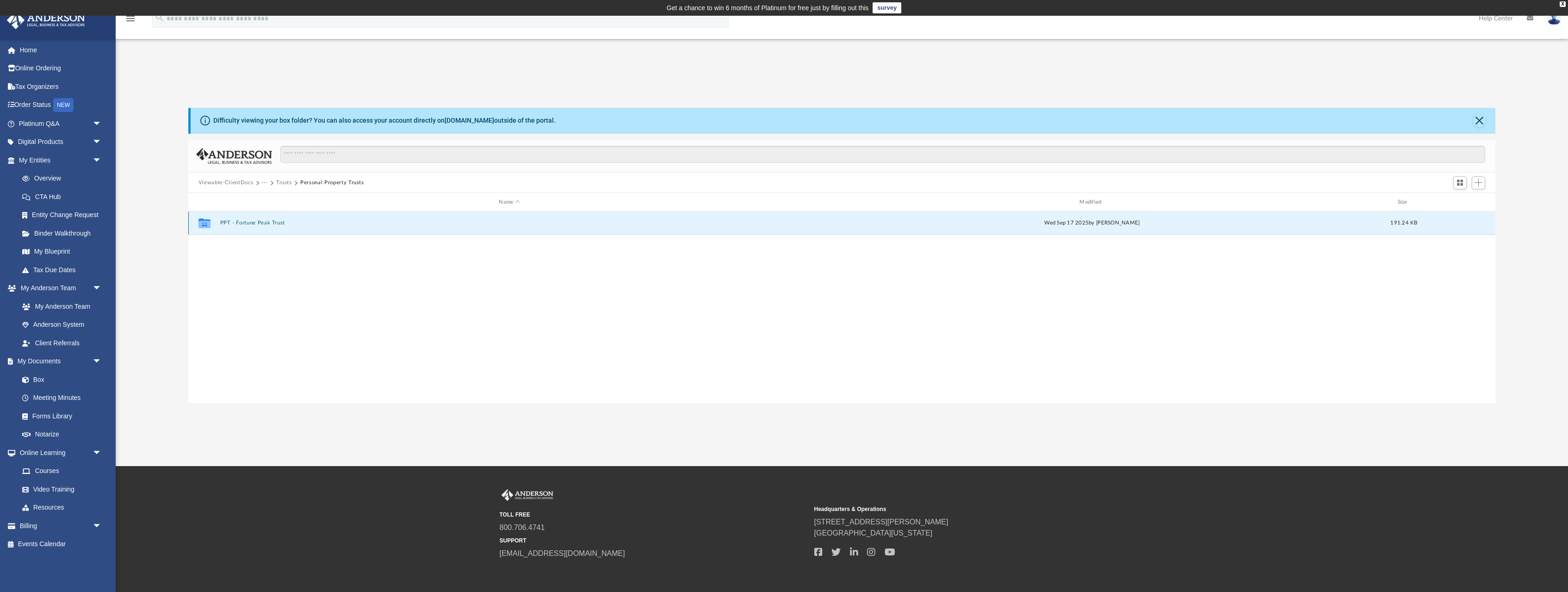
click at [260, 224] on button "PPT - Fortune Peak Trust" at bounding box center [509, 223] width 579 height 6
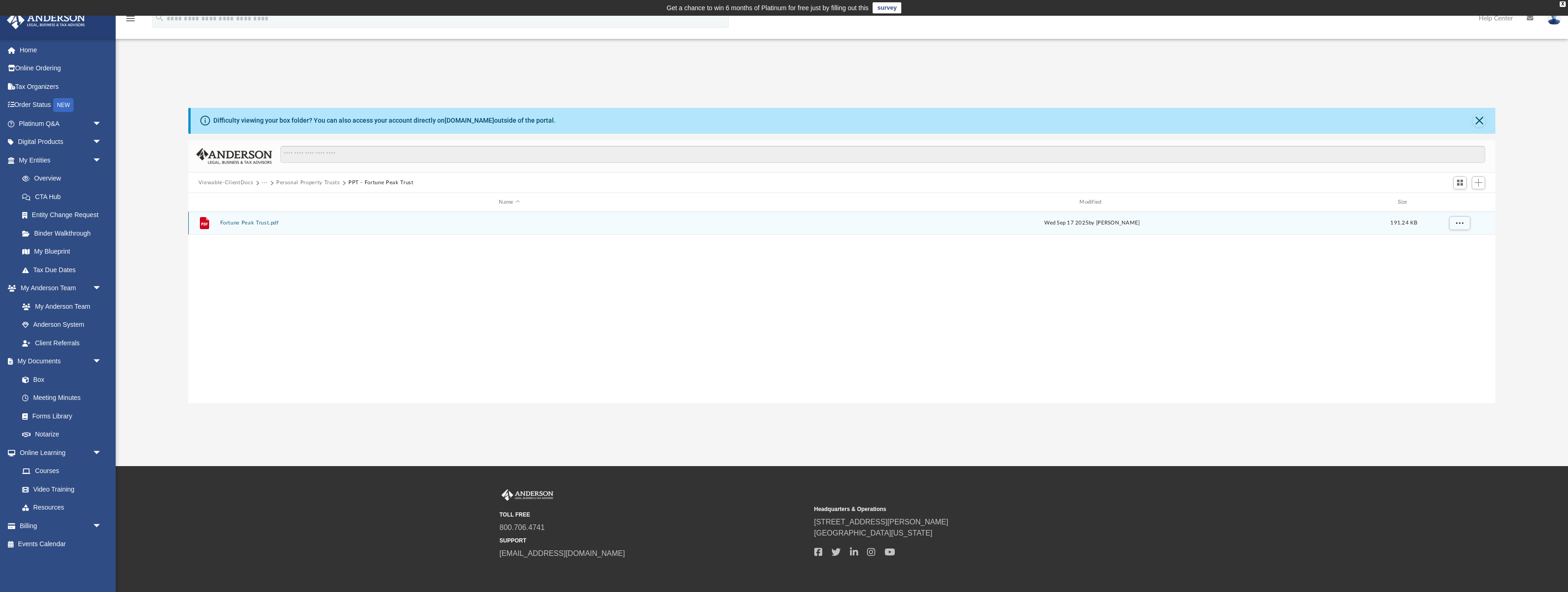
click at [269, 223] on button "Fortune Peak Trust.pdf" at bounding box center [509, 223] width 579 height 6
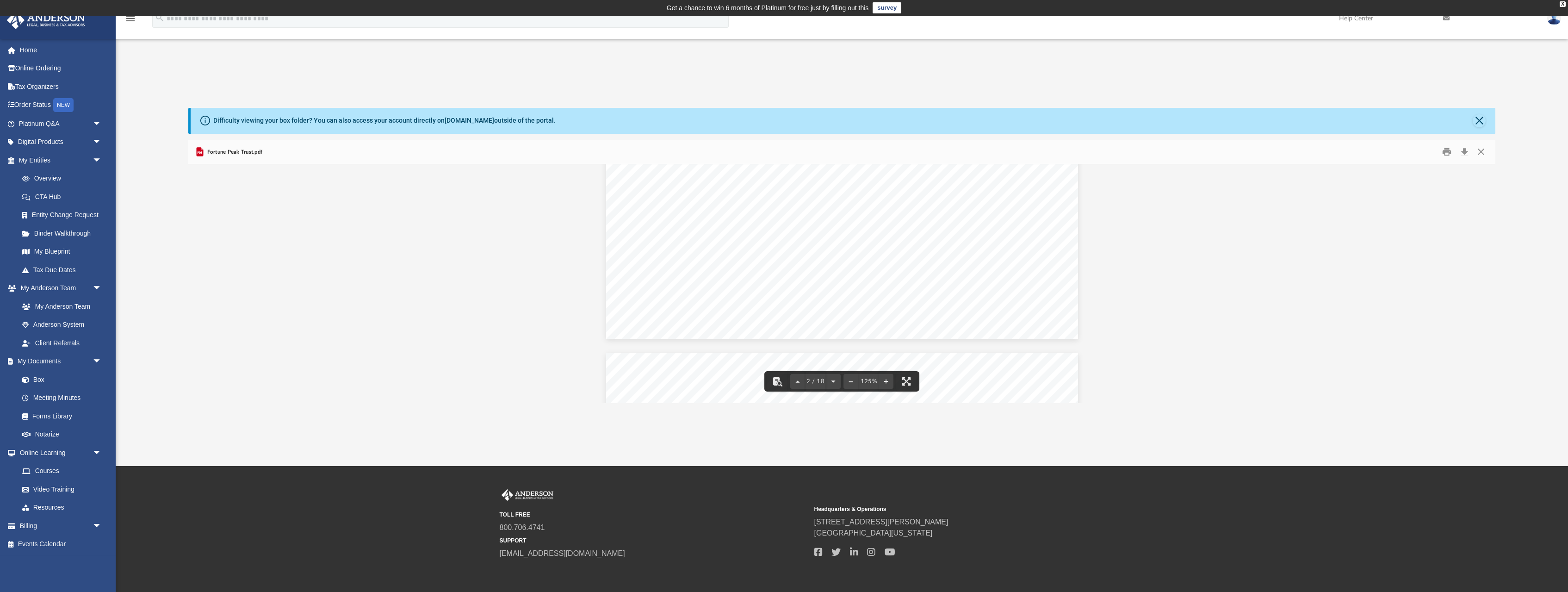
scroll to position [1071, 0]
click at [1463, 152] on button "Download" at bounding box center [1464, 152] width 16 height 15
click at [1482, 151] on button "Close" at bounding box center [1480, 152] width 16 height 15
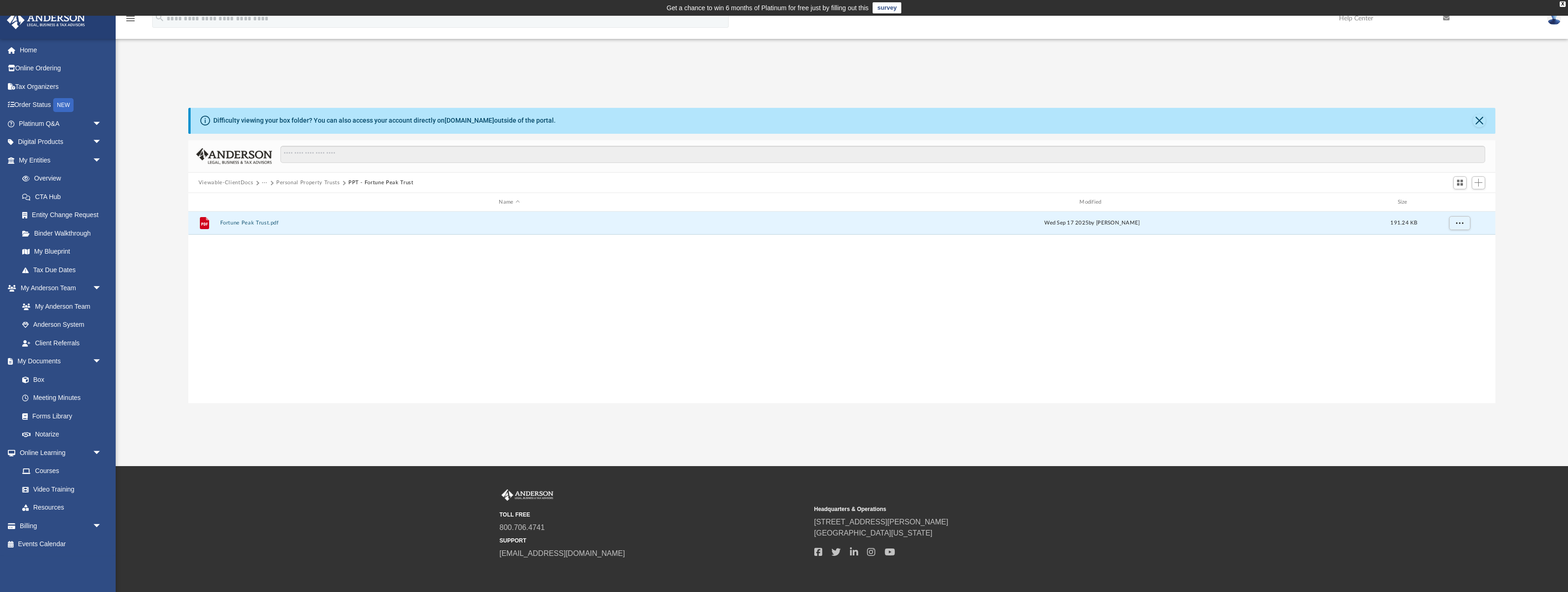
click at [236, 182] on button "Viewable-ClientDocs" at bounding box center [226, 183] width 55 height 9
click at [228, 221] on button "Bookkeeping" at bounding box center [509, 224] width 579 height 6
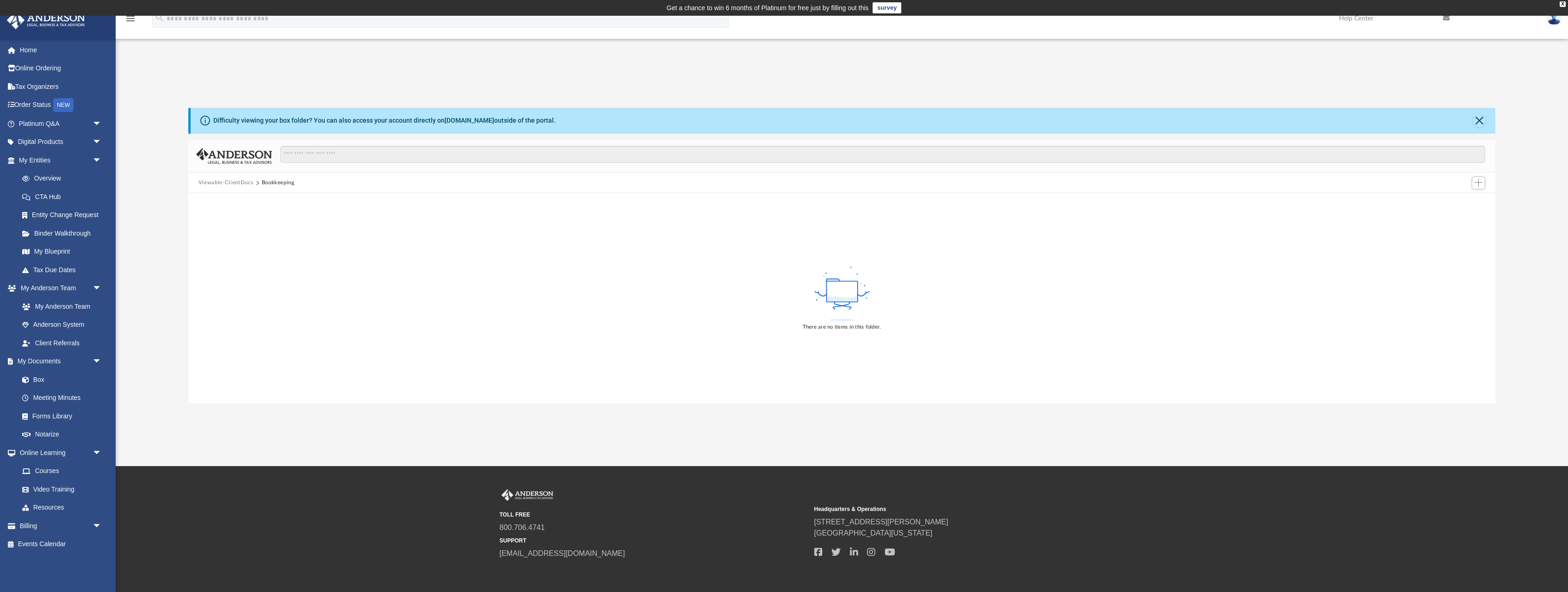
click at [233, 183] on button "Viewable-ClientDocs" at bounding box center [226, 183] width 55 height 9
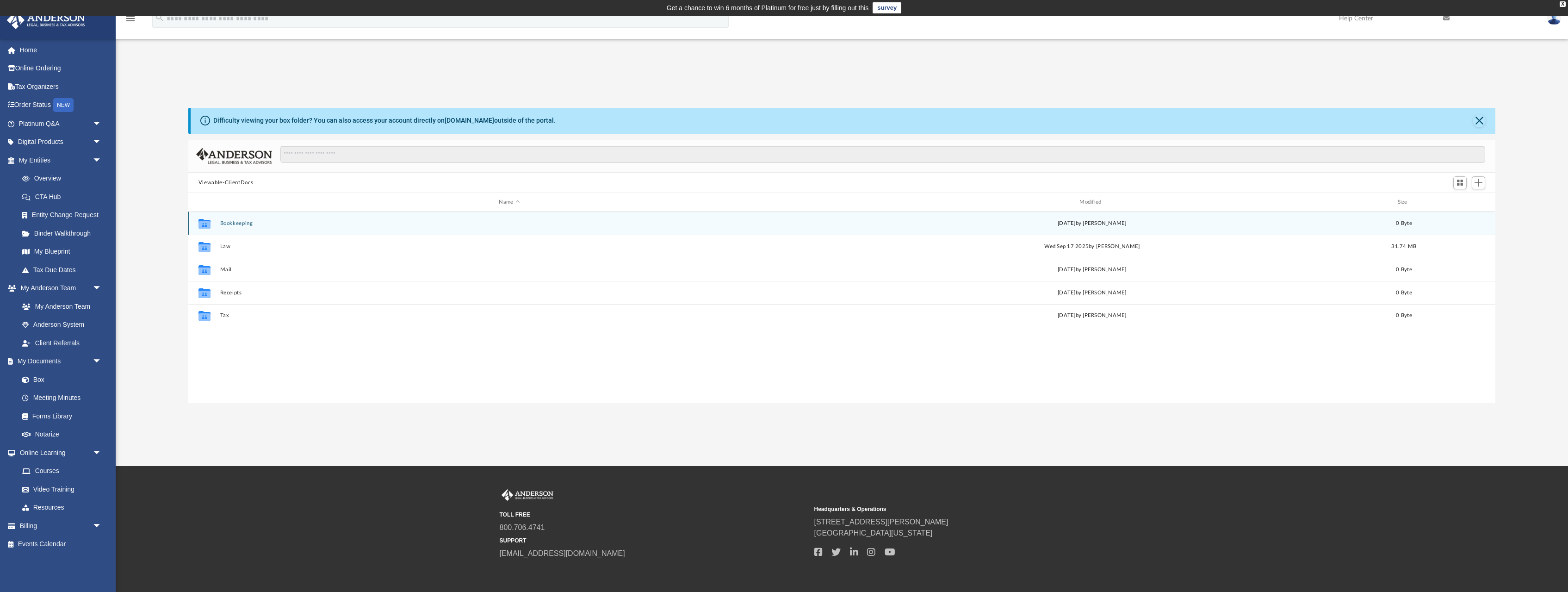
scroll to position [211, 1307]
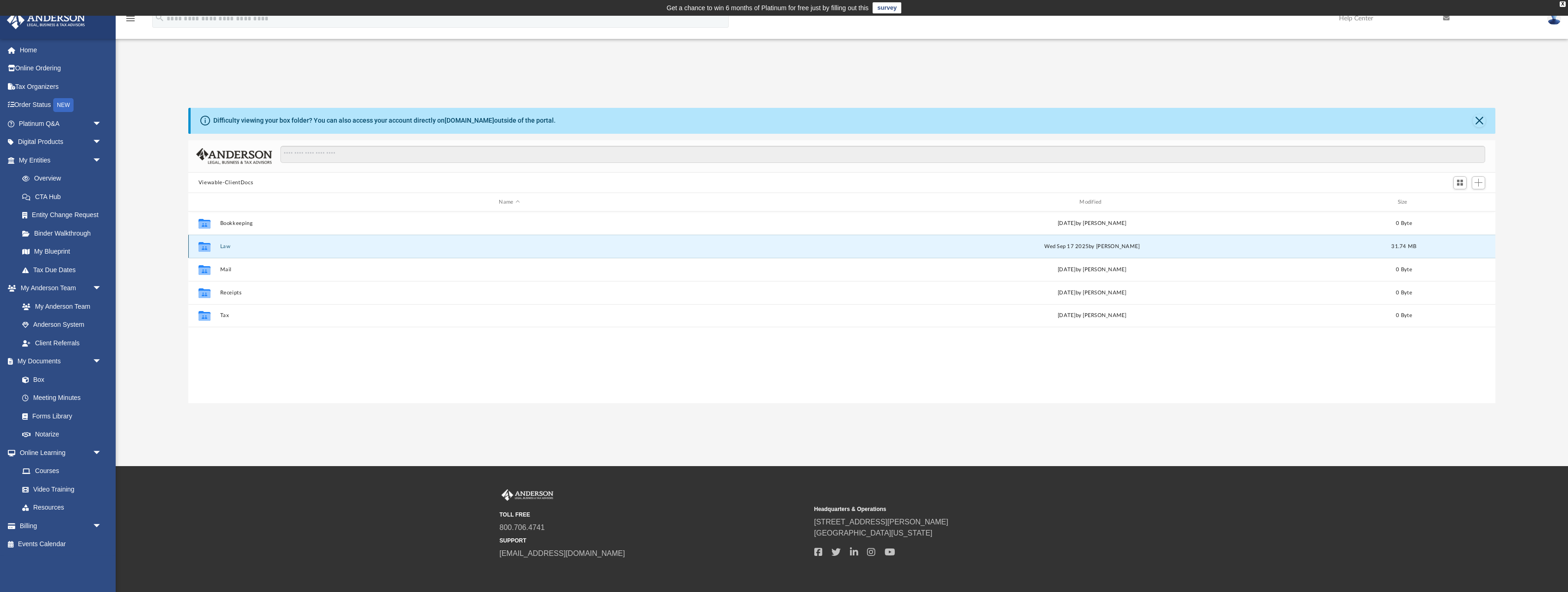
click at [226, 246] on button "Law" at bounding box center [509, 247] width 579 height 6
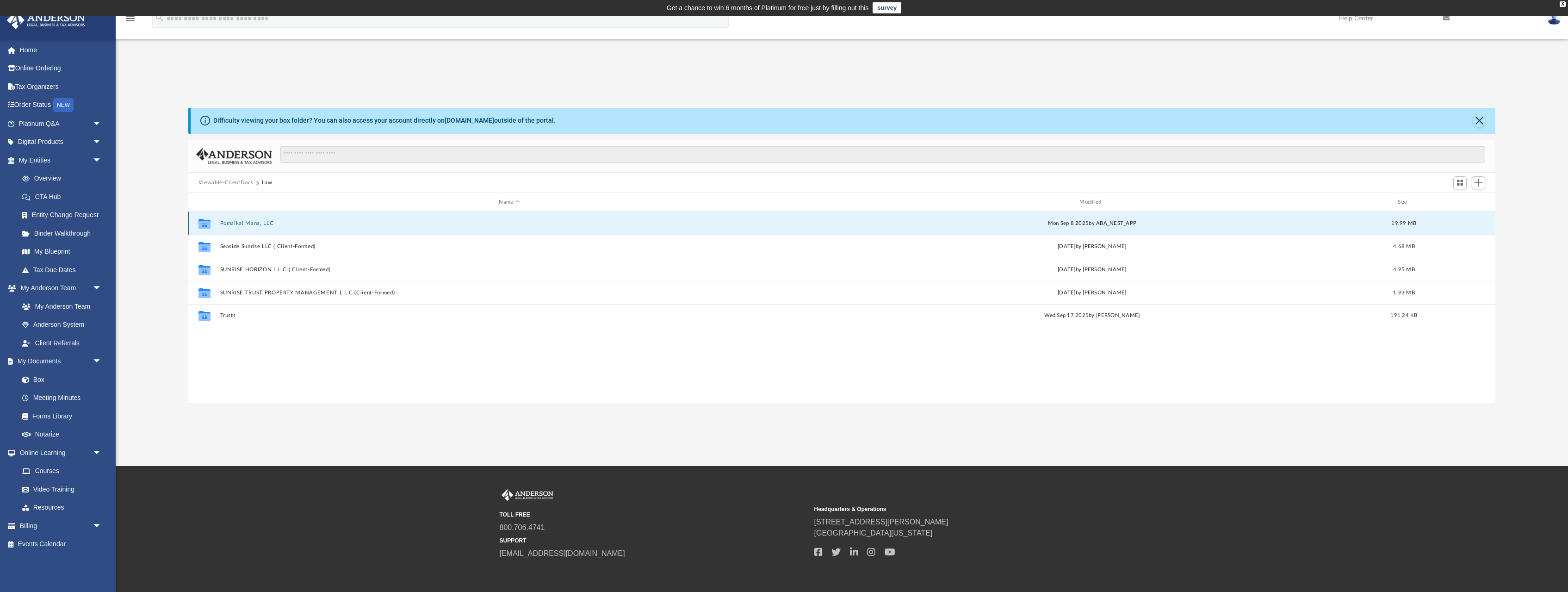
click at [239, 223] on button "Pomaikai Mana, LLC" at bounding box center [509, 224] width 579 height 6
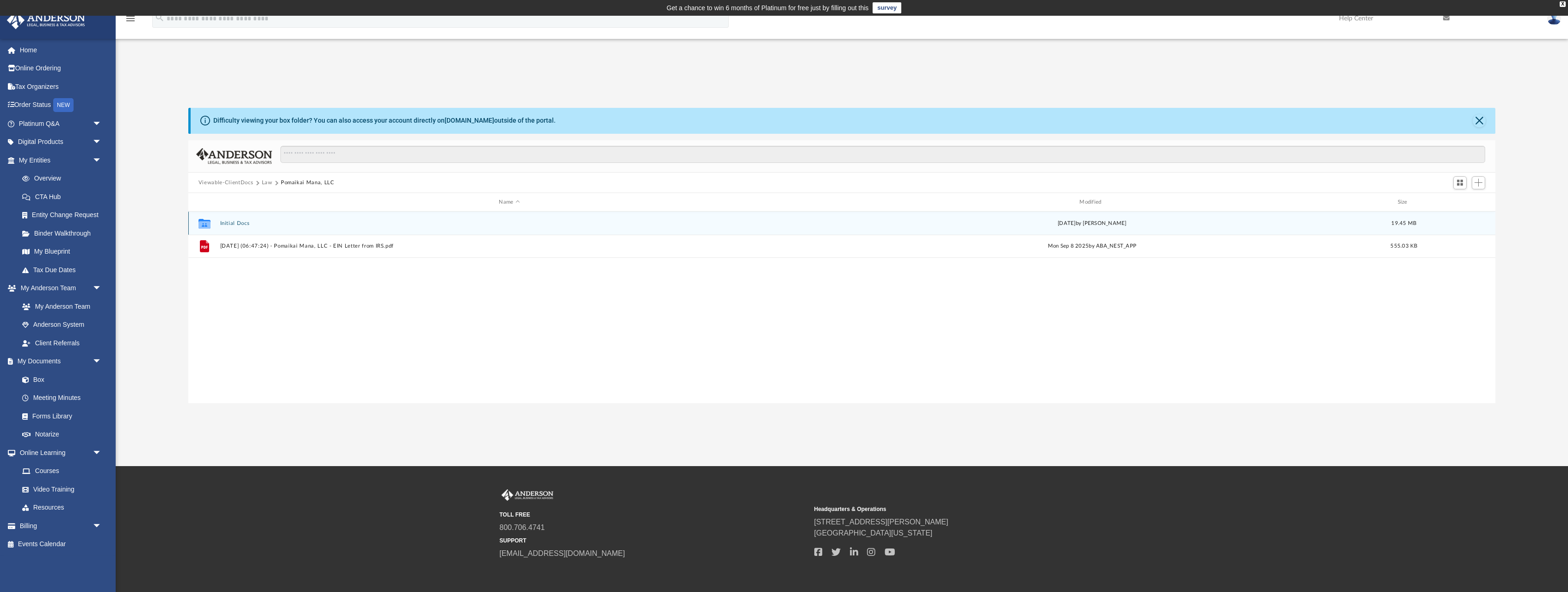
click at [236, 222] on button "Initial Docs" at bounding box center [509, 224] width 579 height 6
click at [275, 225] on button "Pomaikai Mana LLC Certificate FB.pdf" at bounding box center [509, 224] width 579 height 6
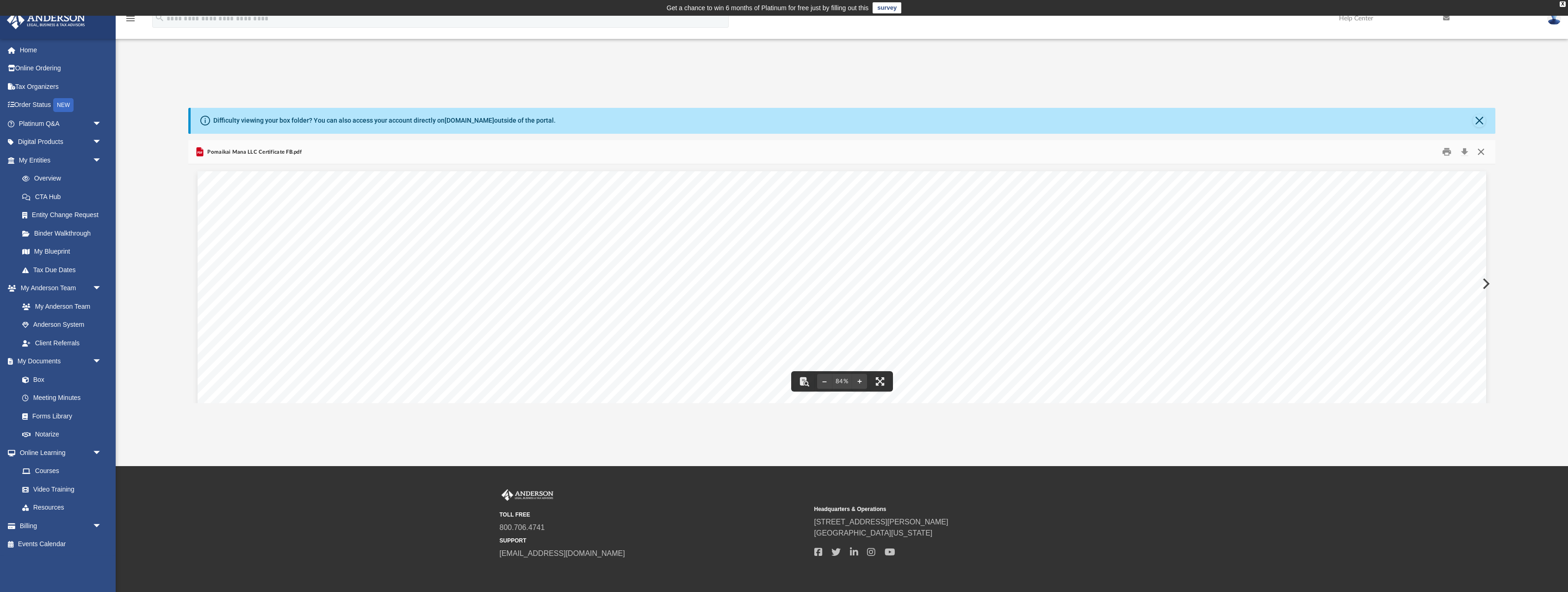
click at [1484, 152] on button "Close" at bounding box center [1480, 152] width 16 height 15
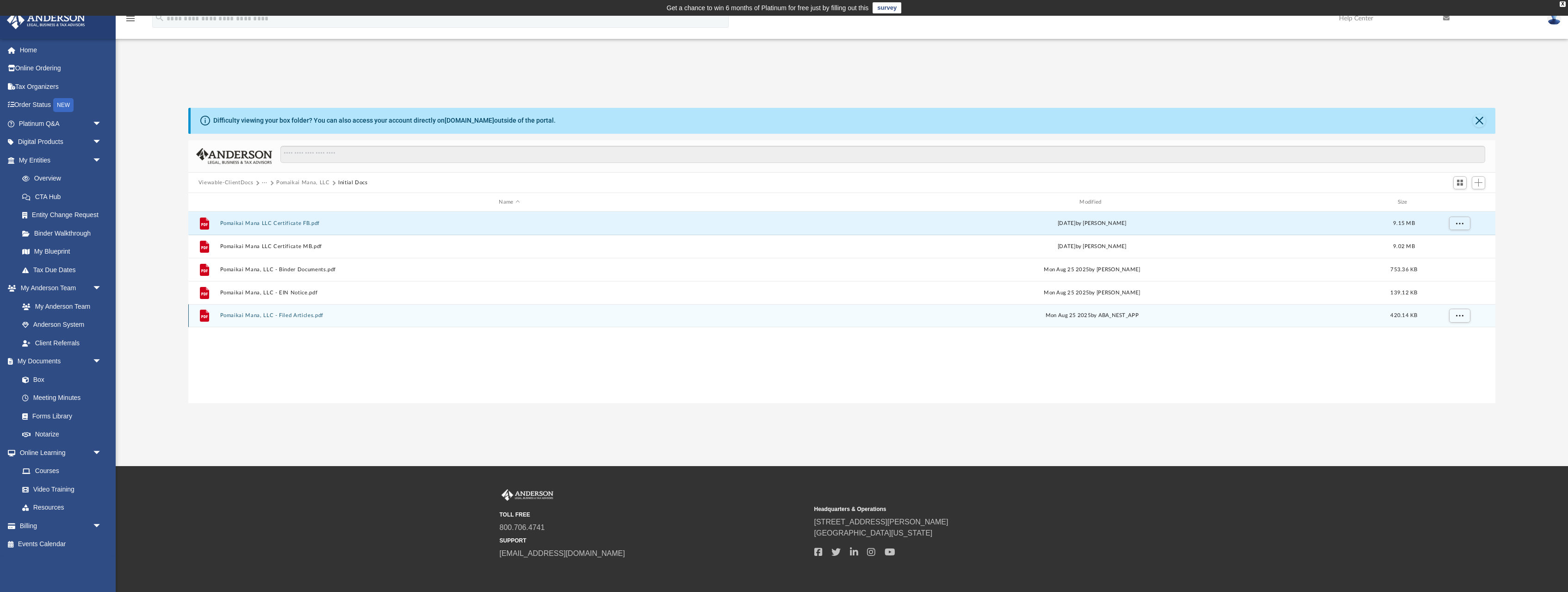
click at [314, 315] on button "Pomaikai Mana, LLC - Filed Articles.pdf" at bounding box center [509, 315] width 579 height 6
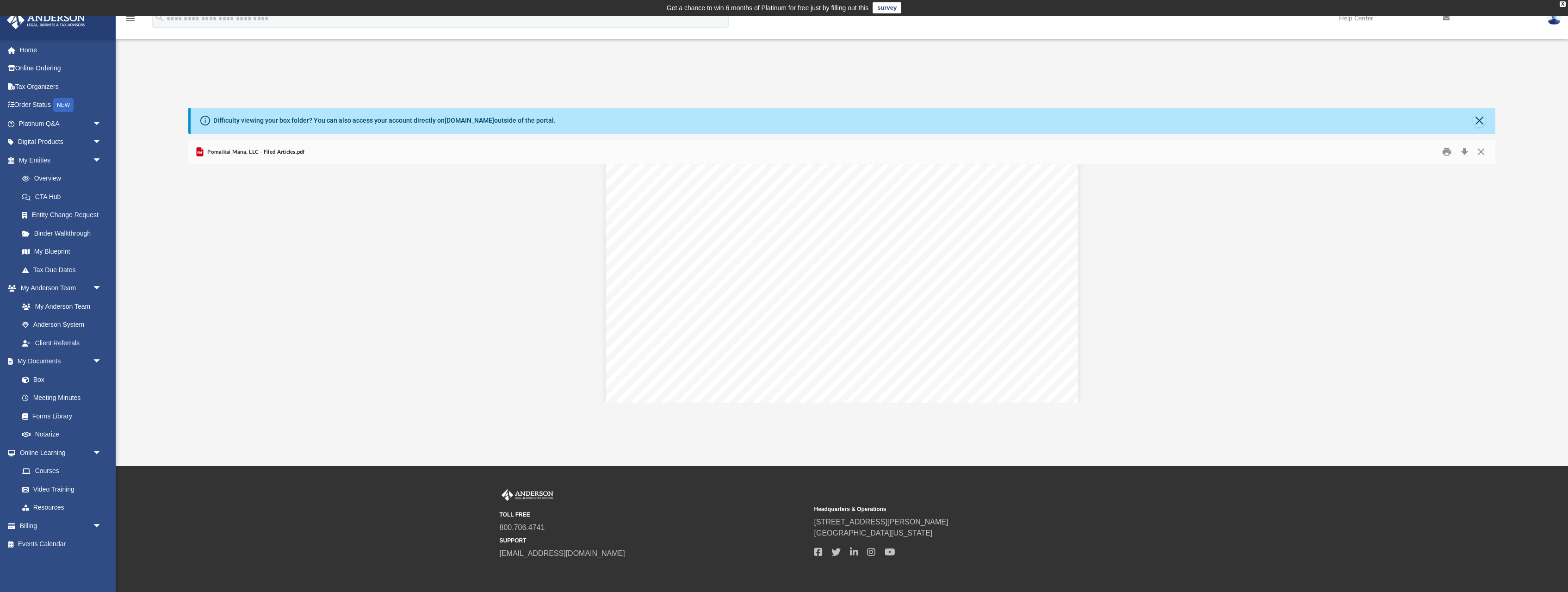
scroll to position [2261, 0]
click at [1483, 150] on button "Close" at bounding box center [1480, 152] width 16 height 15
